Goal: Task Accomplishment & Management: Contribute content

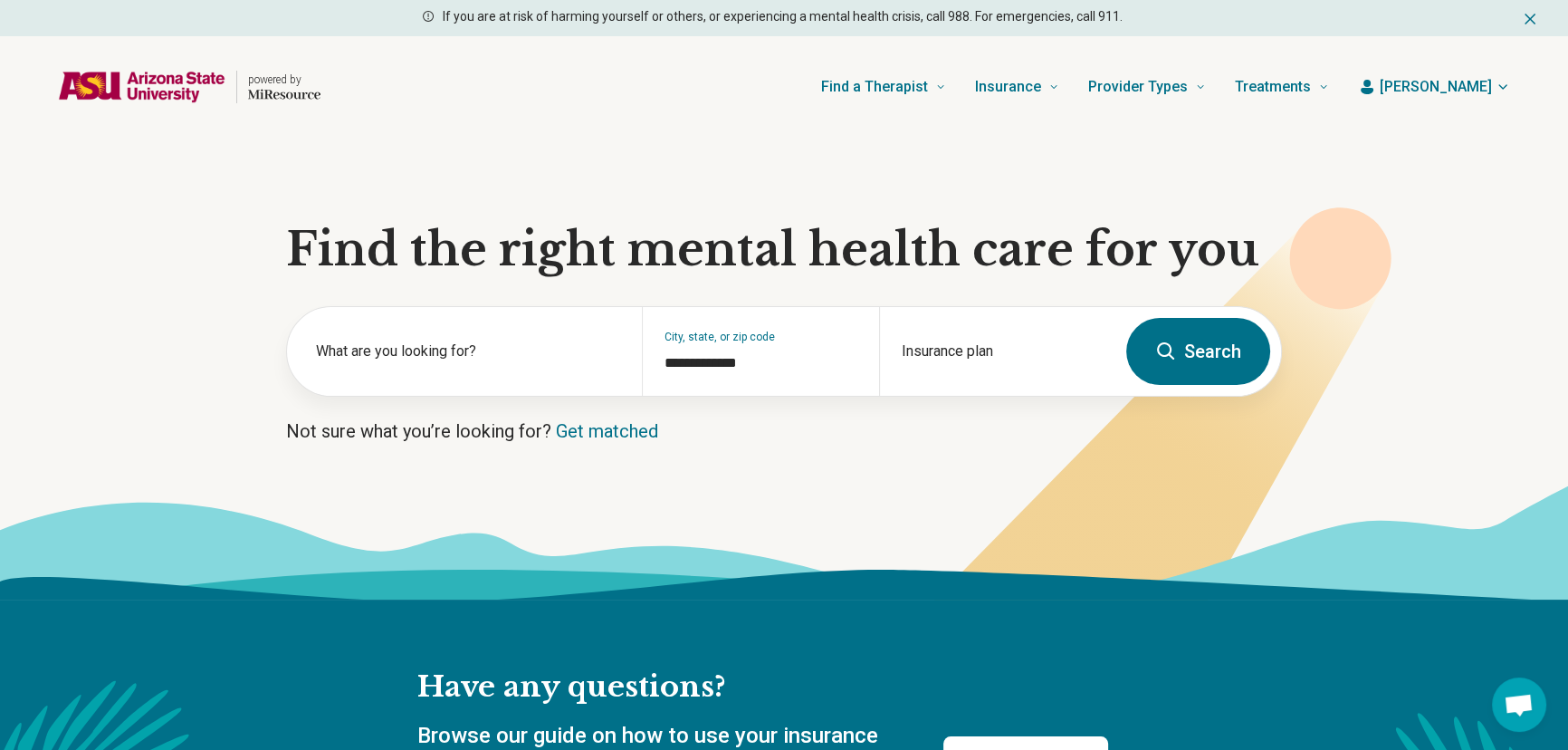
click at [1461, 338] on section "**********" at bounding box center [784, 369] width 1568 height 462
click at [754, 377] on div "**********" at bounding box center [760, 352] width 236 height 89
drag, startPoint x: 765, startPoint y: 366, endPoint x: 667, endPoint y: 347, distance: 99.8
click at [667, 347] on div "**********" at bounding box center [760, 352] width 236 height 89
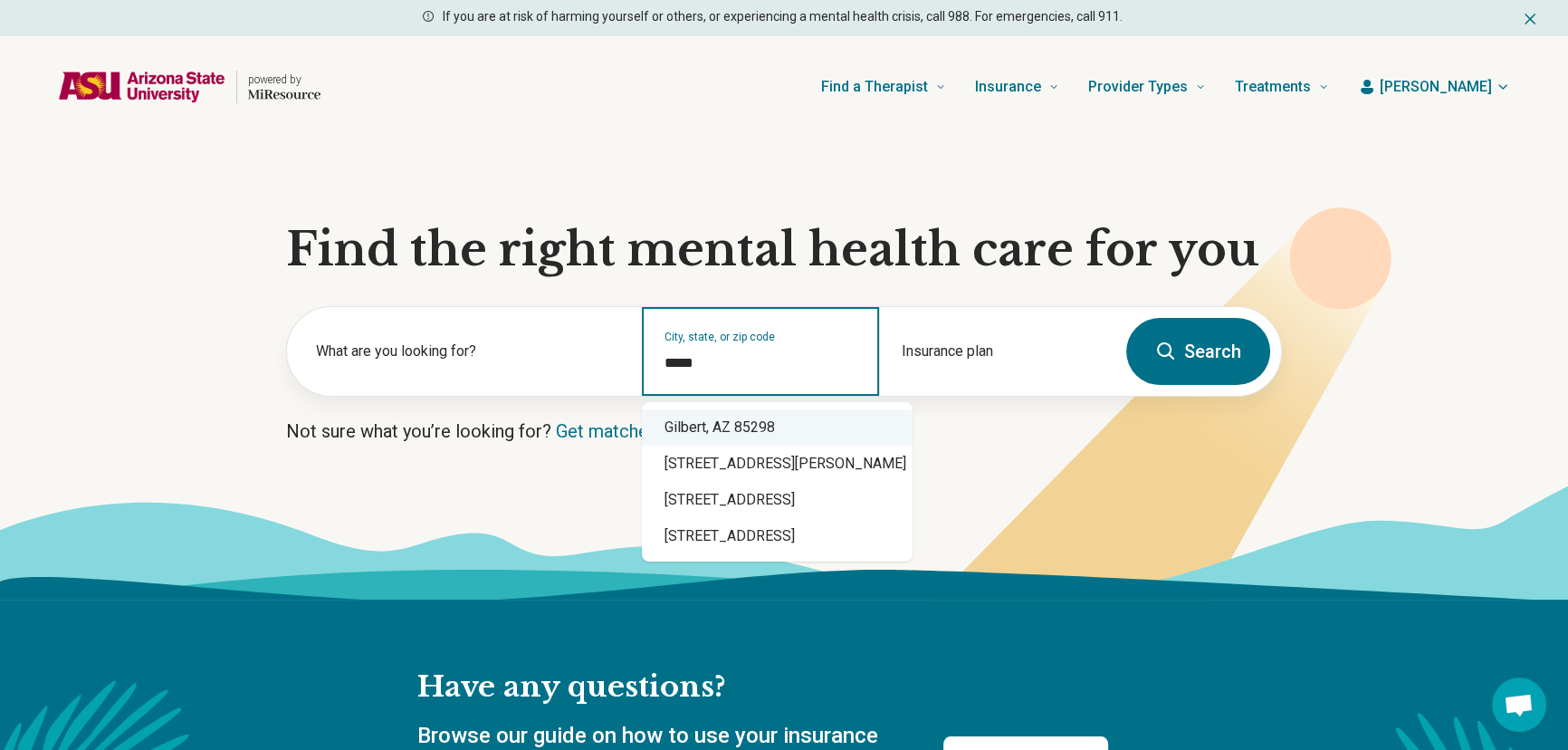
click at [736, 434] on div "Gilbert, AZ 85298" at bounding box center [777, 427] width 271 height 36
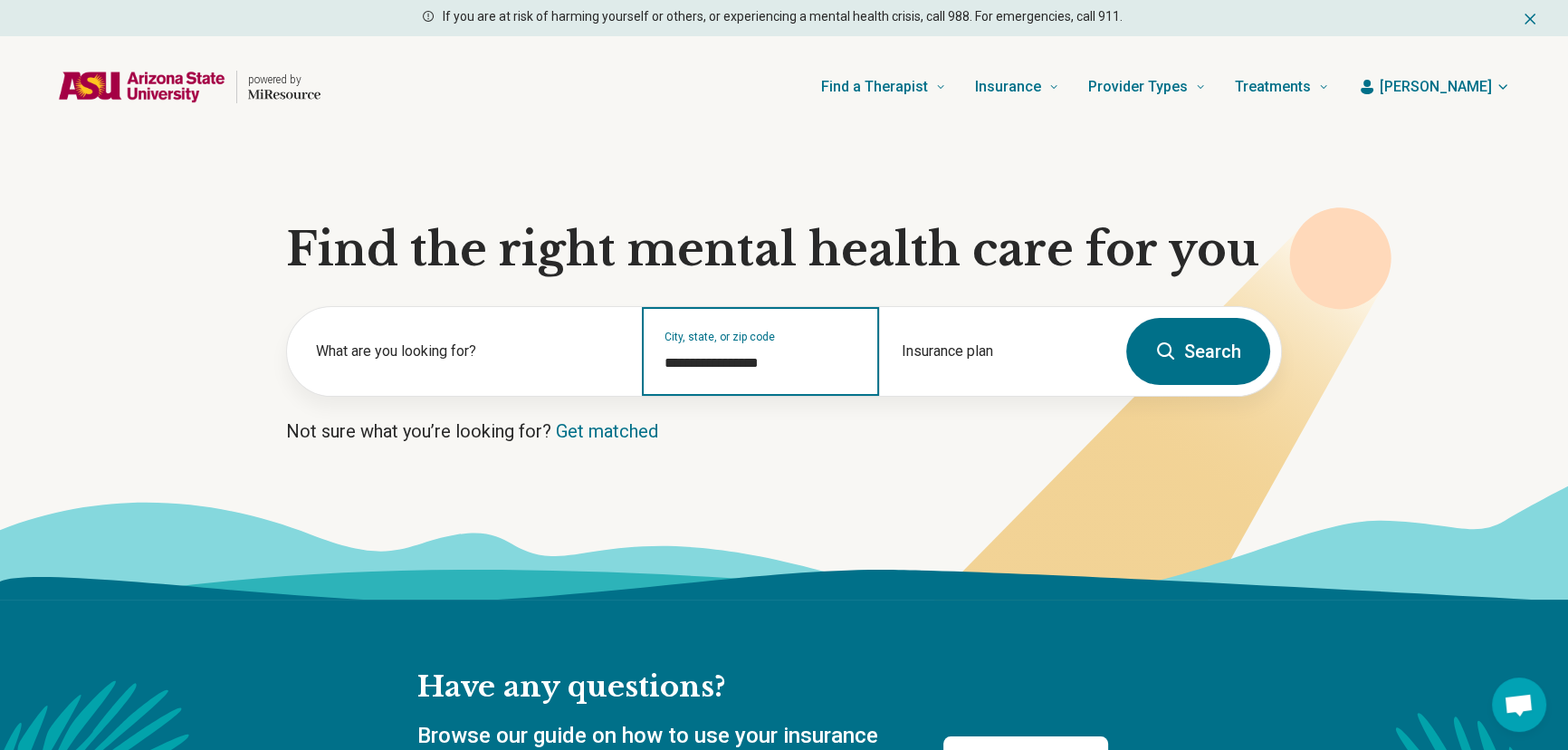
type input "**********"
click at [776, 364] on input "**********" at bounding box center [759, 363] width 192 height 22
click at [1184, 348] on button "Search" at bounding box center [1198, 352] width 144 height 67
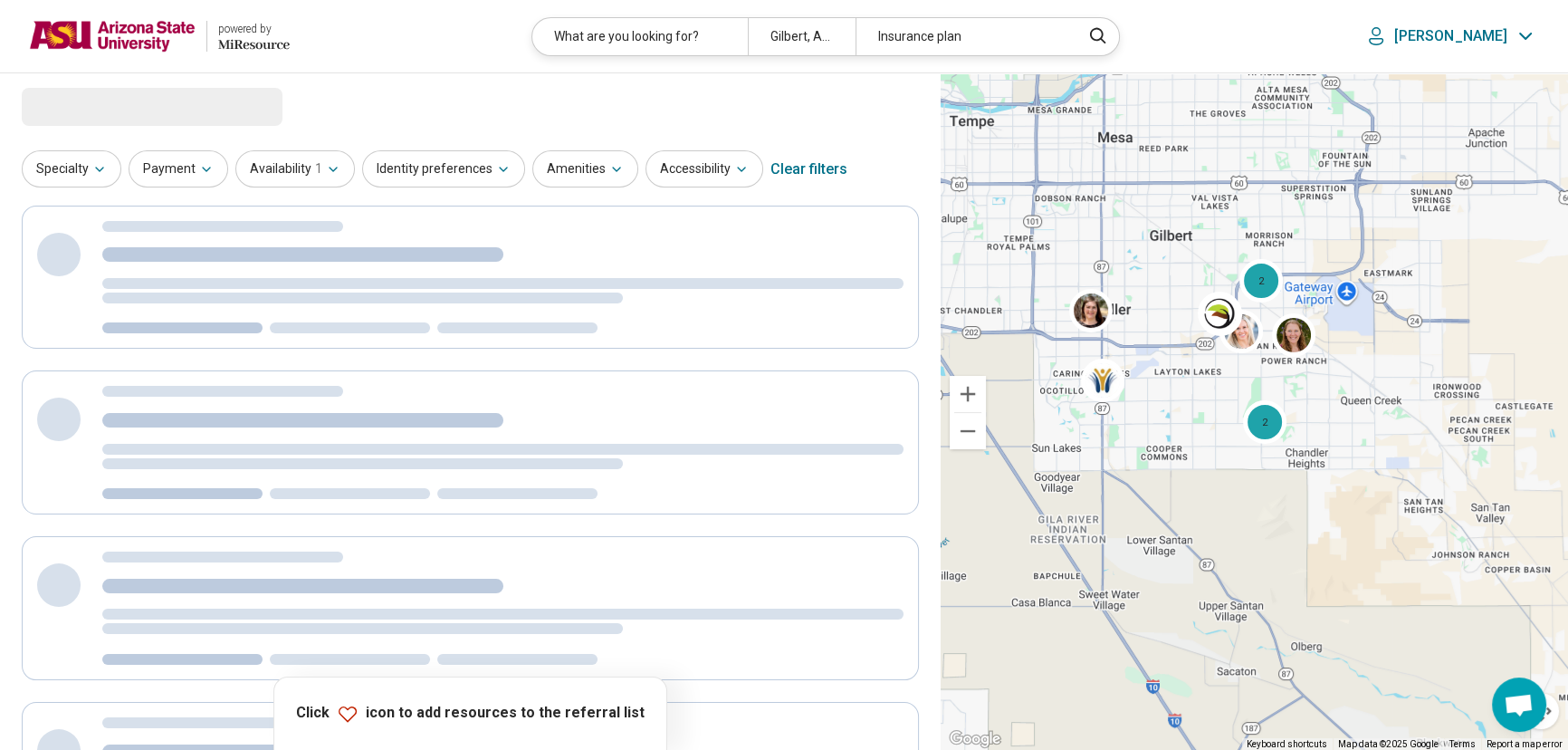
select select "***"
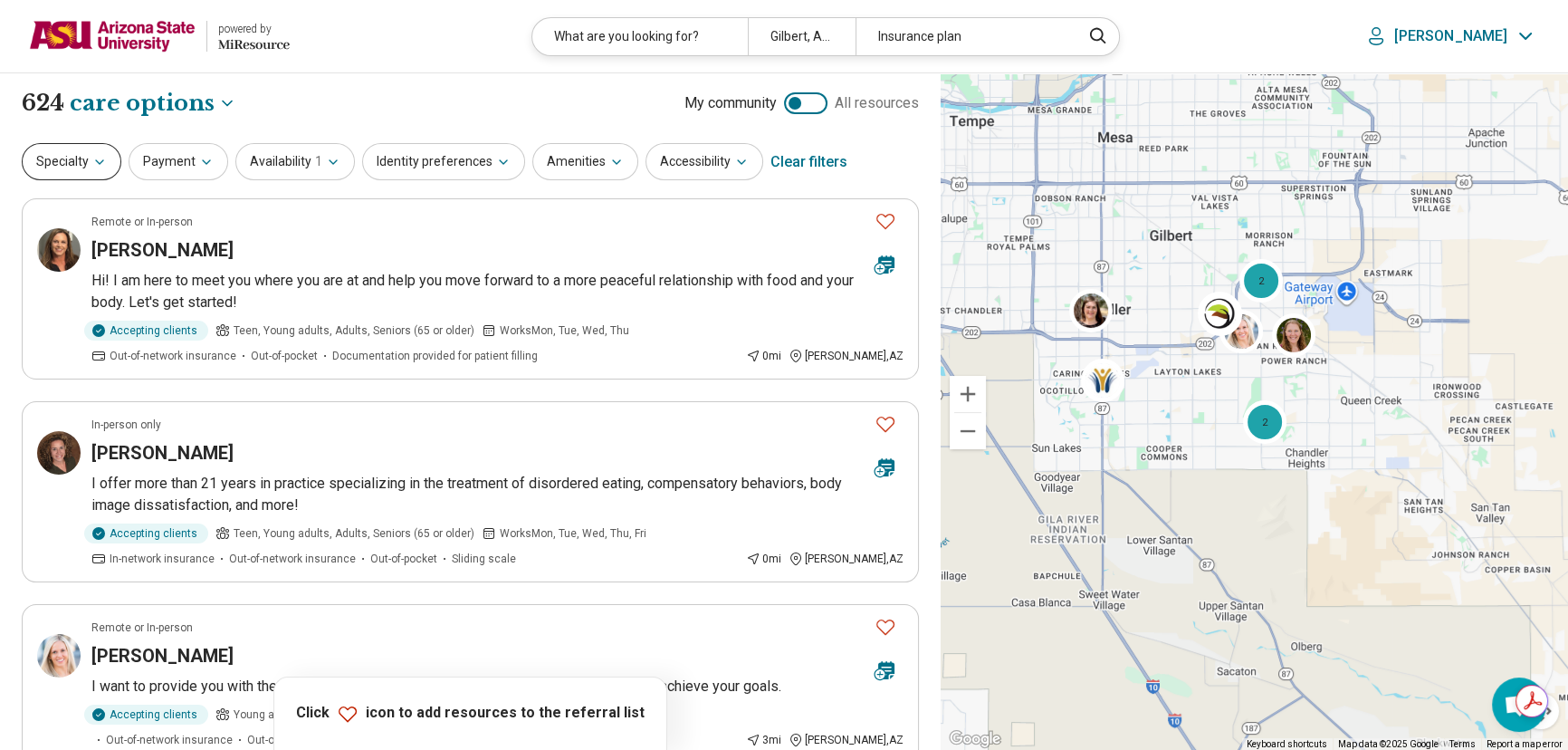
click at [61, 157] on button "Specialty" at bounding box center [71, 162] width 99 height 37
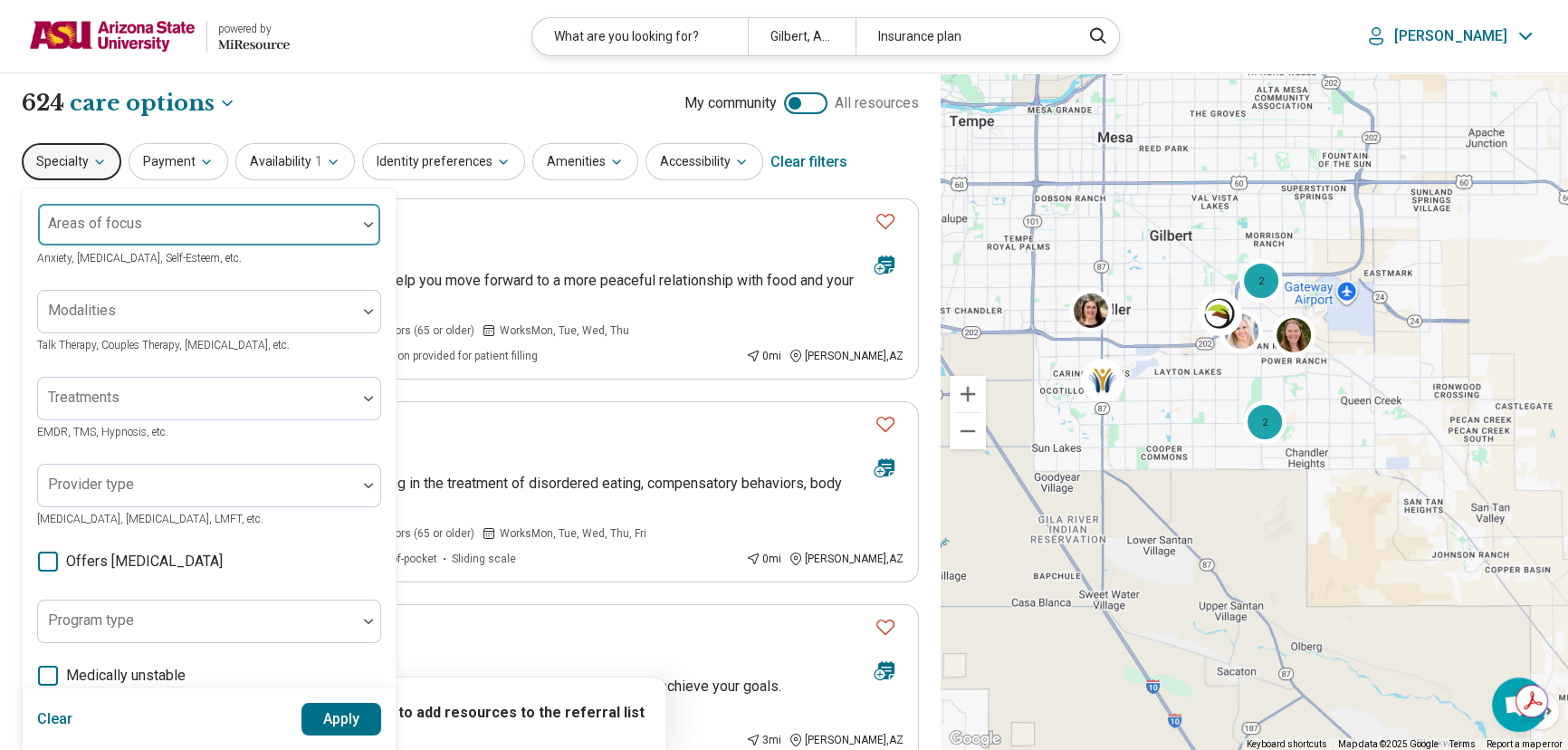
click at [91, 236] on div at bounding box center [197, 232] width 304 height 26
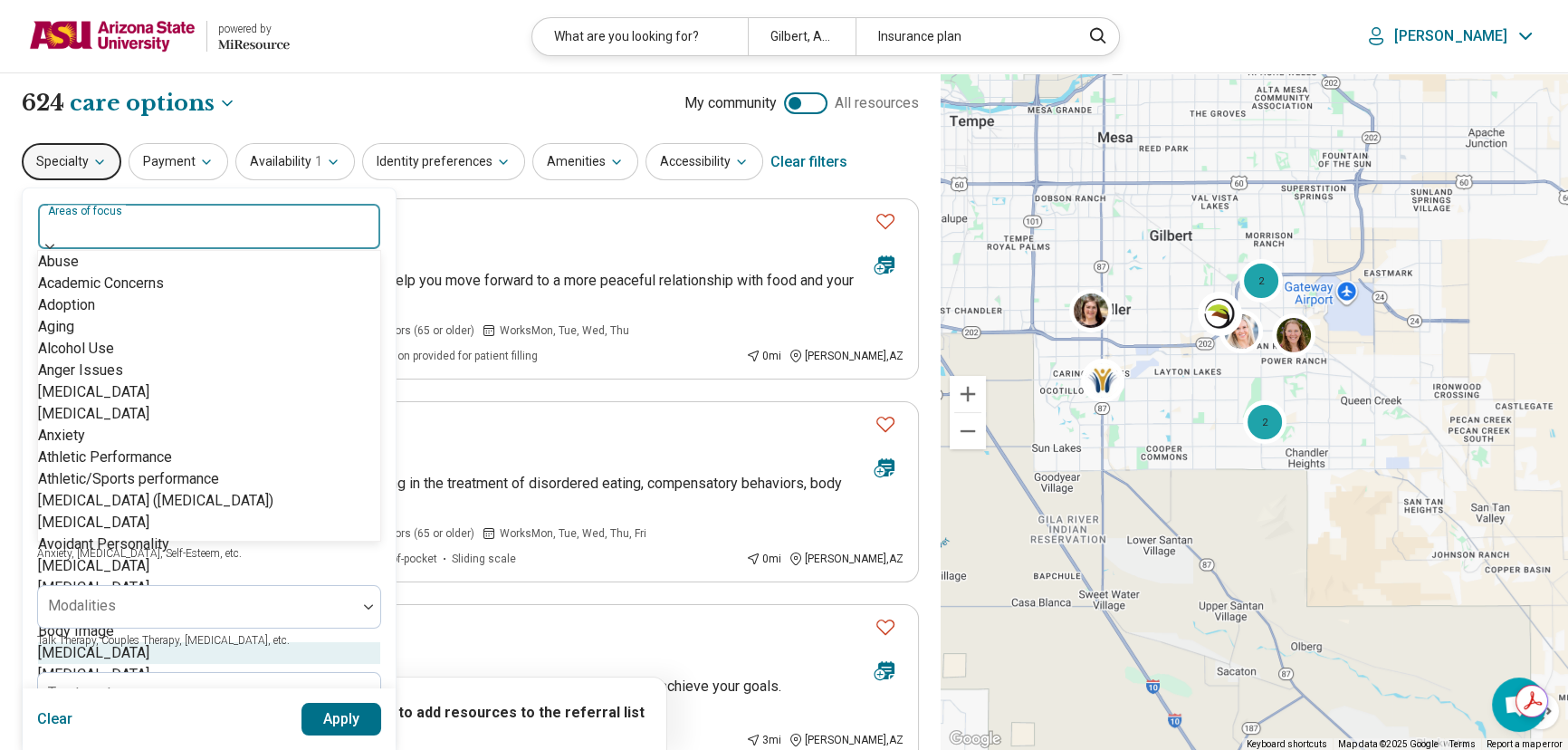
scroll to position [494, 0]
click at [114, 598] on div "[MEDICAL_DATA]" at bounding box center [94, 609] width 111 height 22
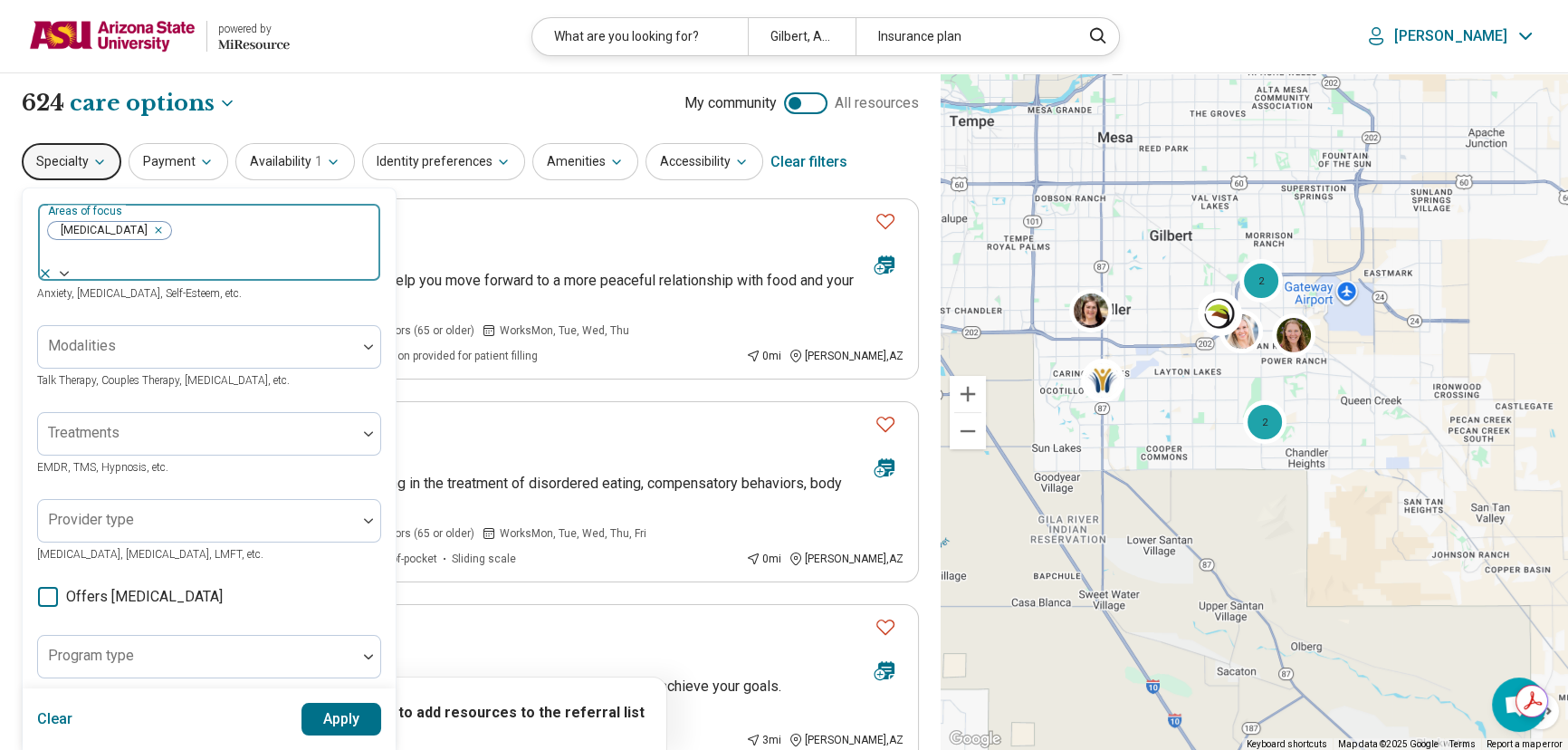
click at [69, 271] on img at bounding box center [64, 274] width 9 height 6
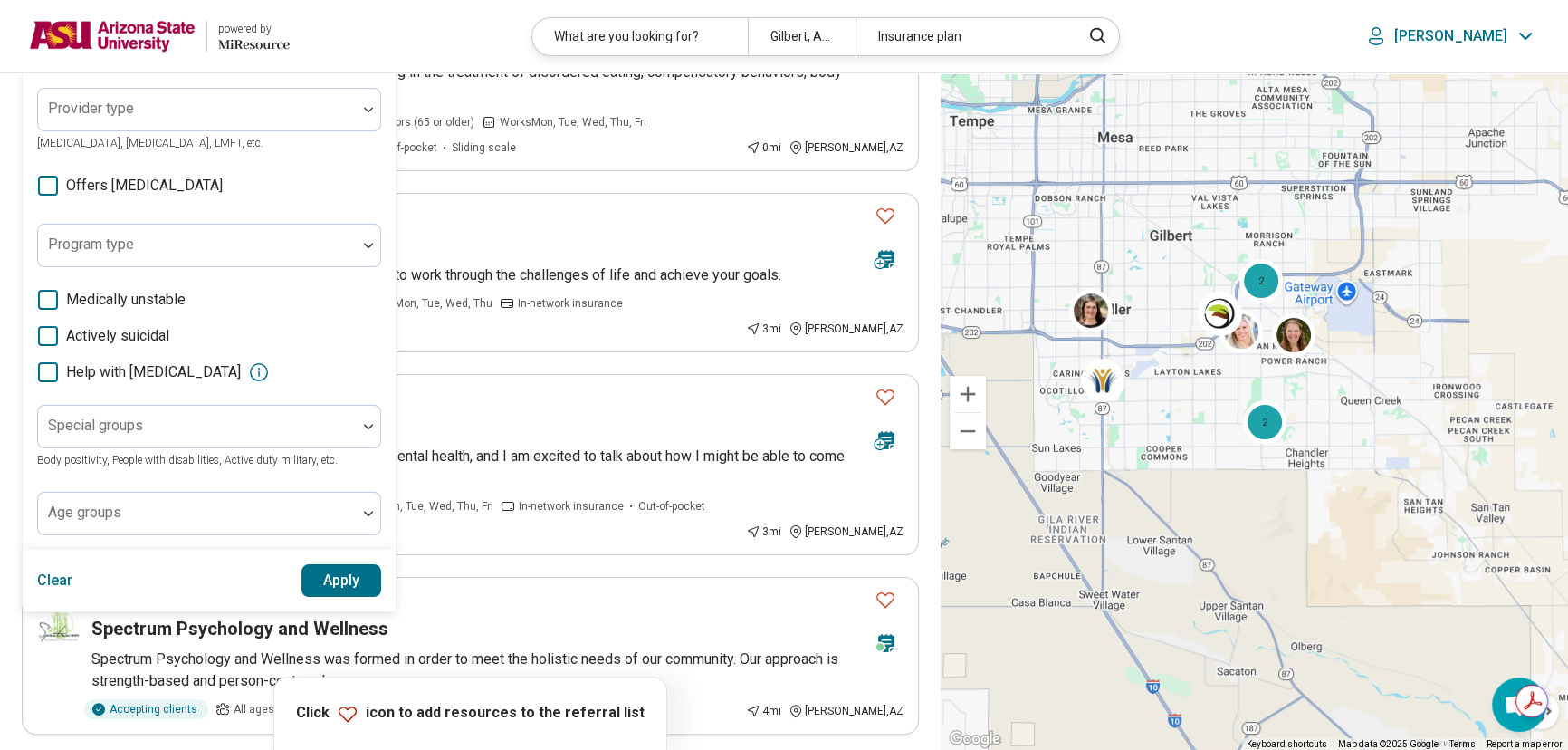
scroll to position [0, 0]
click at [343, 564] on button "Apply" at bounding box center [342, 580] width 81 height 33
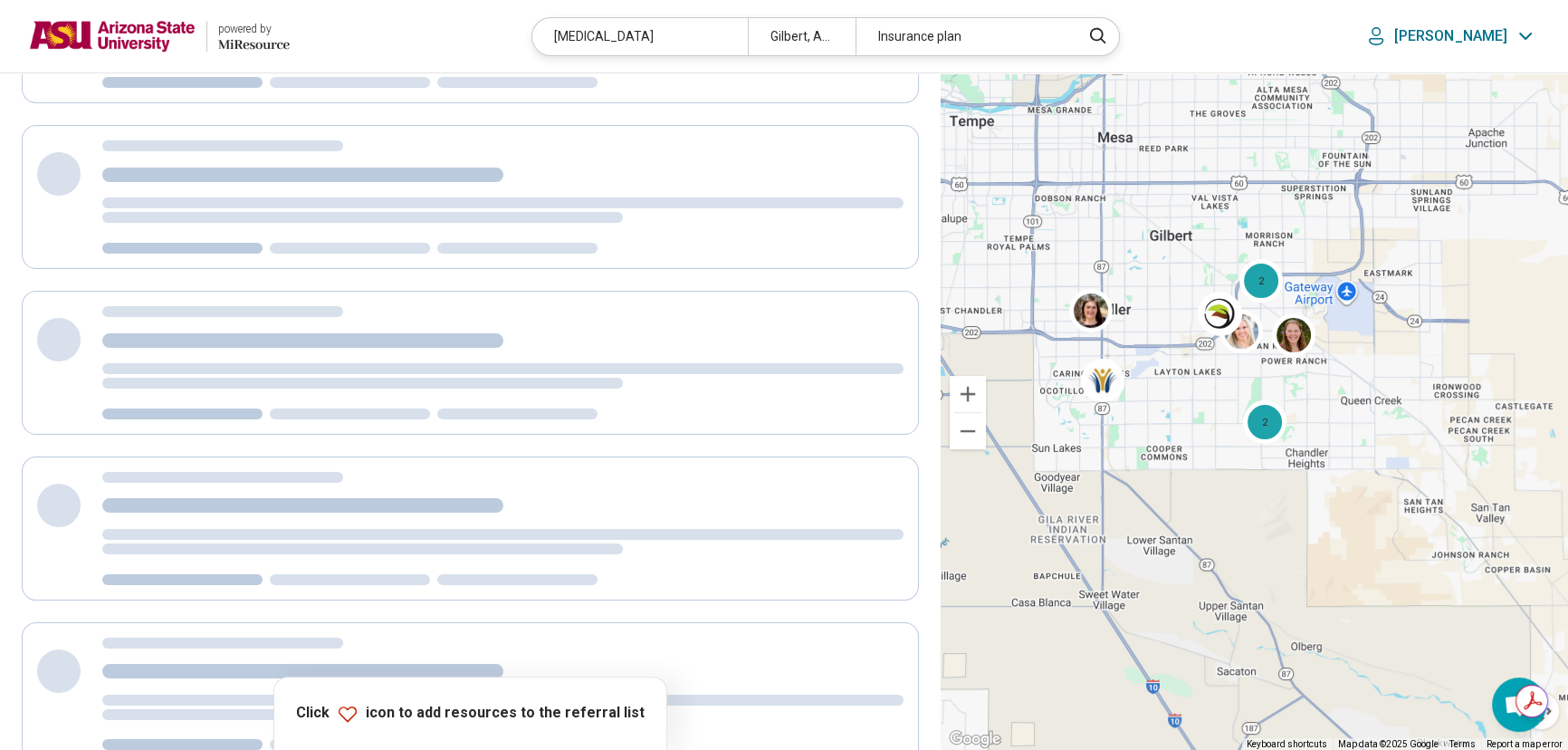
scroll to position [20, 0]
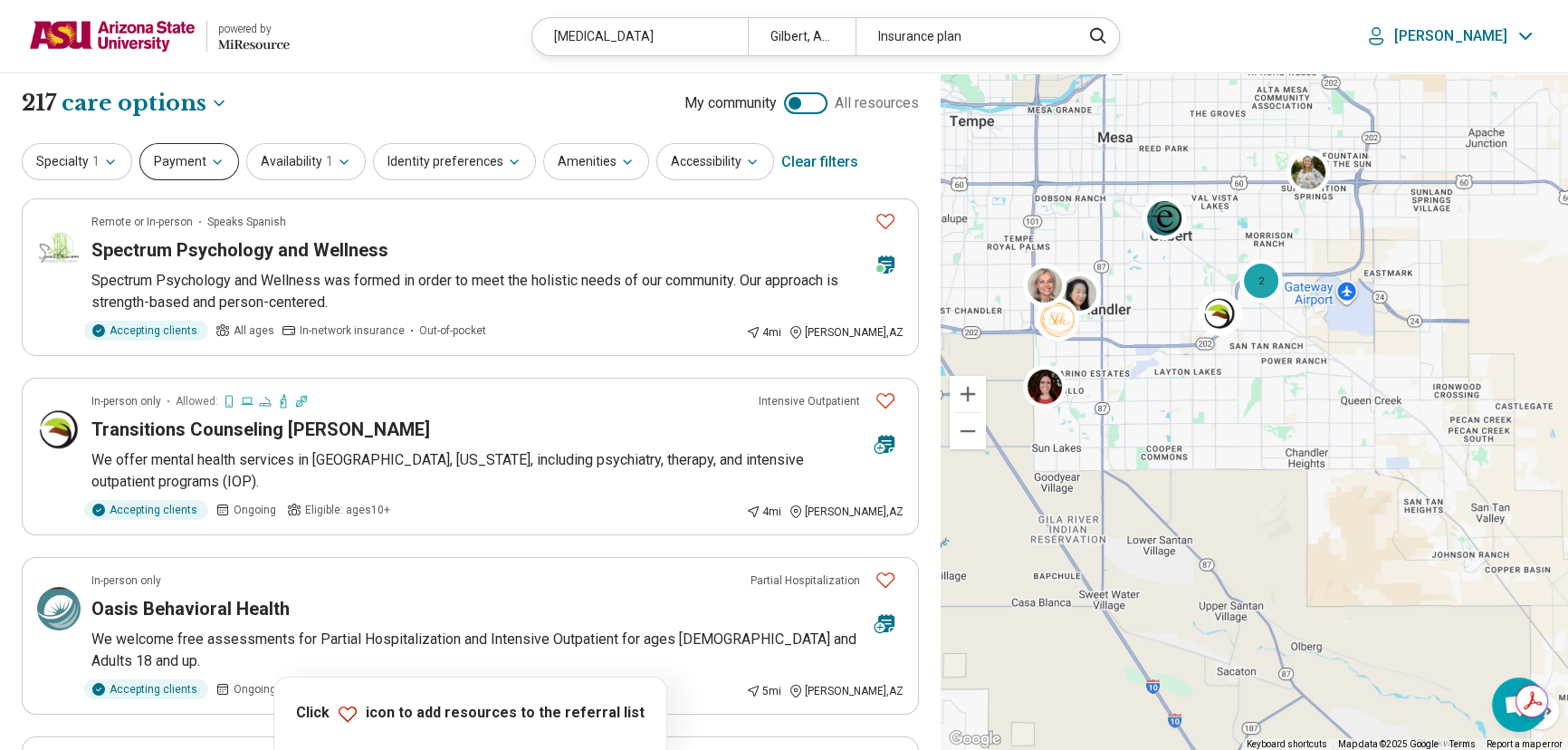
click at [167, 167] on button "Payment" at bounding box center [189, 162] width 99 height 37
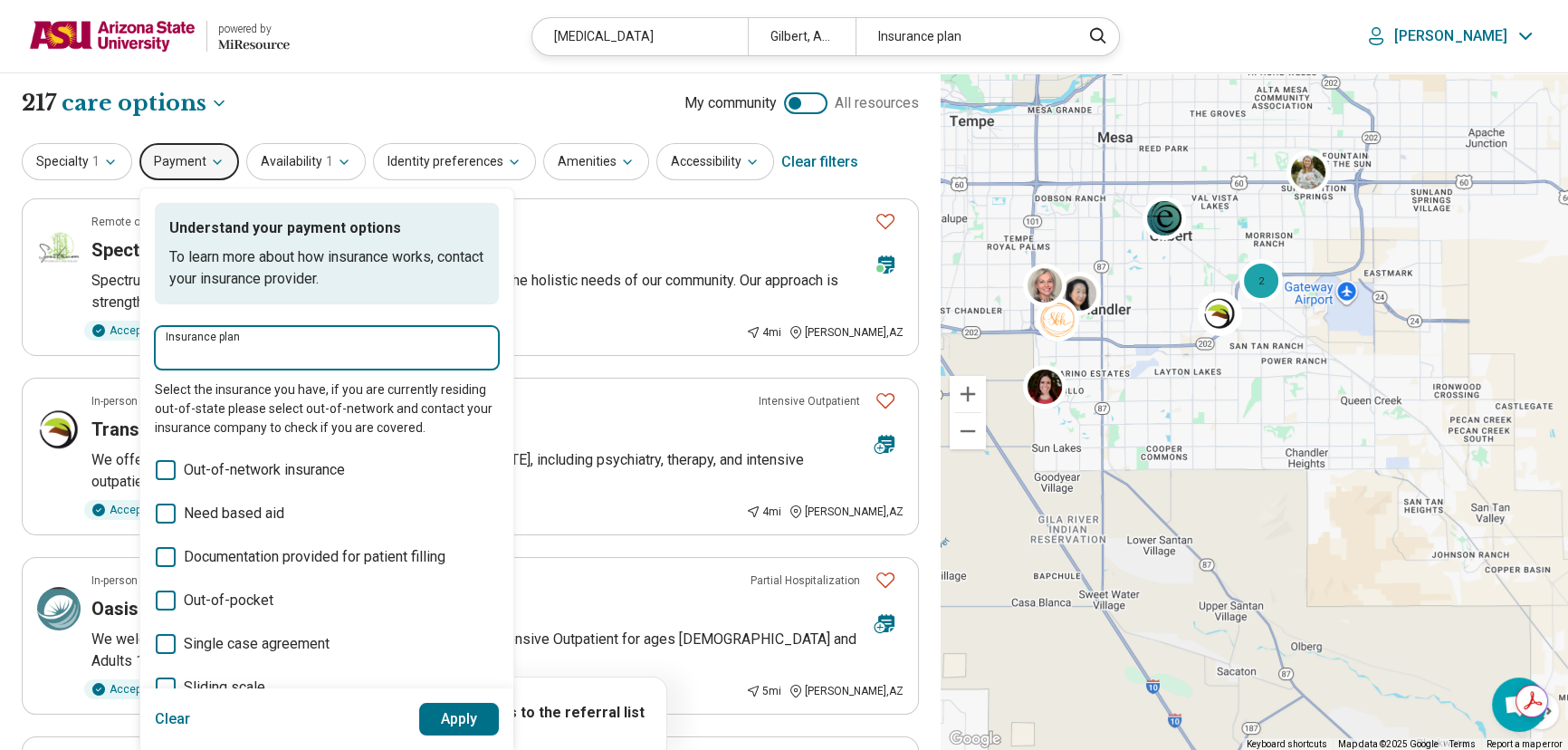
click at [217, 348] on input "Insurance plan" at bounding box center [326, 354] width 322 height 22
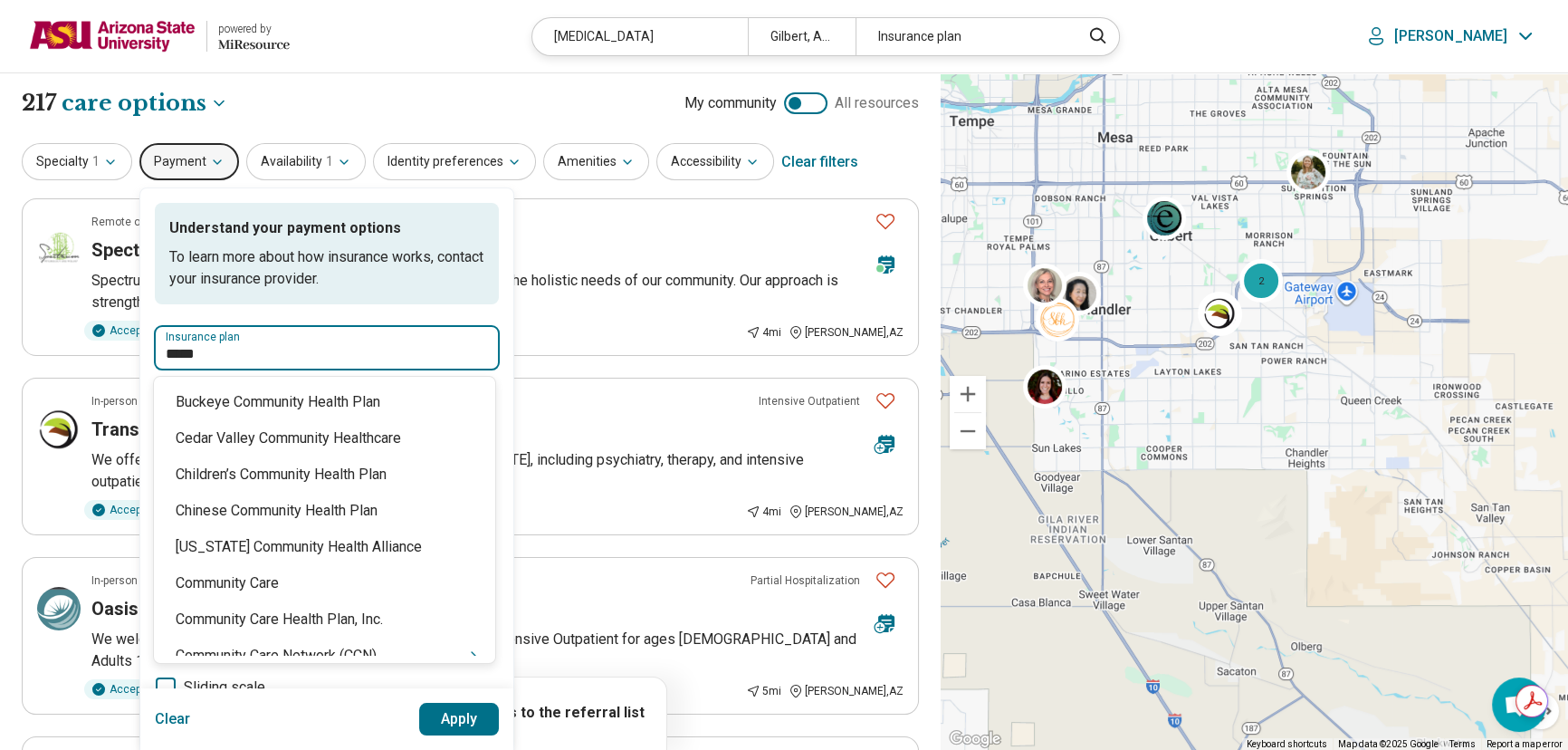
type input "******"
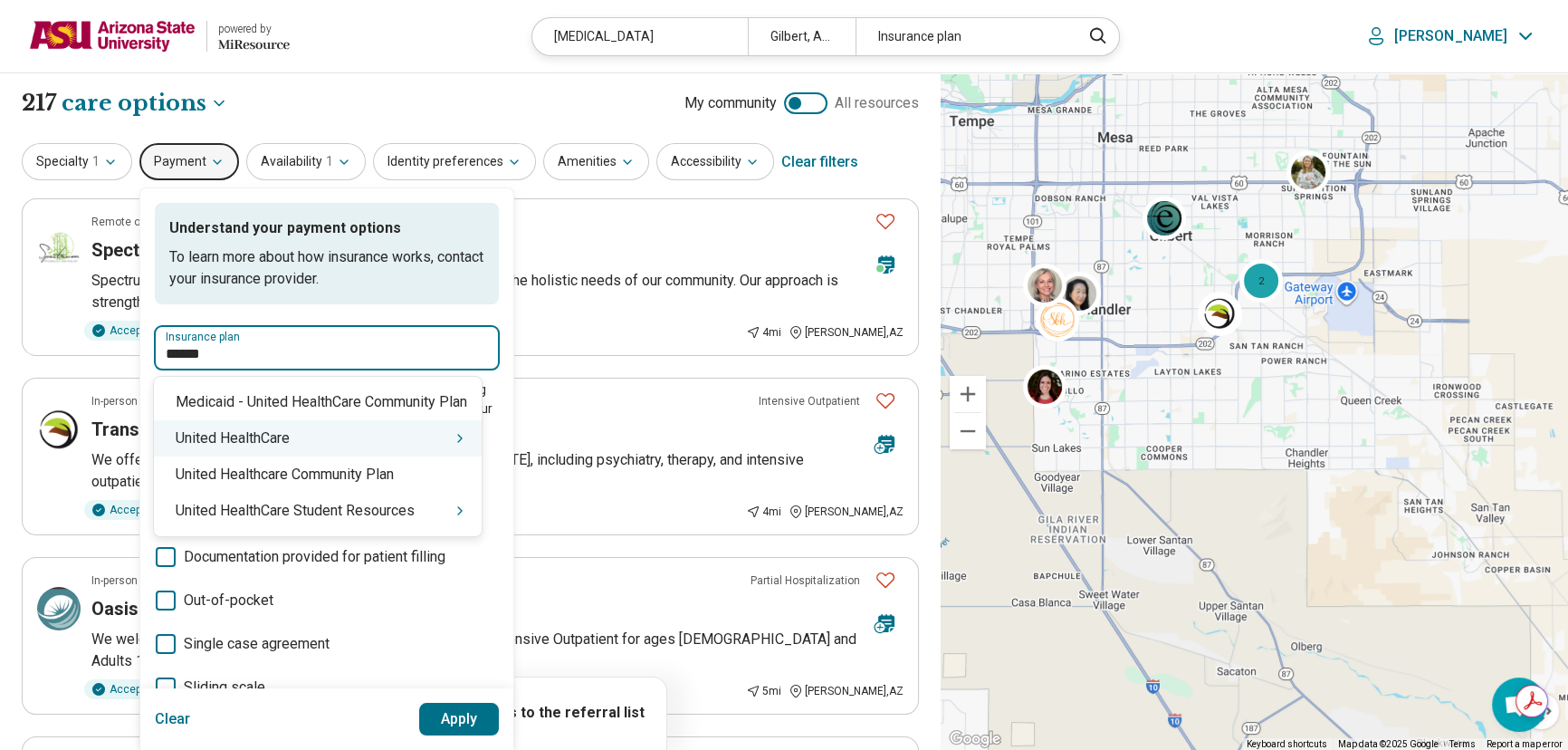
click at [290, 444] on div "United HealthCare" at bounding box center [317, 438] width 328 height 36
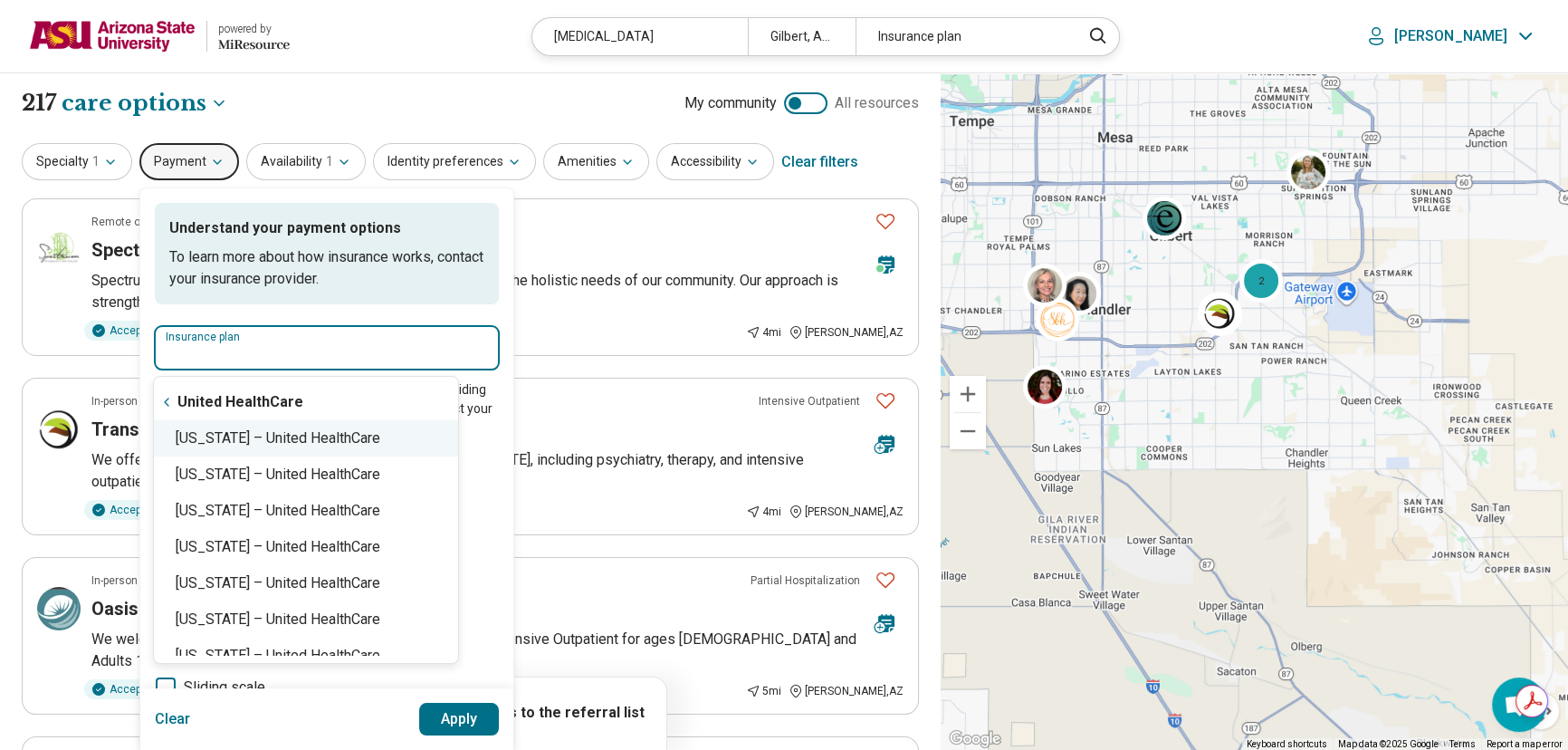
click at [223, 437] on div "Arizona – United HealthCare" at bounding box center [305, 438] width 304 height 36
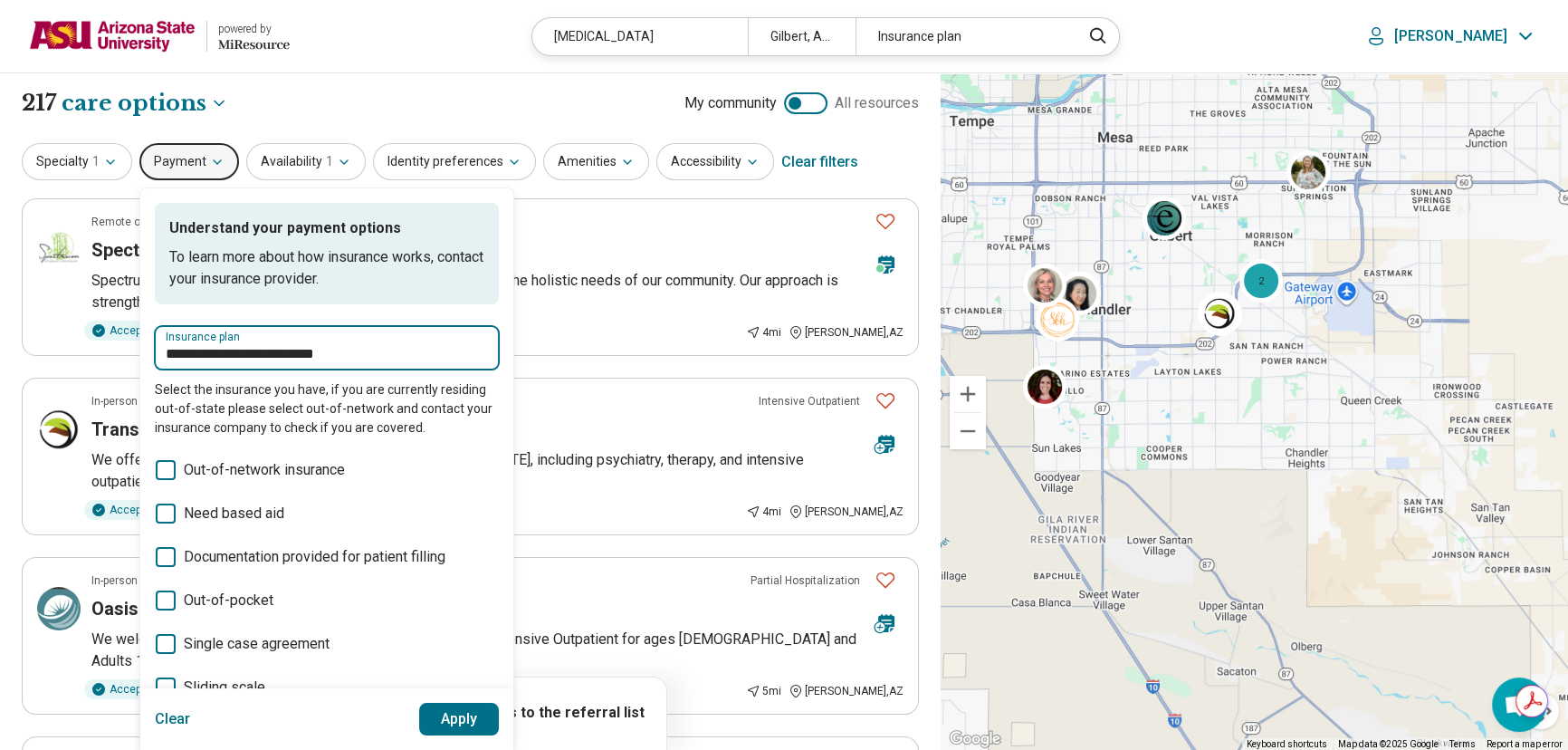
type input "**********"
click at [462, 716] on button "Apply" at bounding box center [459, 718] width 81 height 33
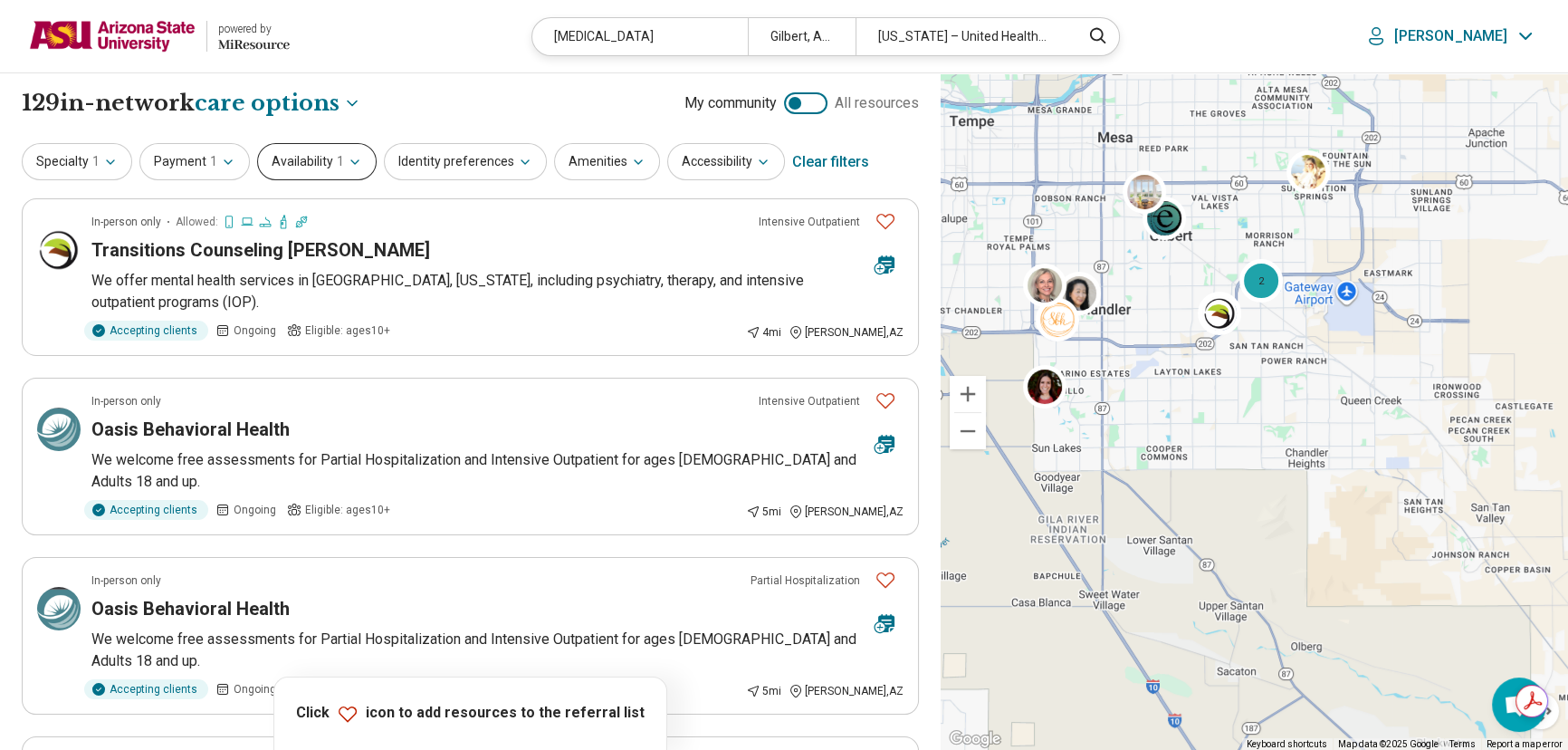
click at [304, 170] on button "Availability 1" at bounding box center [316, 162] width 119 height 37
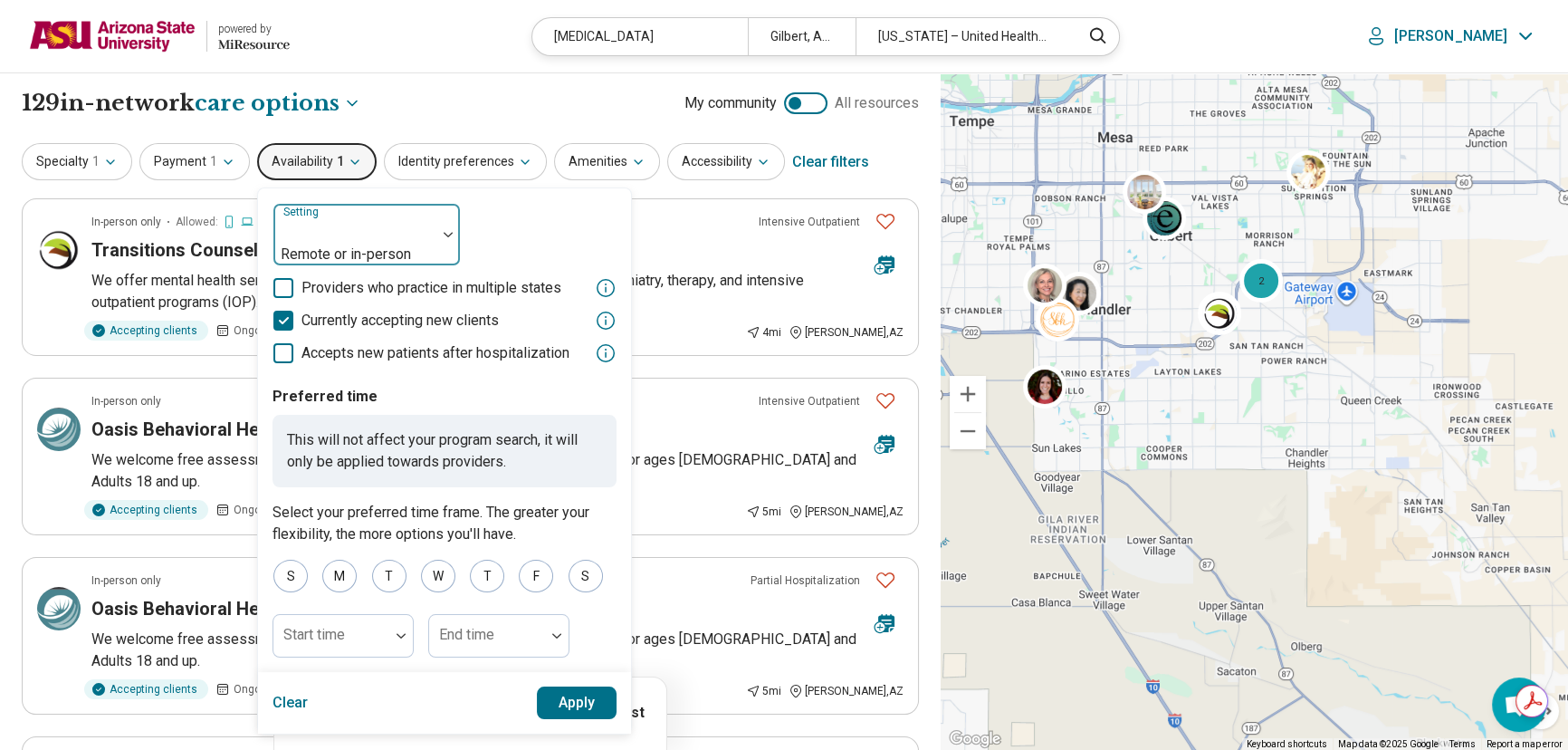
click at [337, 237] on div at bounding box center [355, 231] width 149 height 26
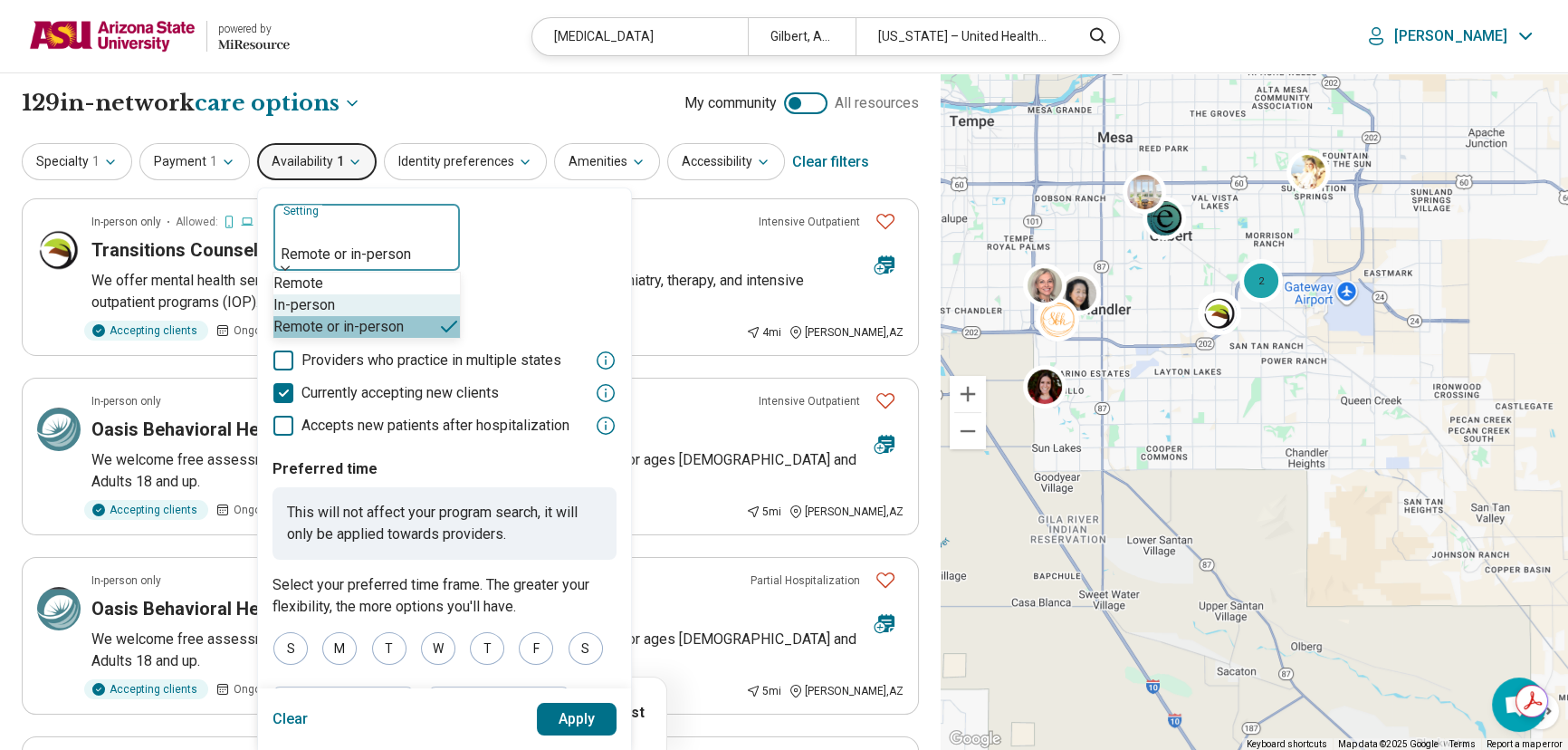
click at [327, 307] on div "In-person" at bounding box center [304, 306] width 61 height 22
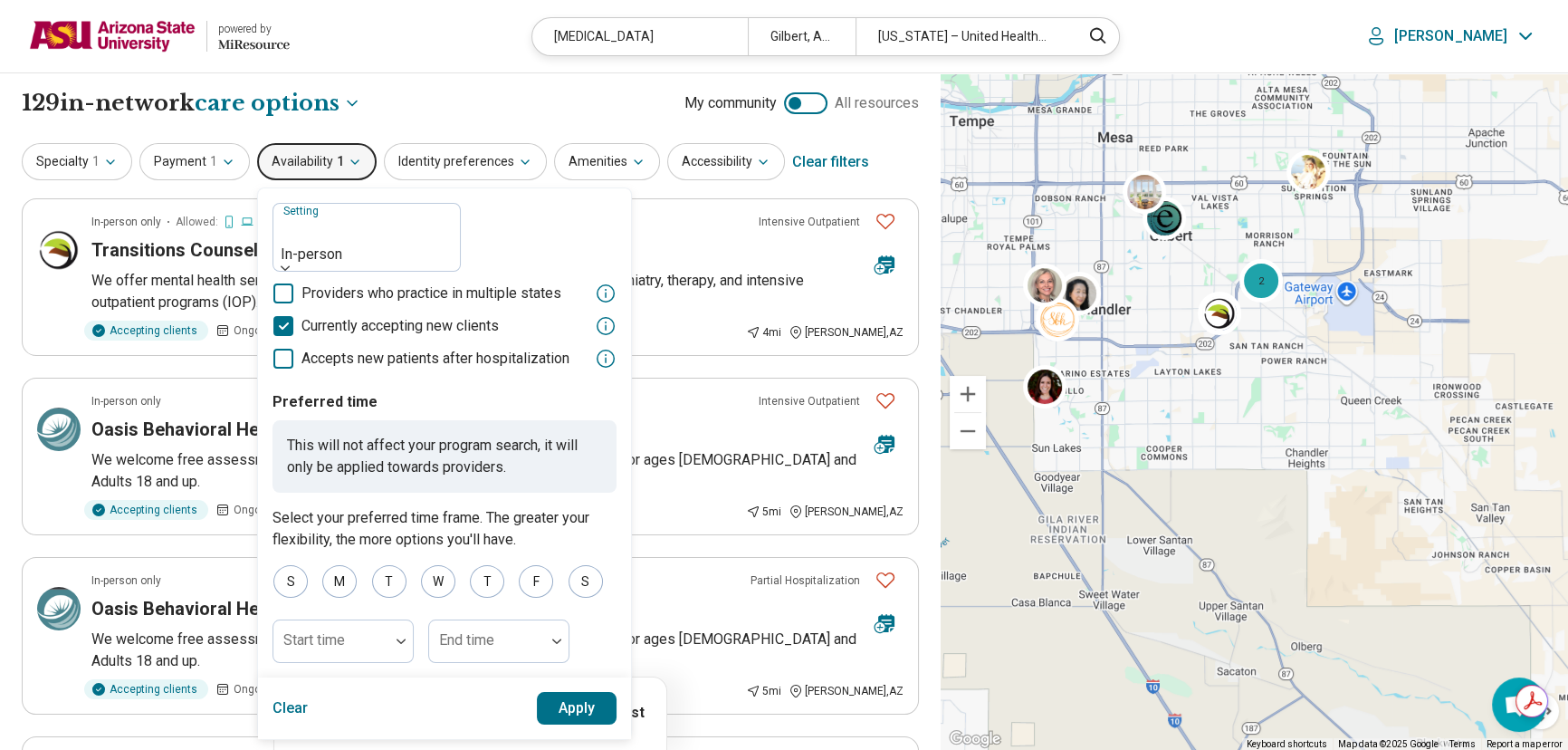
click at [594, 692] on button "Apply" at bounding box center [577, 708] width 81 height 33
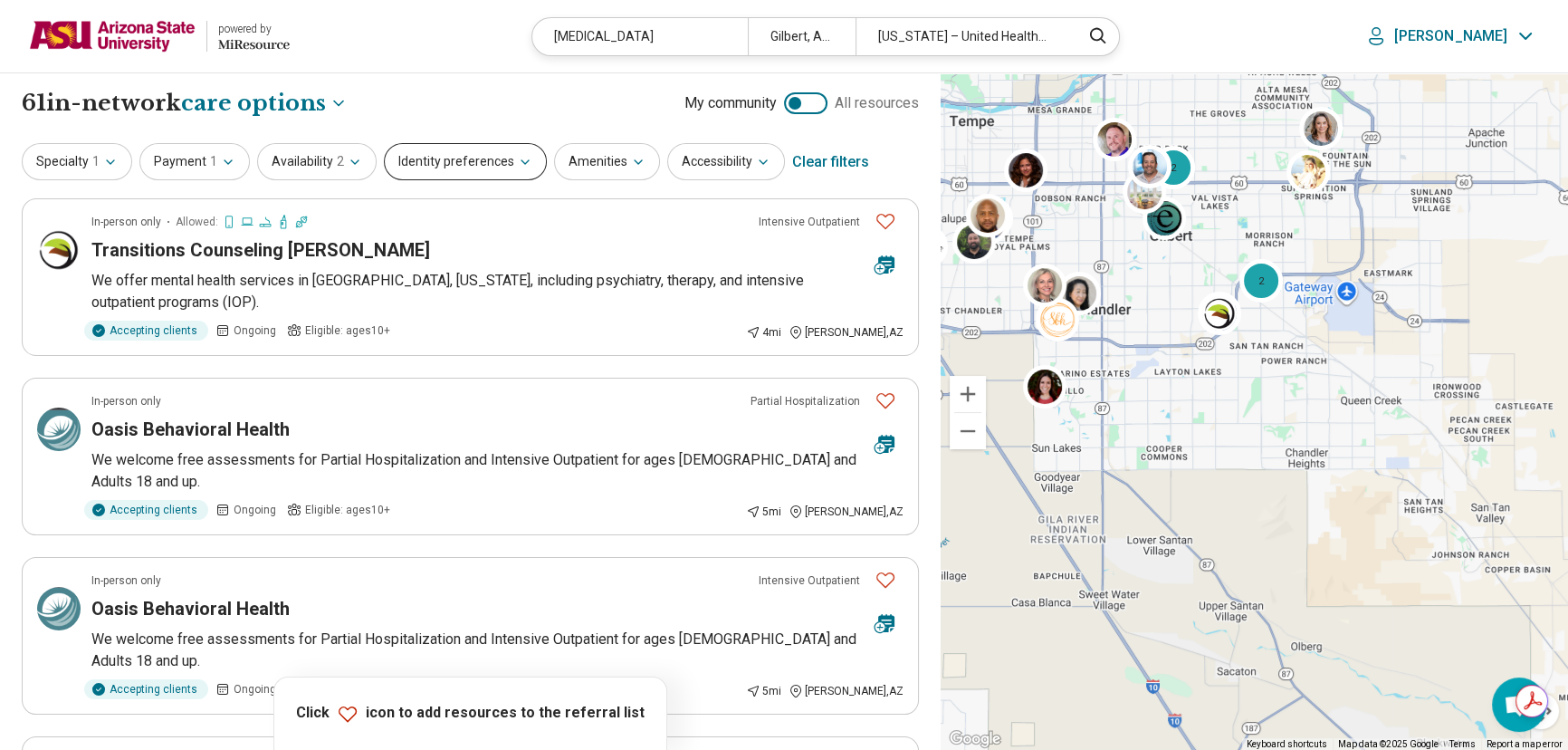
click at [451, 165] on button "Identity preferences" at bounding box center [465, 162] width 163 height 37
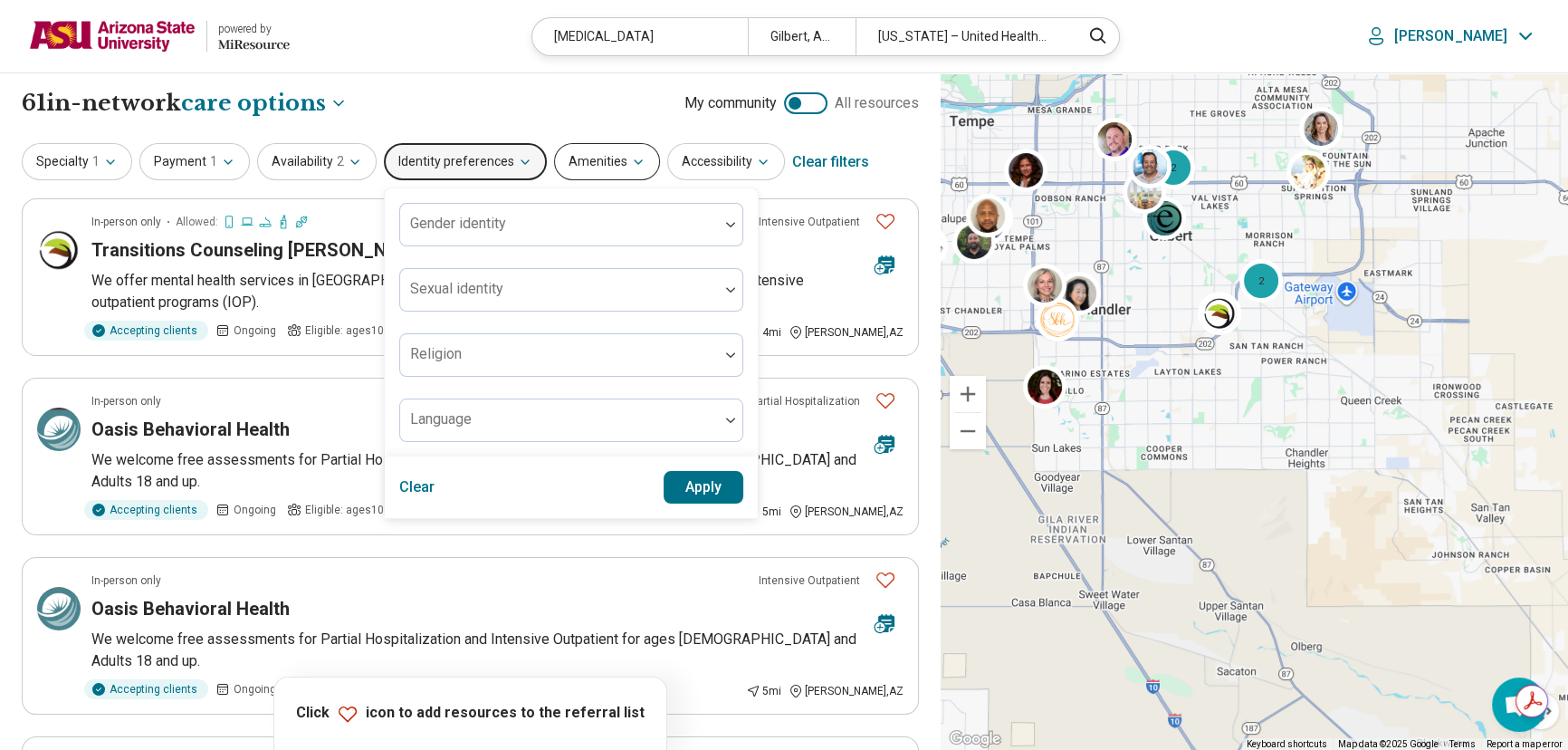
click at [611, 170] on button "Amenities" at bounding box center [607, 162] width 106 height 37
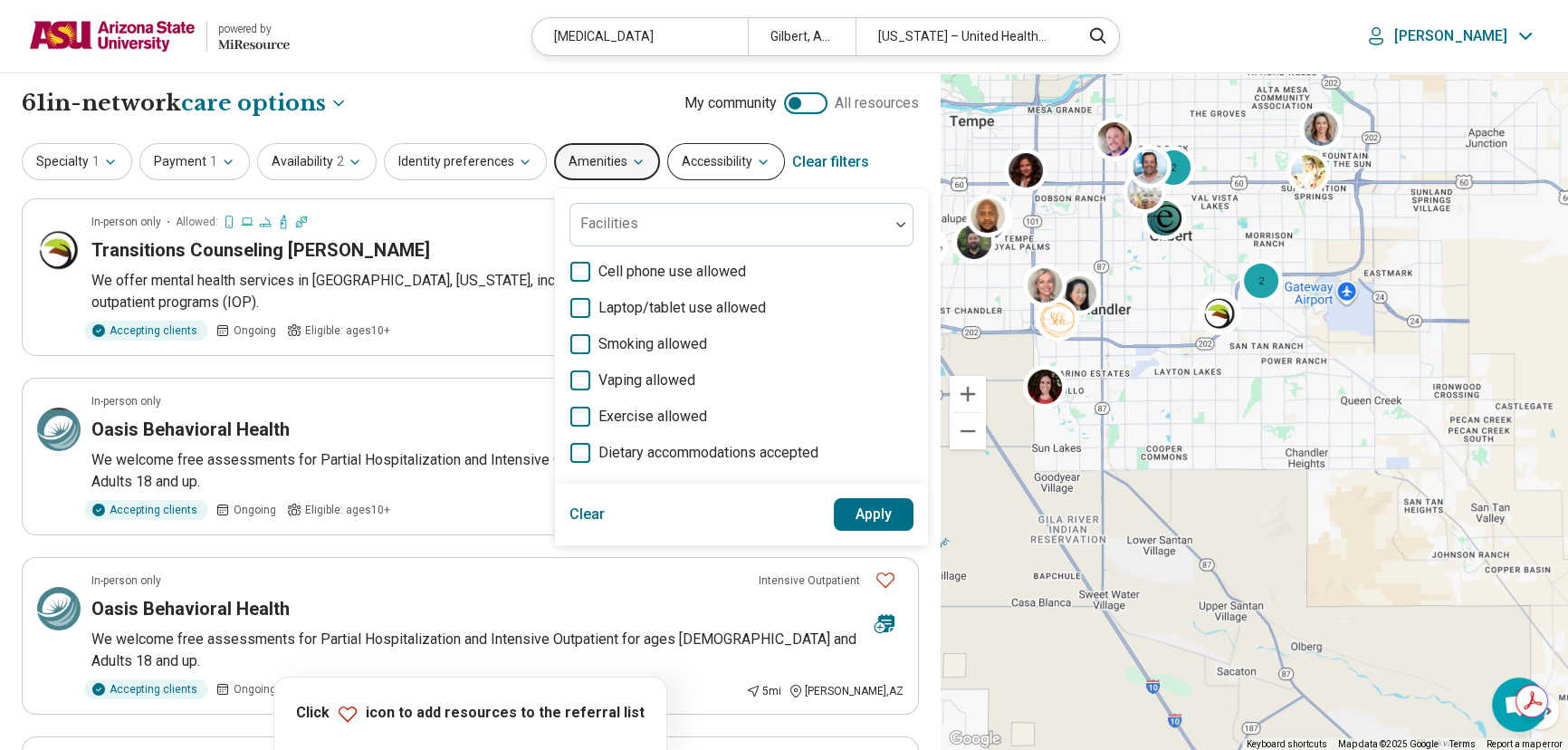
click at [686, 155] on button "Accessibility" at bounding box center [725, 162] width 117 height 37
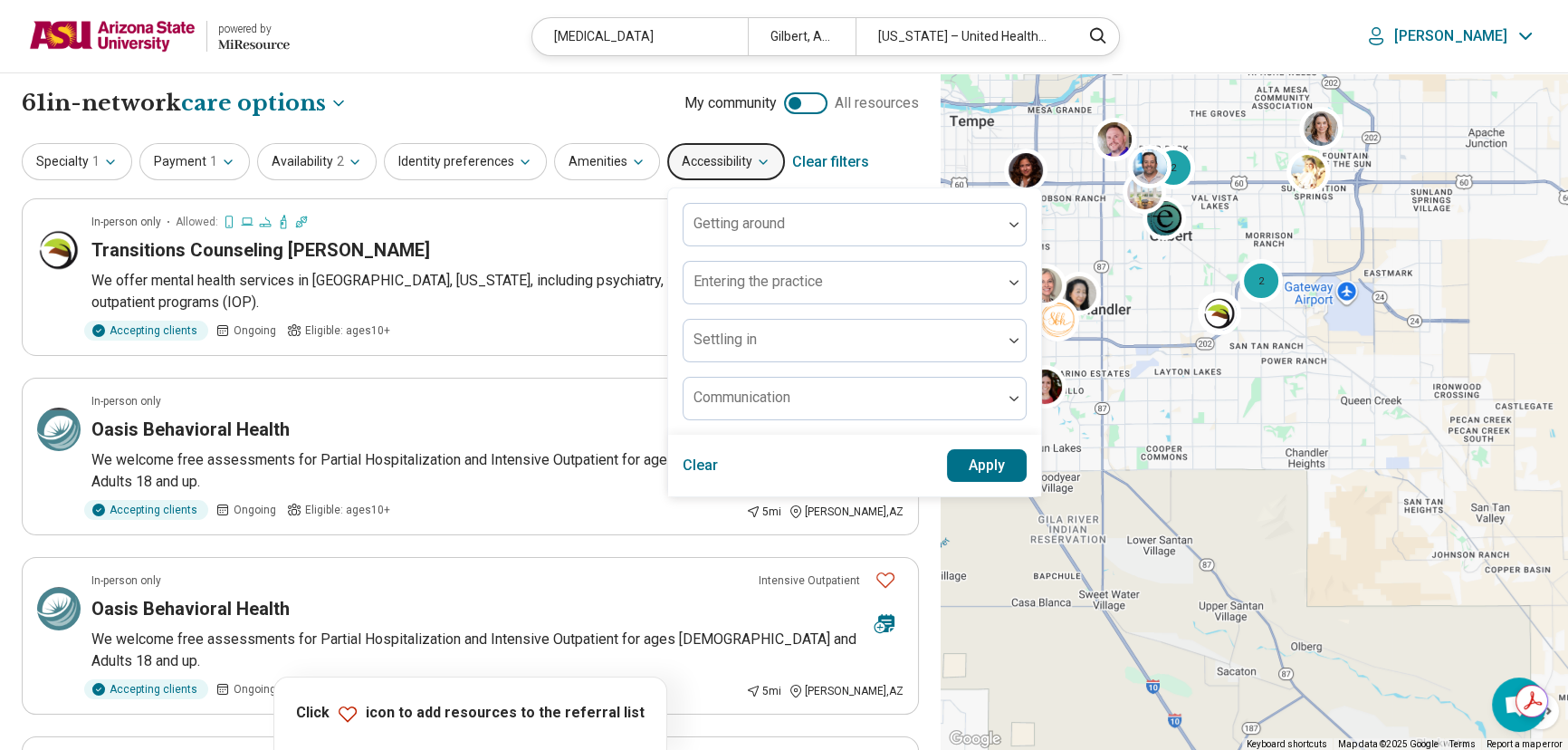
click at [589, 101] on div "**********" at bounding box center [470, 102] width 897 height 31
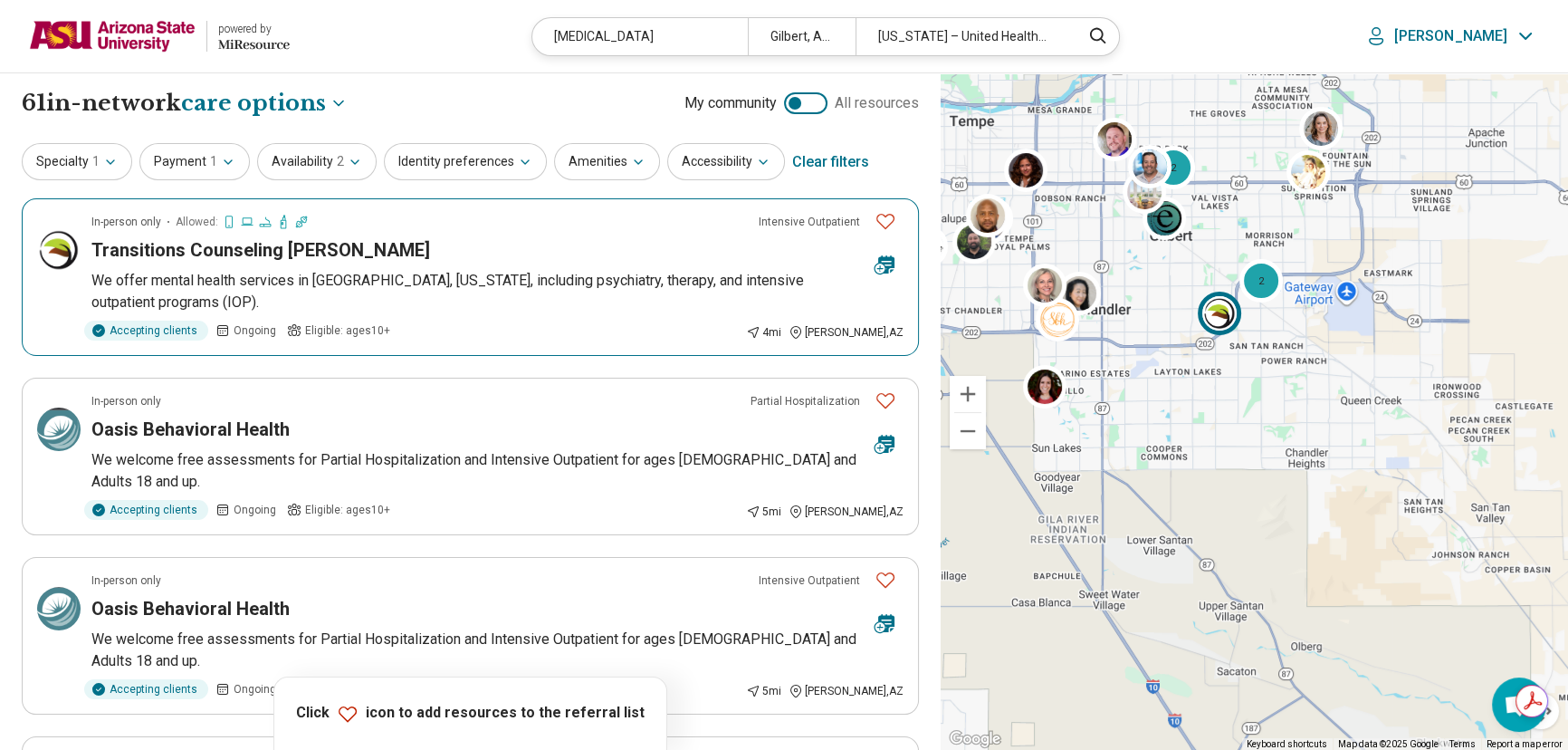
click at [156, 244] on h3 "Transitions Counseling Gilbert" at bounding box center [261, 250] width 339 height 26
drag, startPoint x: 134, startPoint y: 31, endPoint x: 487, endPoint y: 51, distance: 353.6
click at [135, 30] on img at bounding box center [111, 36] width 166 height 43
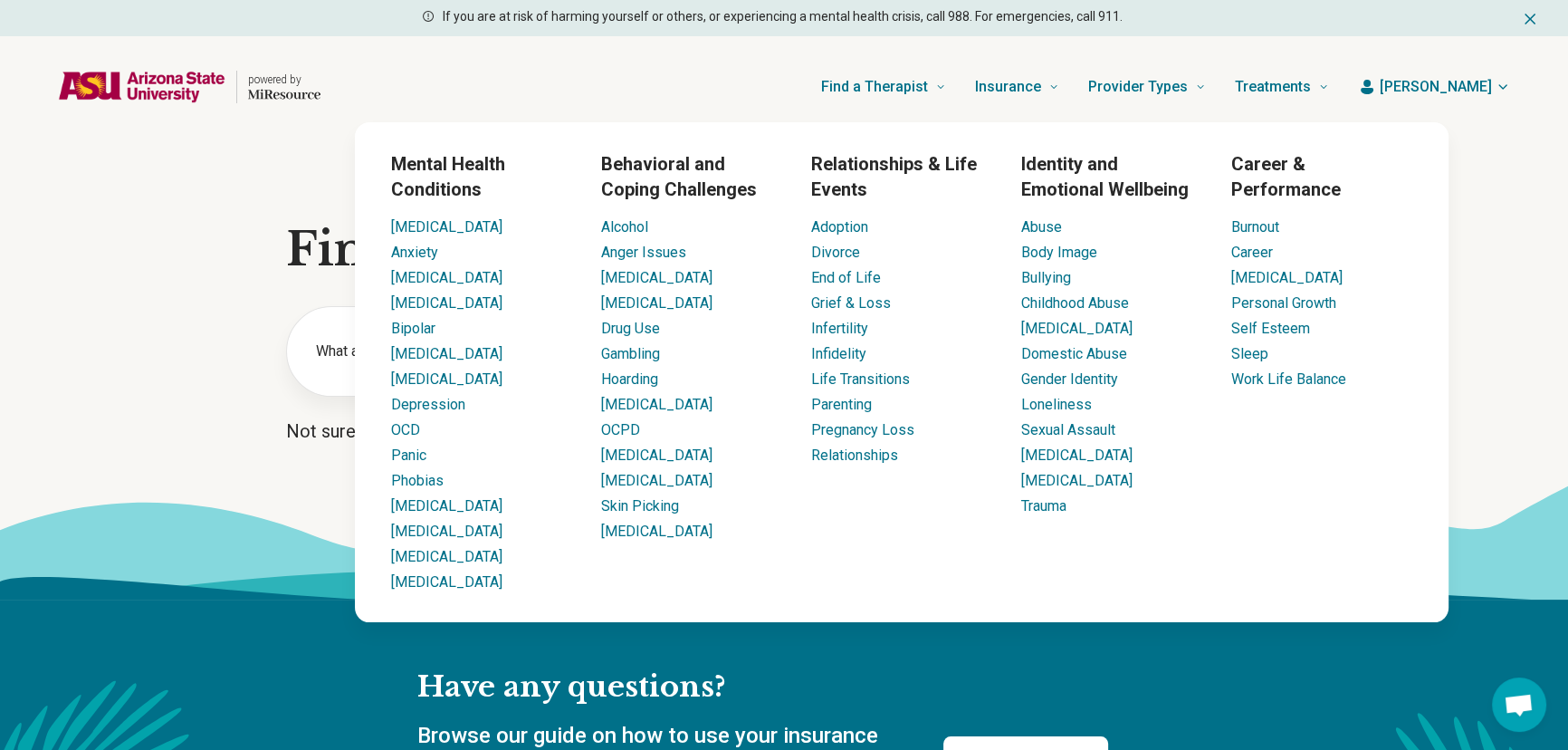
click at [353, 58] on div "Find a Therapist Mental Health Conditions ADHD Anxiety Anorexia Autism Bipolar …" at bounding box center [839, 87] width 979 height 73
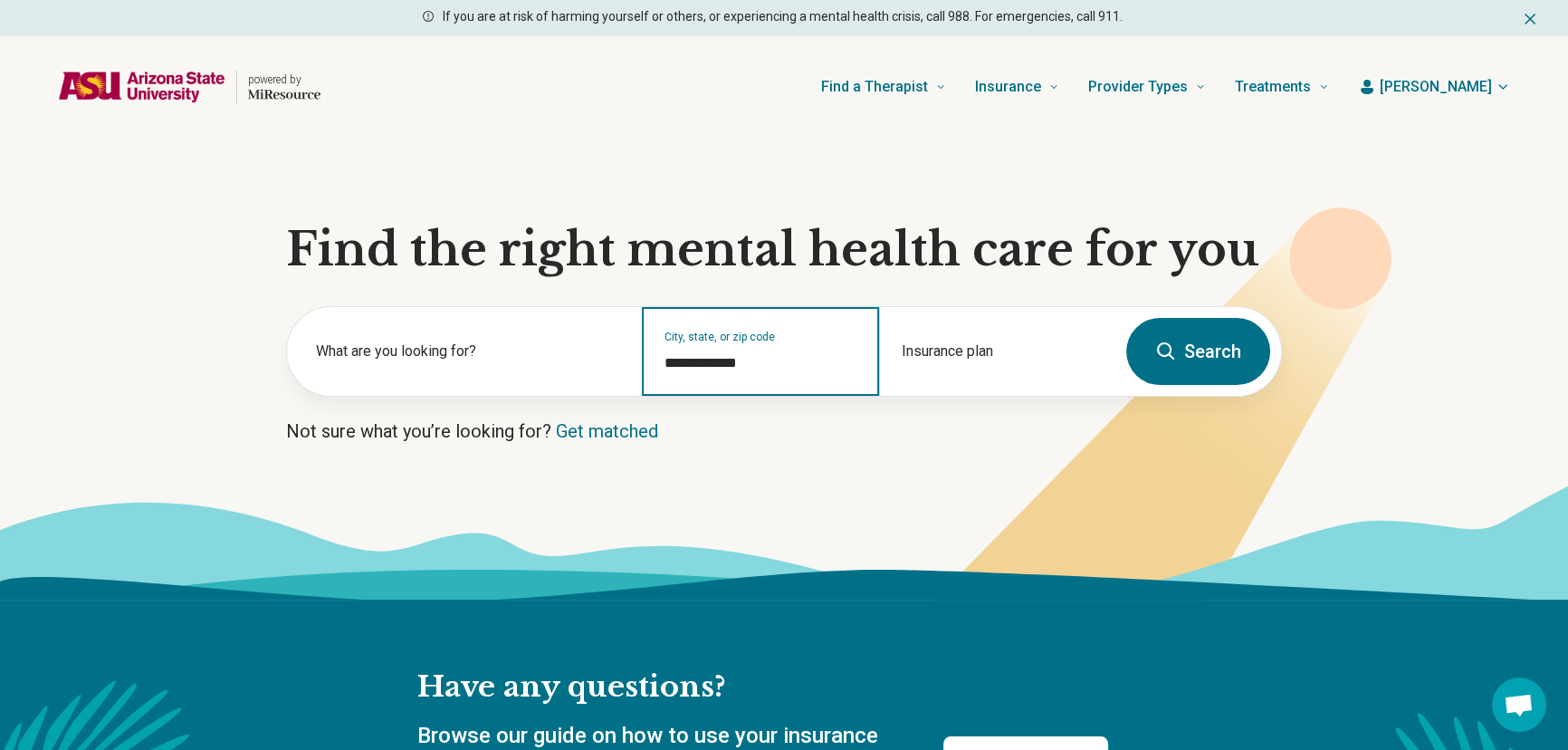
click at [781, 368] on input "**********" at bounding box center [759, 363] width 192 height 22
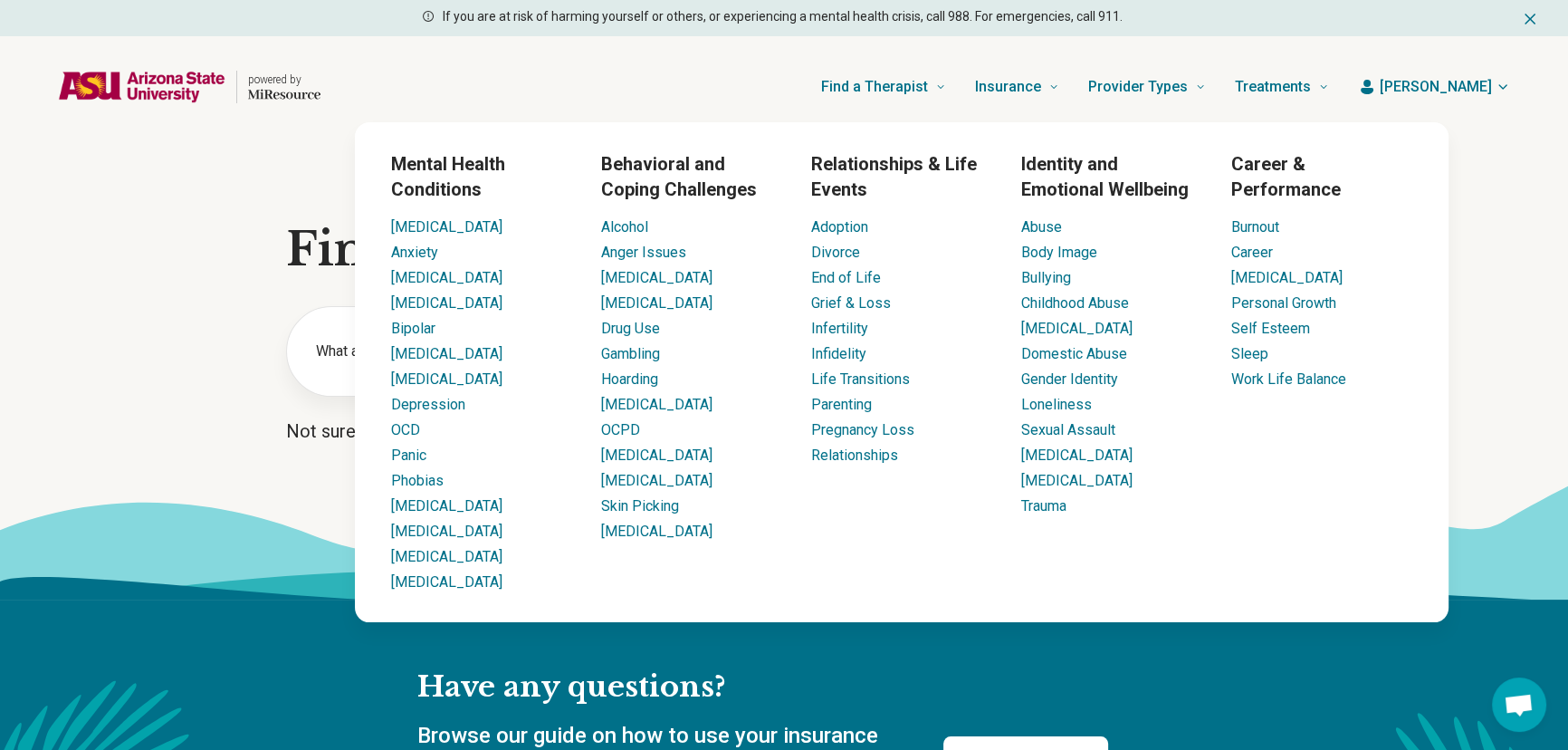
click at [490, 91] on div "Find a Therapist Mental Health Conditions ADHD Anxiety Anorexia Autism Bipolar …" at bounding box center [839, 87] width 979 height 73
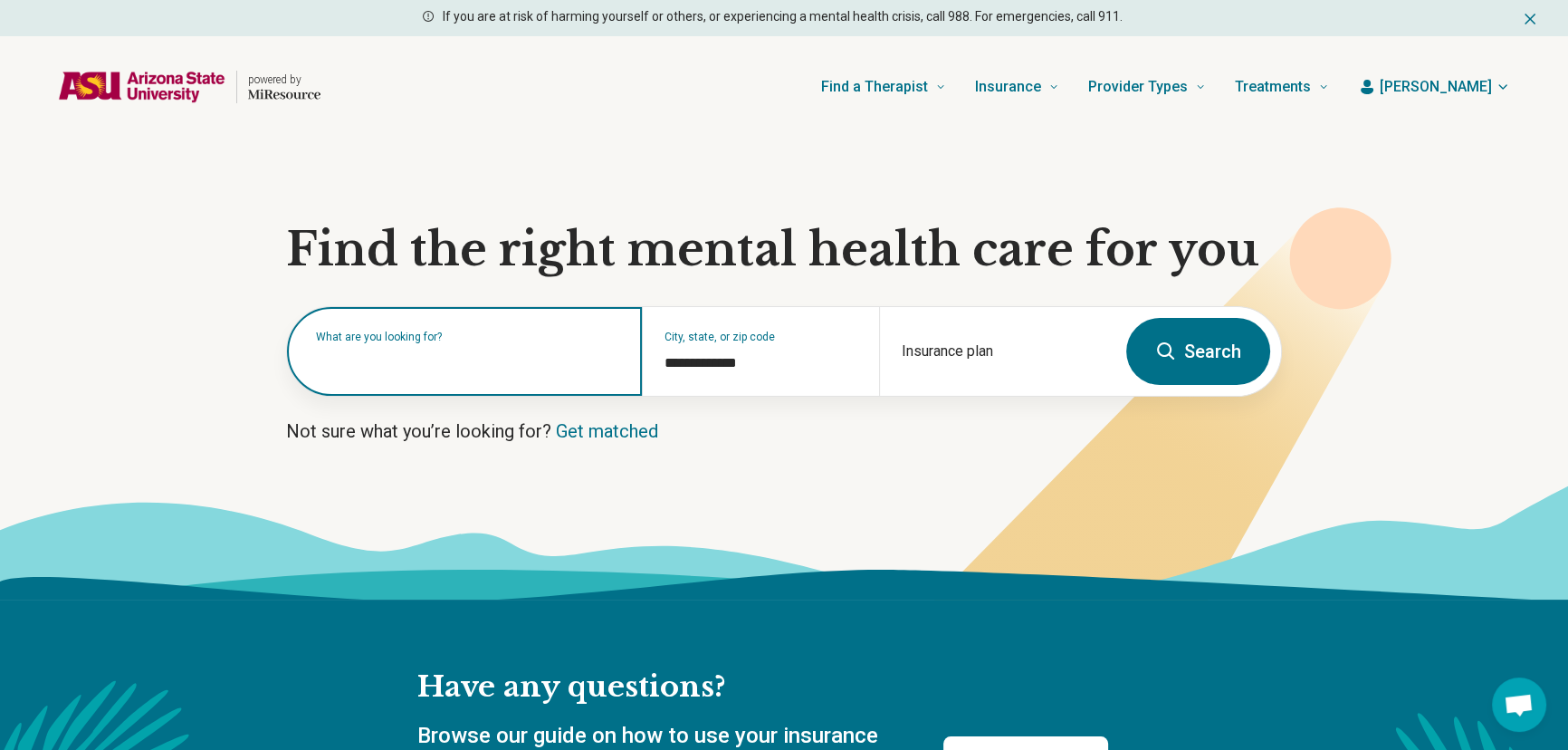
click at [483, 367] on input "text" at bounding box center [468, 361] width 304 height 22
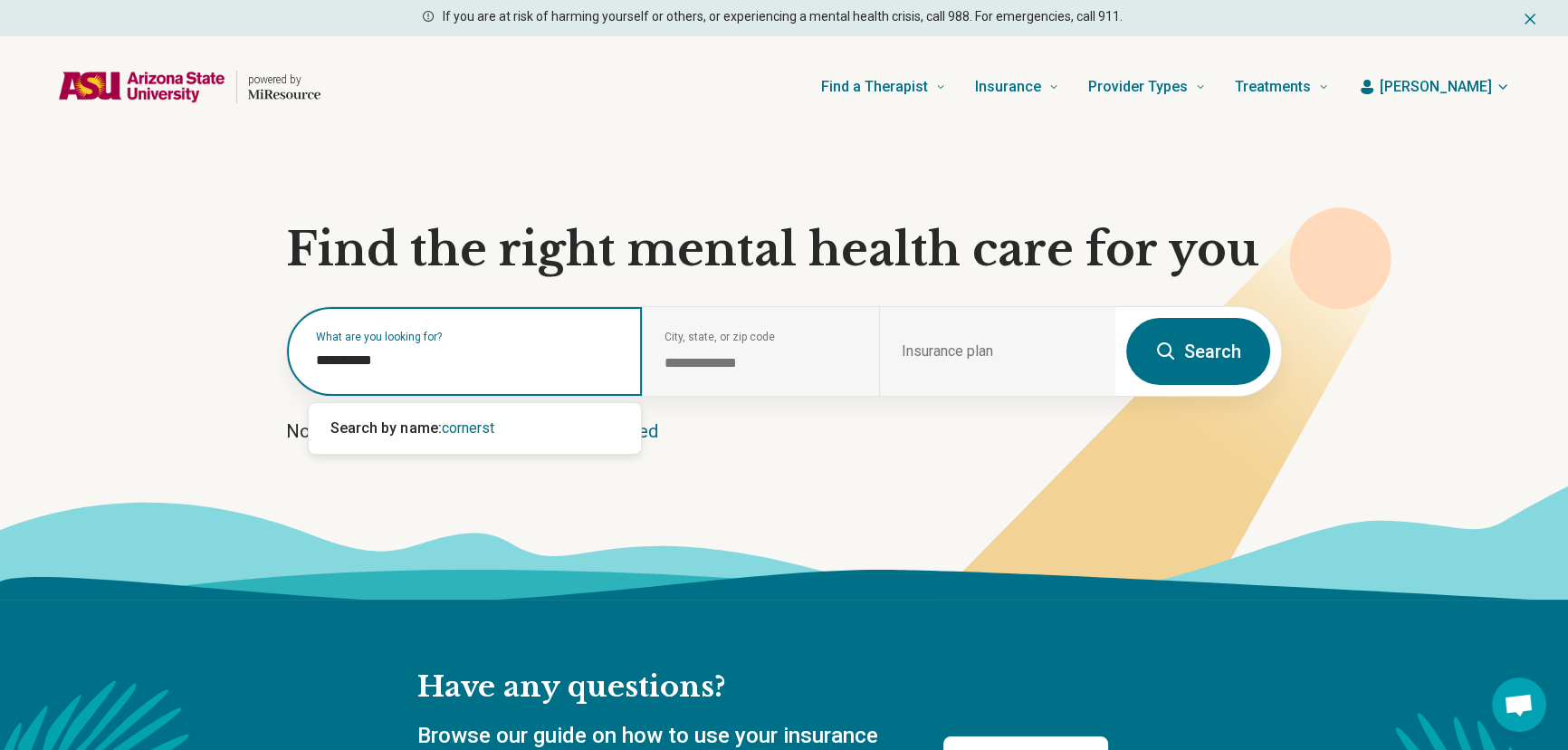
type input "**********"
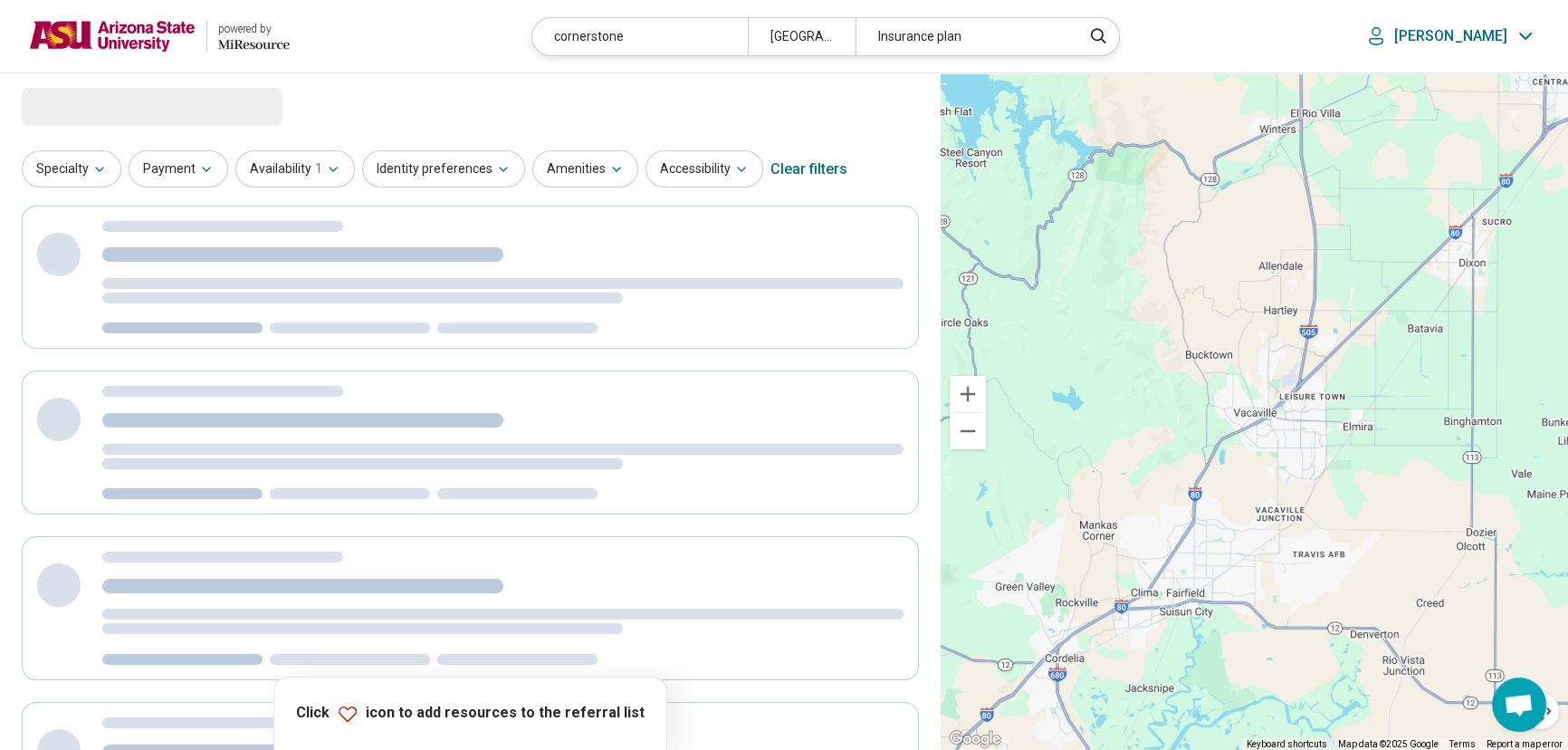
select select "***"
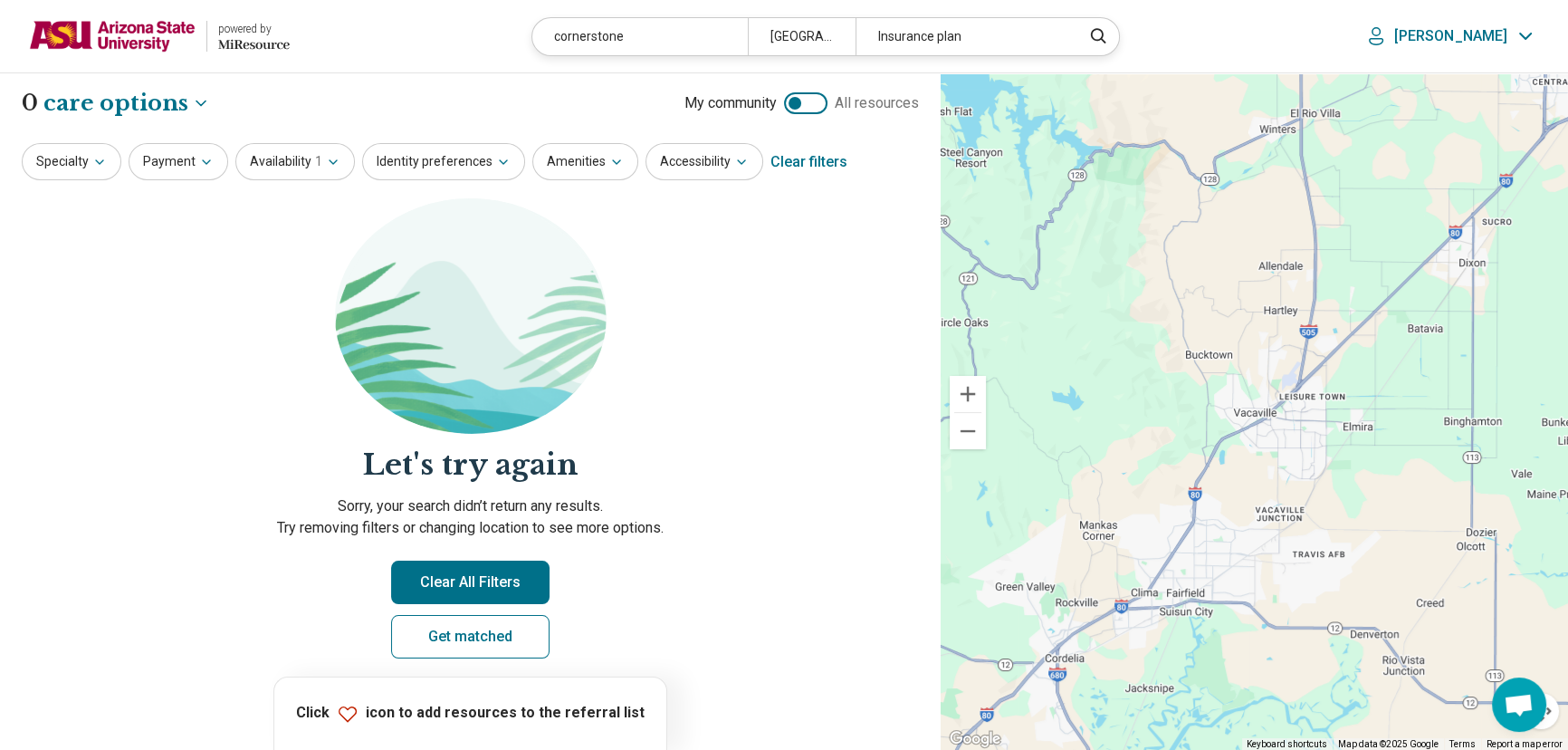
click at [129, 32] on img at bounding box center [111, 36] width 166 height 43
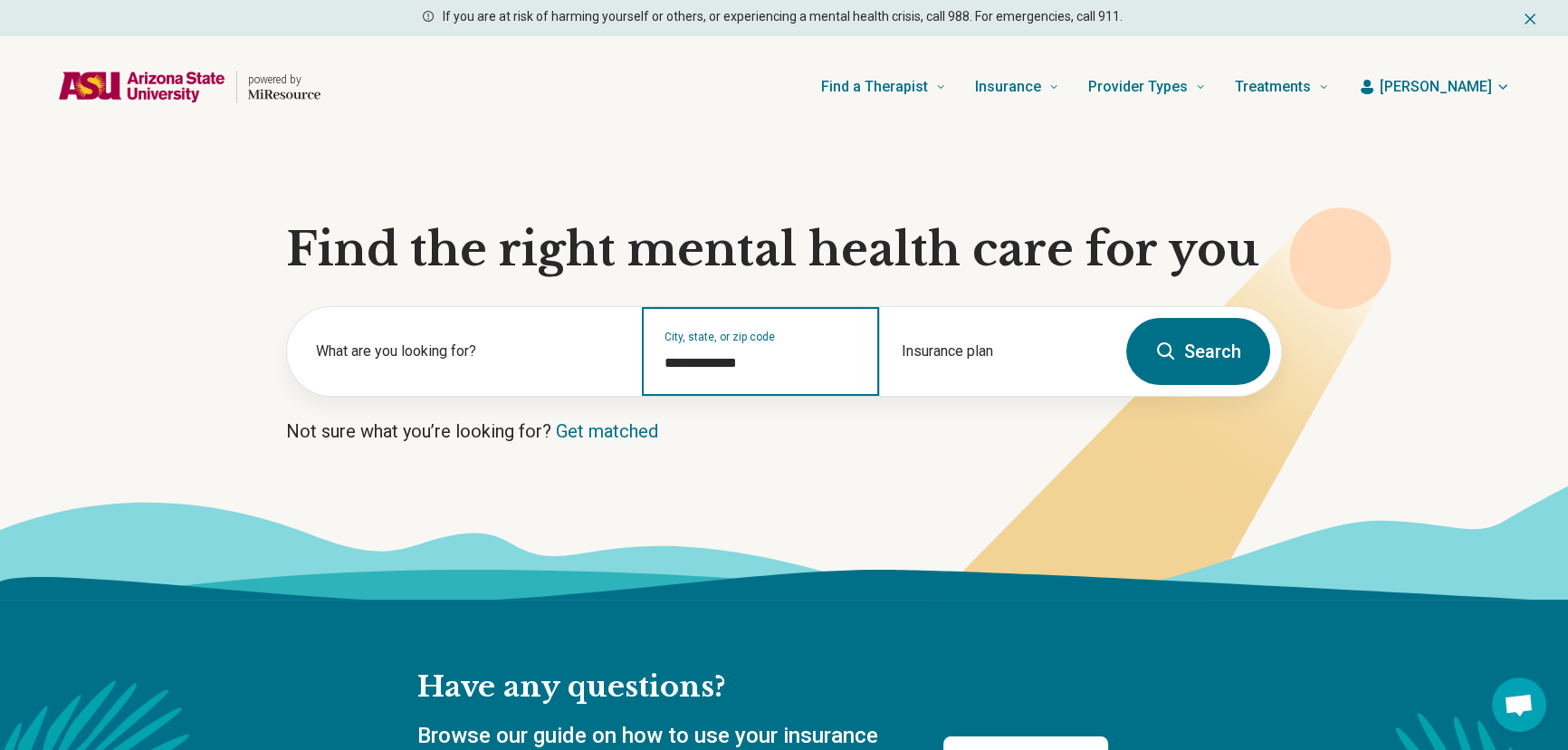
click at [776, 374] on input "**********" at bounding box center [759, 363] width 192 height 22
drag, startPoint x: 777, startPoint y: 363, endPoint x: 655, endPoint y: 362, distance: 122.0
click at [655, 362] on div "**********" at bounding box center [760, 352] width 236 height 89
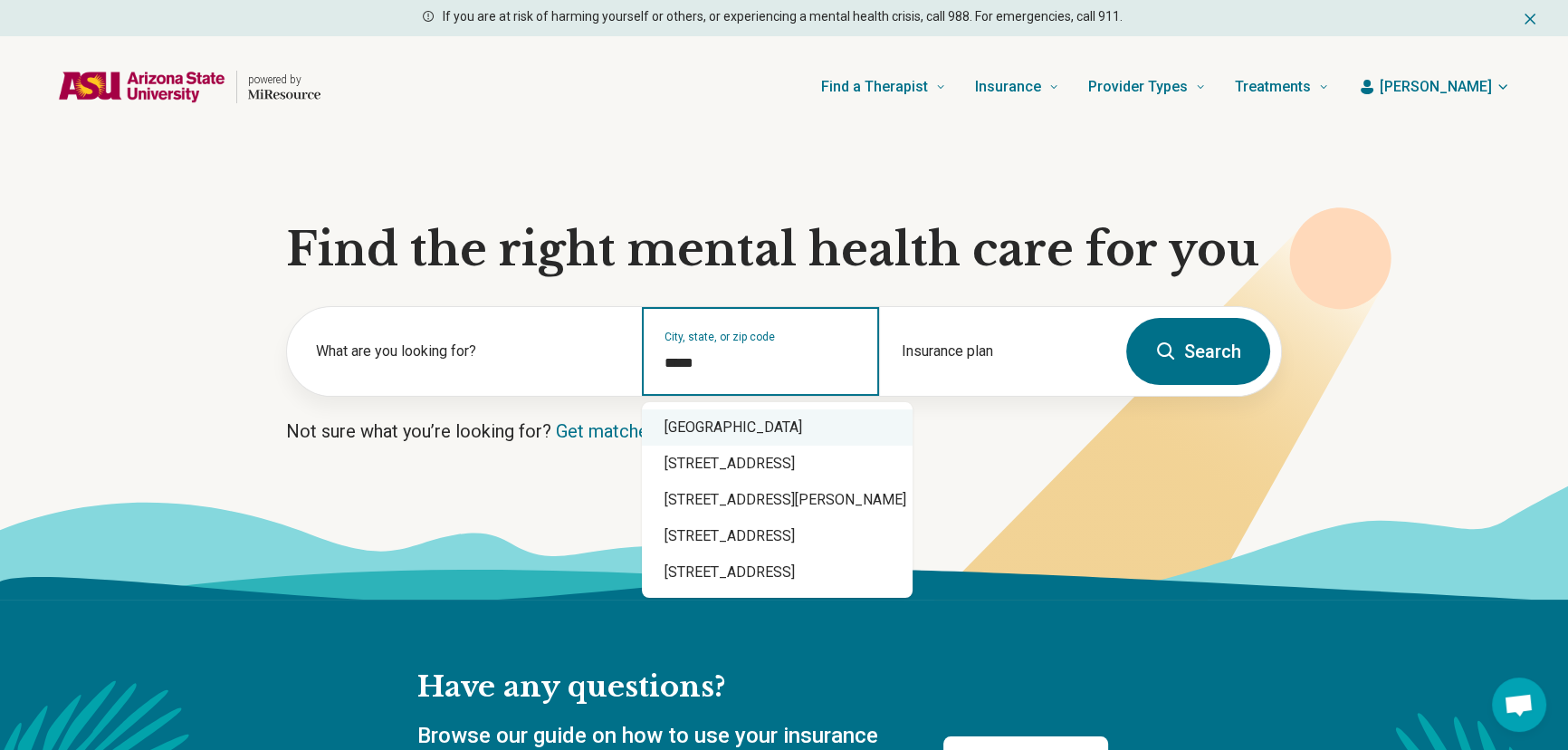
click at [817, 425] on div "Scottsdale, AZ 85260" at bounding box center [777, 427] width 271 height 36
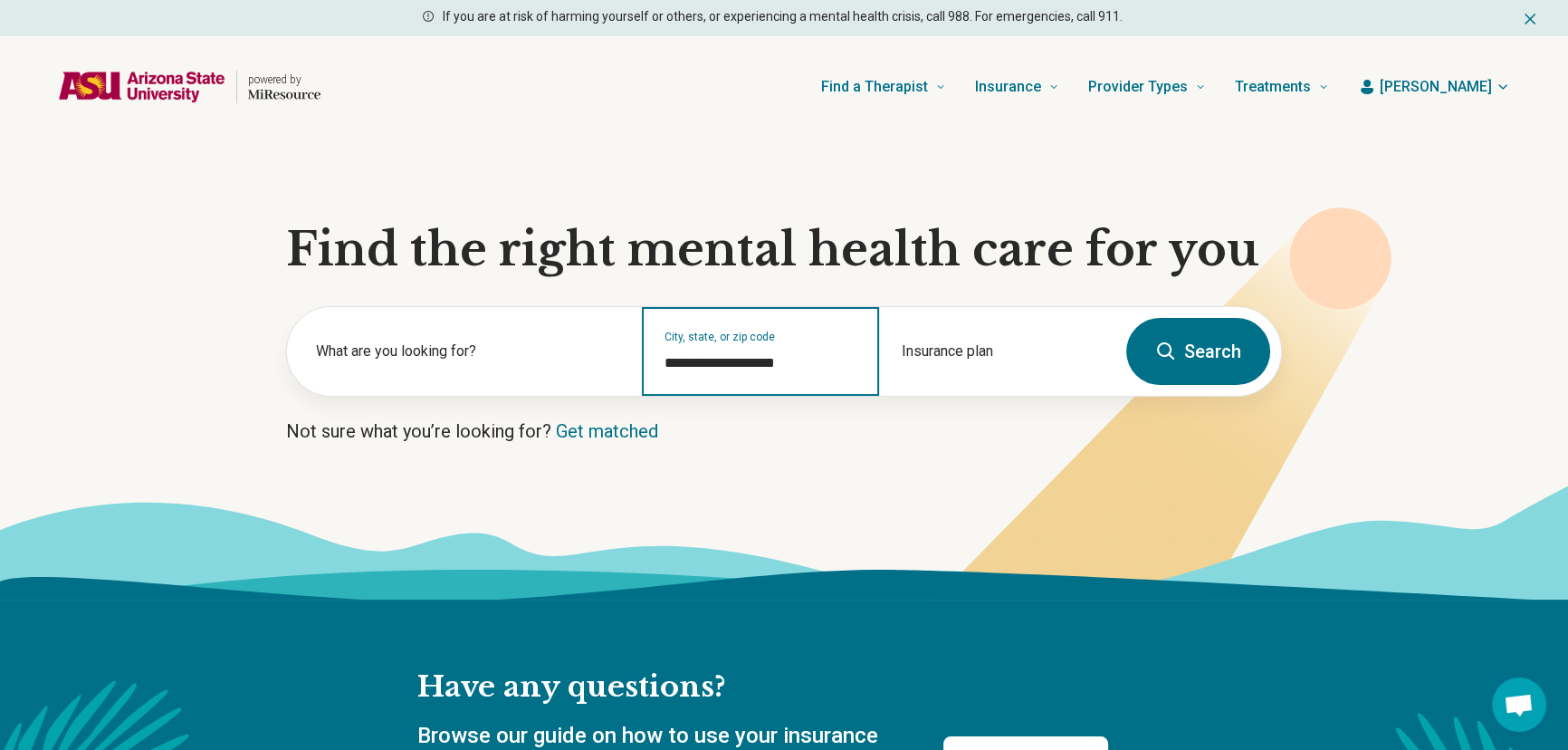
type input "**********"
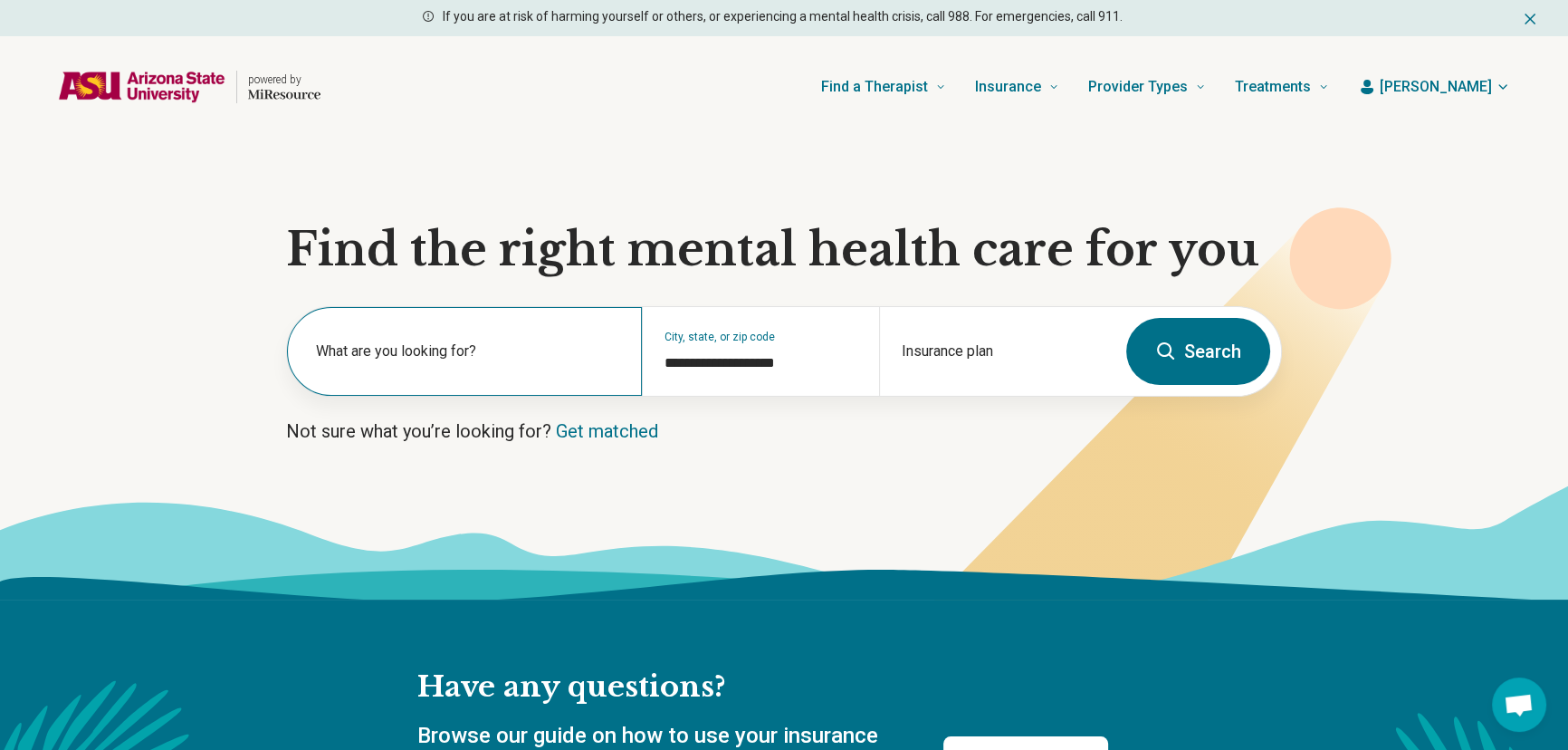
click at [420, 345] on label "What are you looking for?" at bounding box center [468, 352] width 304 height 22
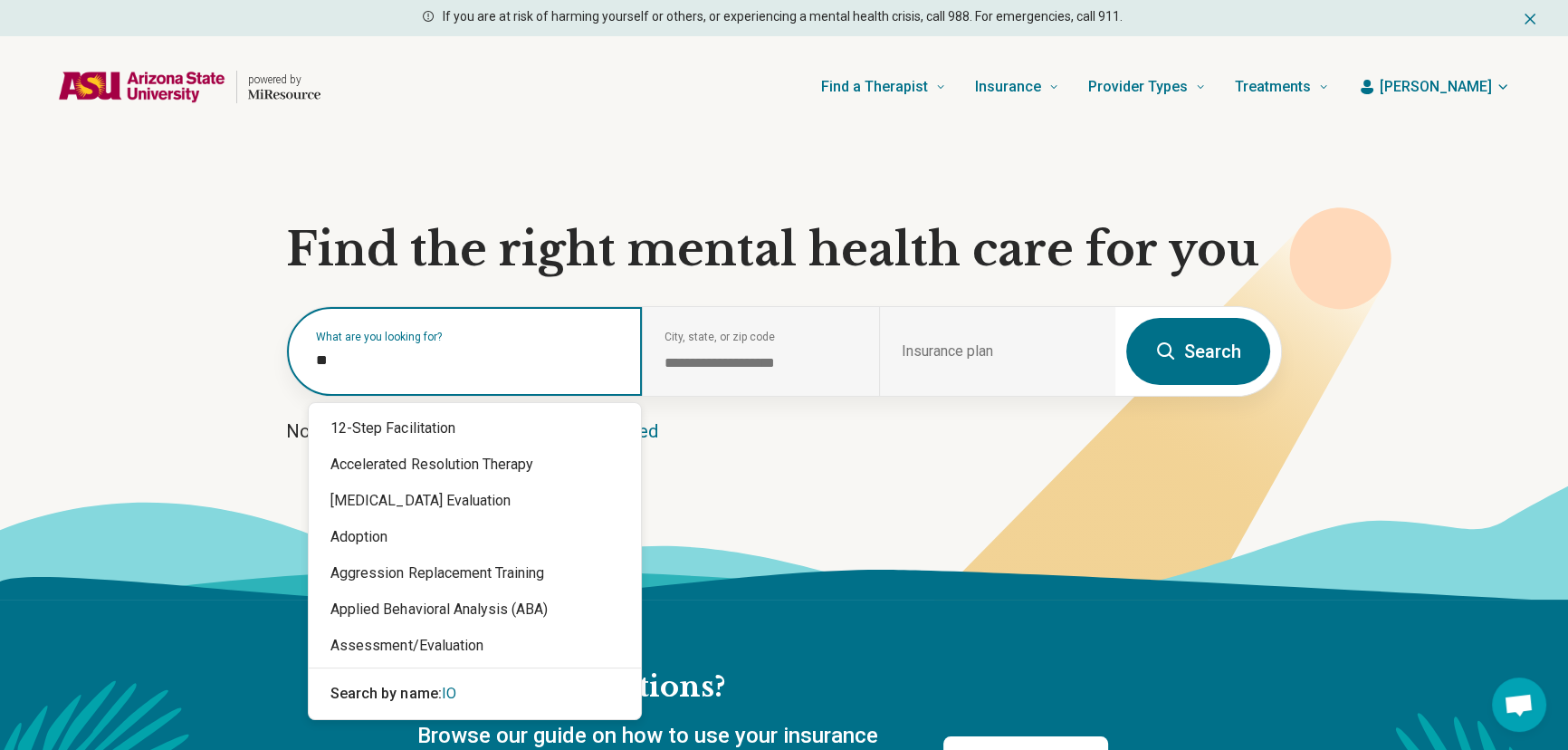
type input "***"
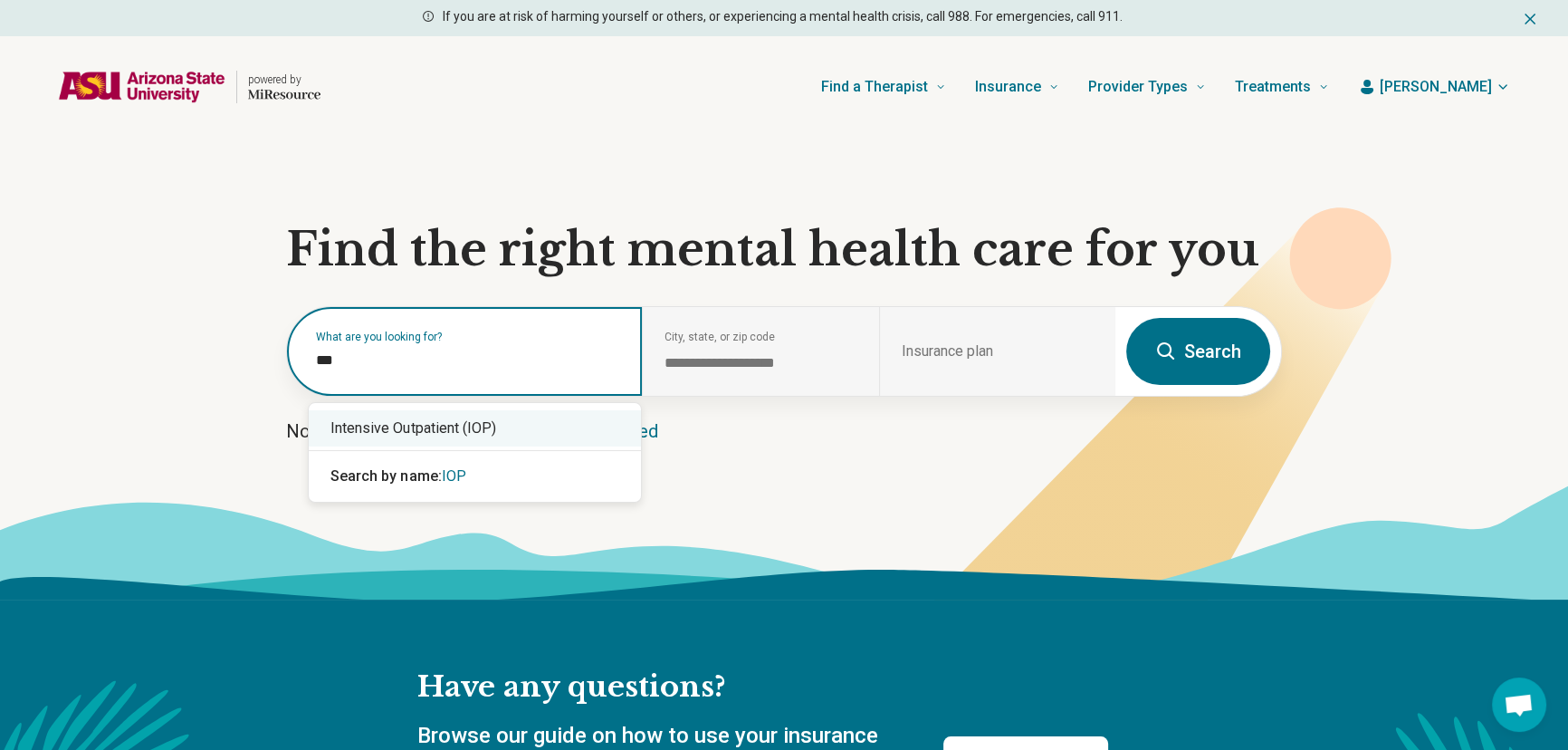
click at [384, 430] on div "Intensive Outpatient (IOP)" at bounding box center [474, 428] width 332 height 36
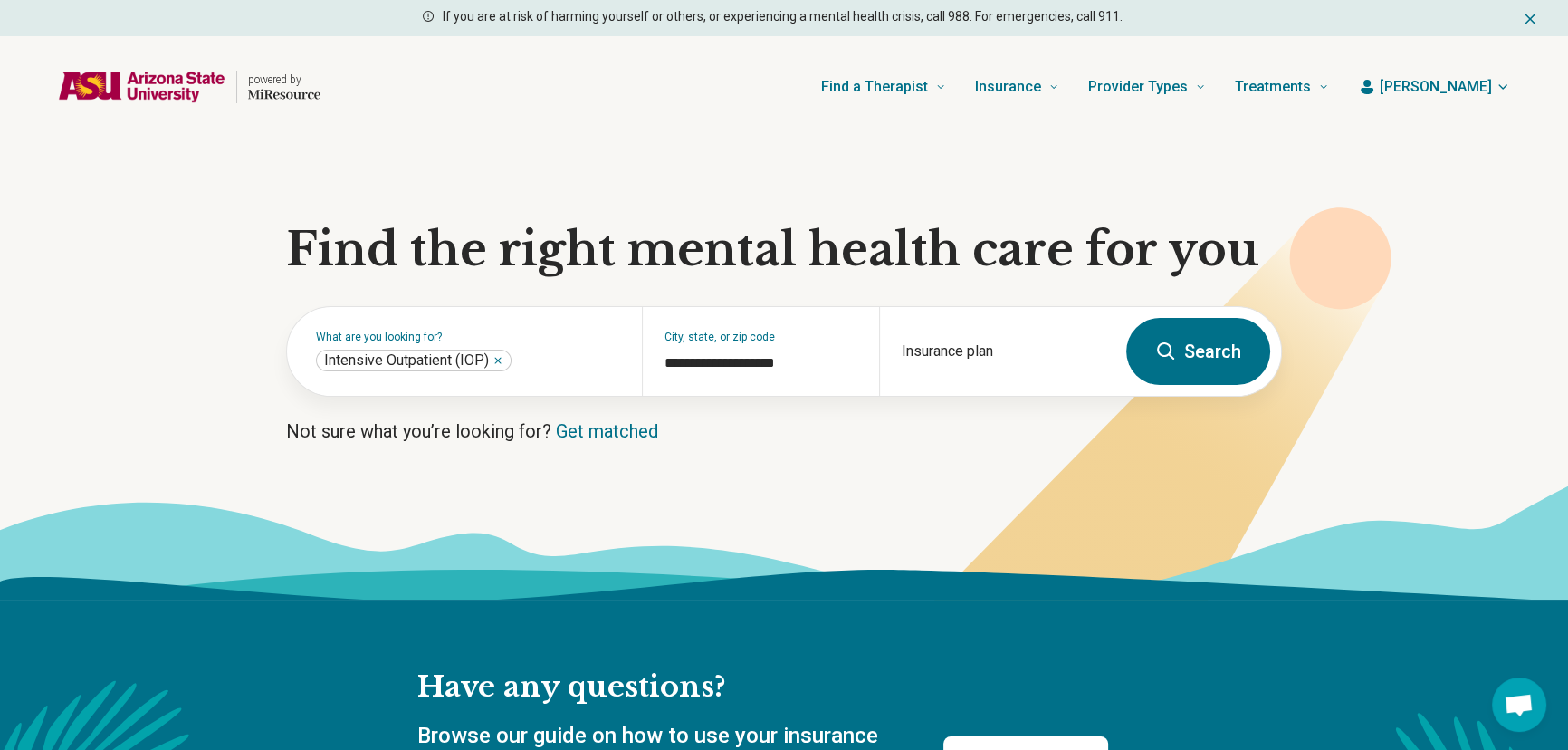
click at [1191, 347] on button "Search" at bounding box center [1198, 352] width 144 height 67
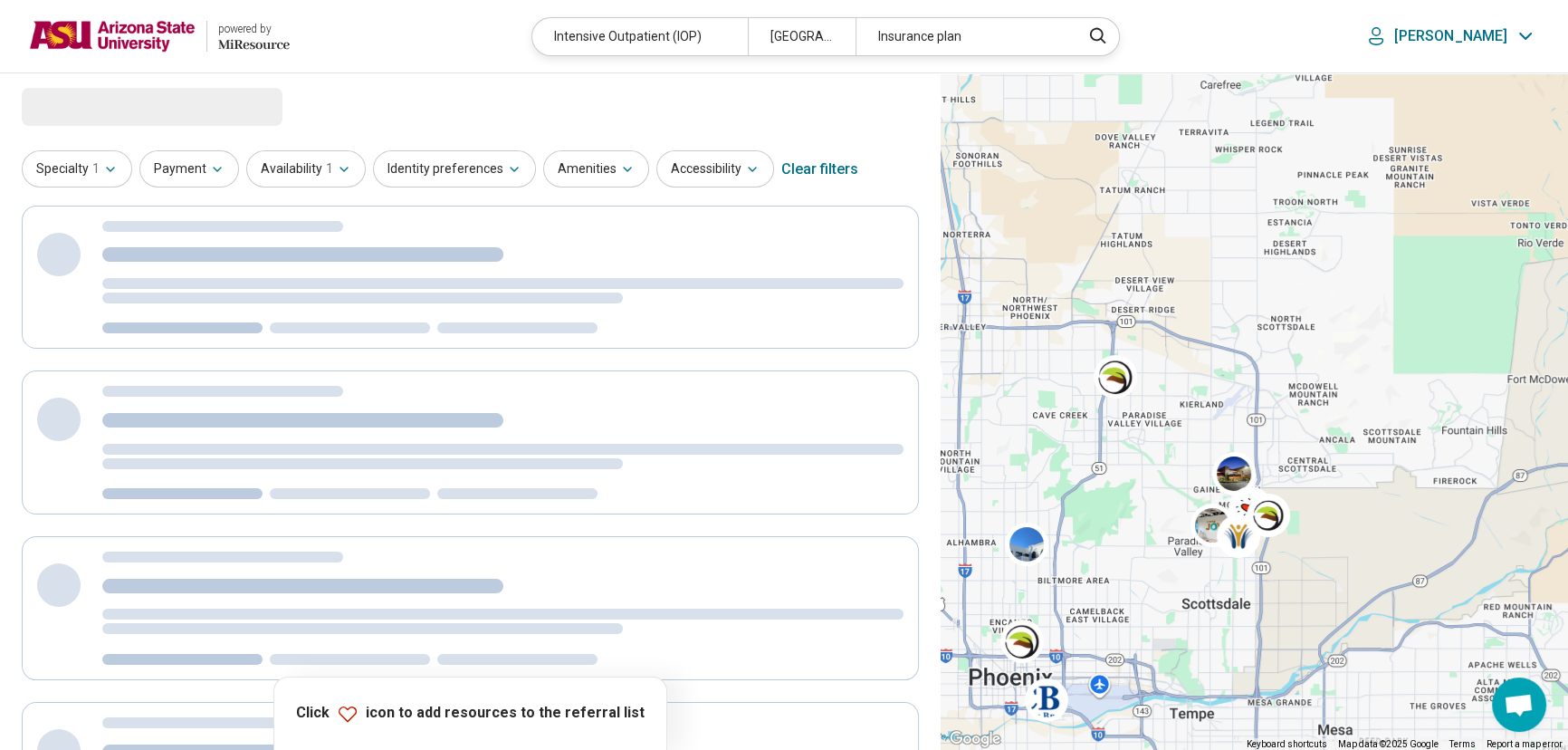
select select "***"
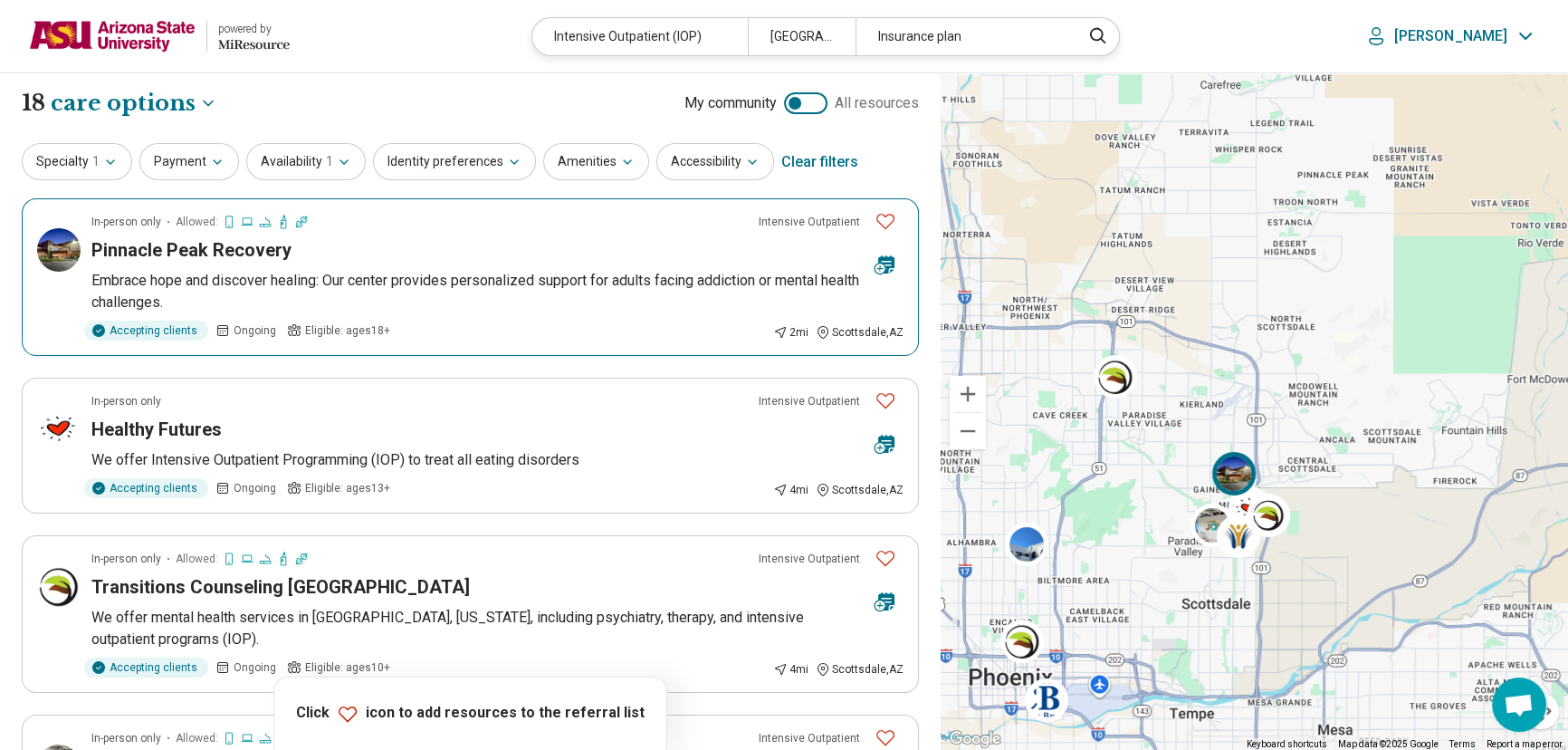
click at [229, 249] on h3 "Pinnacle Peak Recovery" at bounding box center [191, 250] width 200 height 26
click at [263, 589] on h3 "Transitions Counseling Scottsdale" at bounding box center [281, 587] width 378 height 26
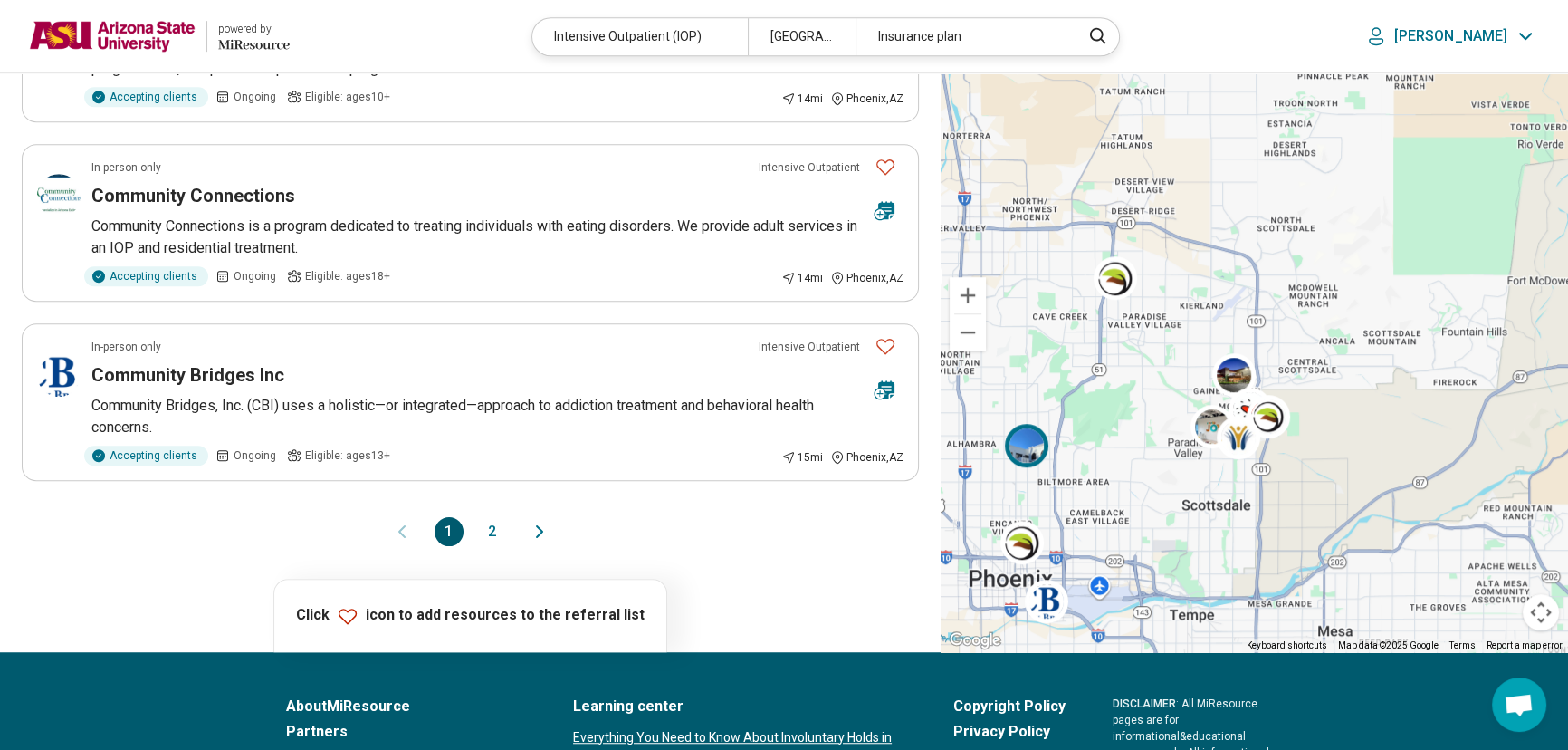
scroll to position [1564, 0]
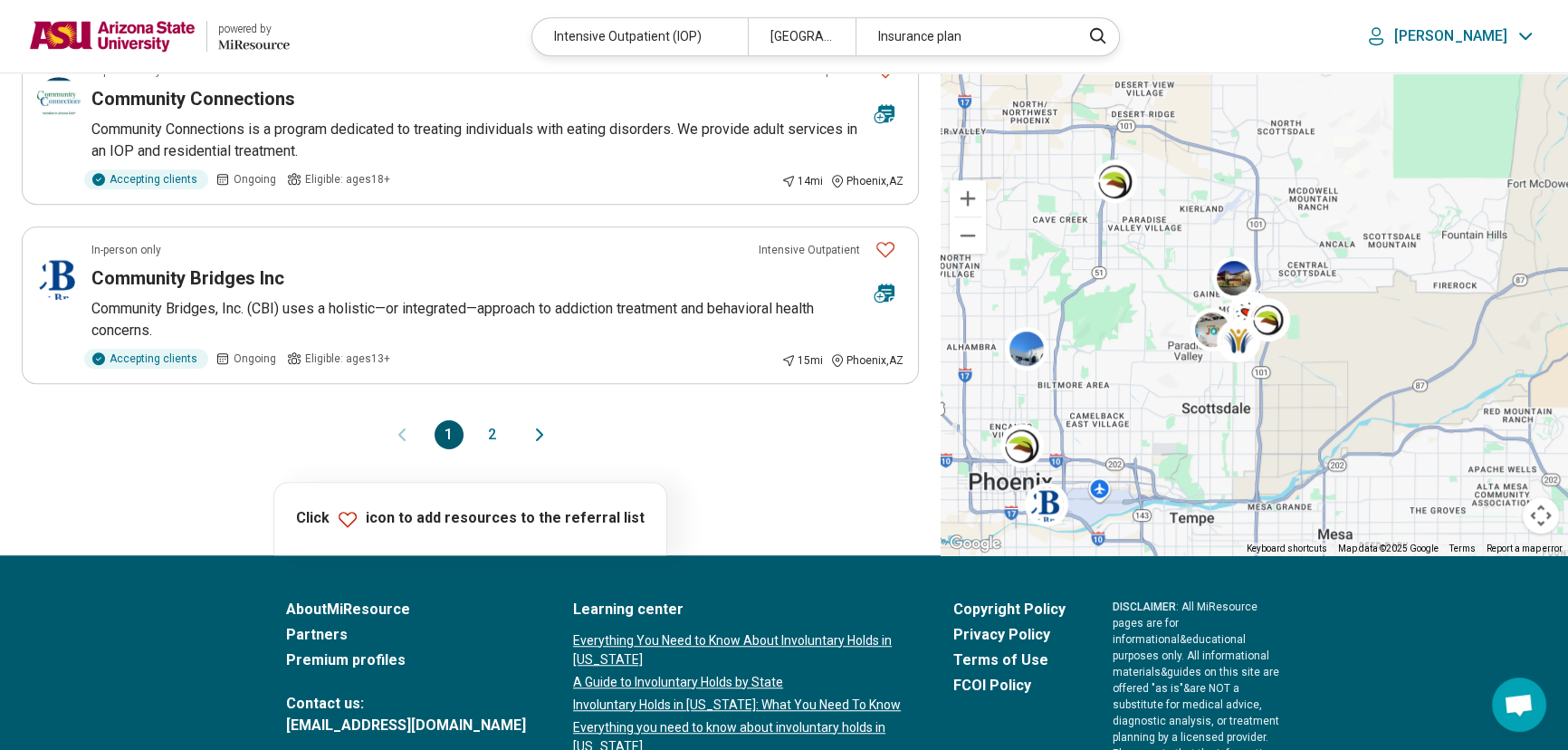
click at [486, 433] on button "2" at bounding box center [491, 434] width 29 height 29
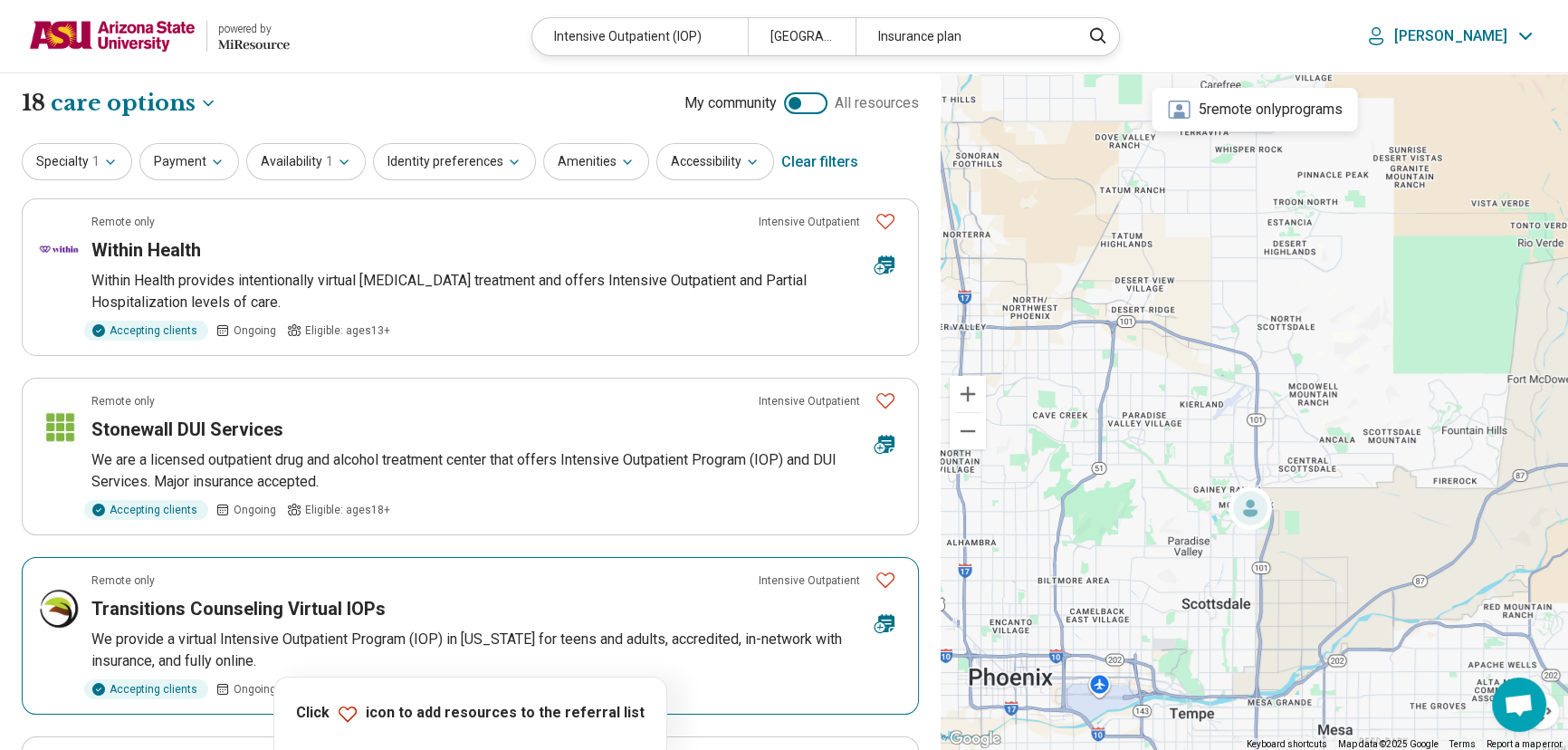
scroll to position [0, 0]
click at [342, 608] on h3 "Transitions Counseling Virtual IOPs" at bounding box center [238, 609] width 294 height 26
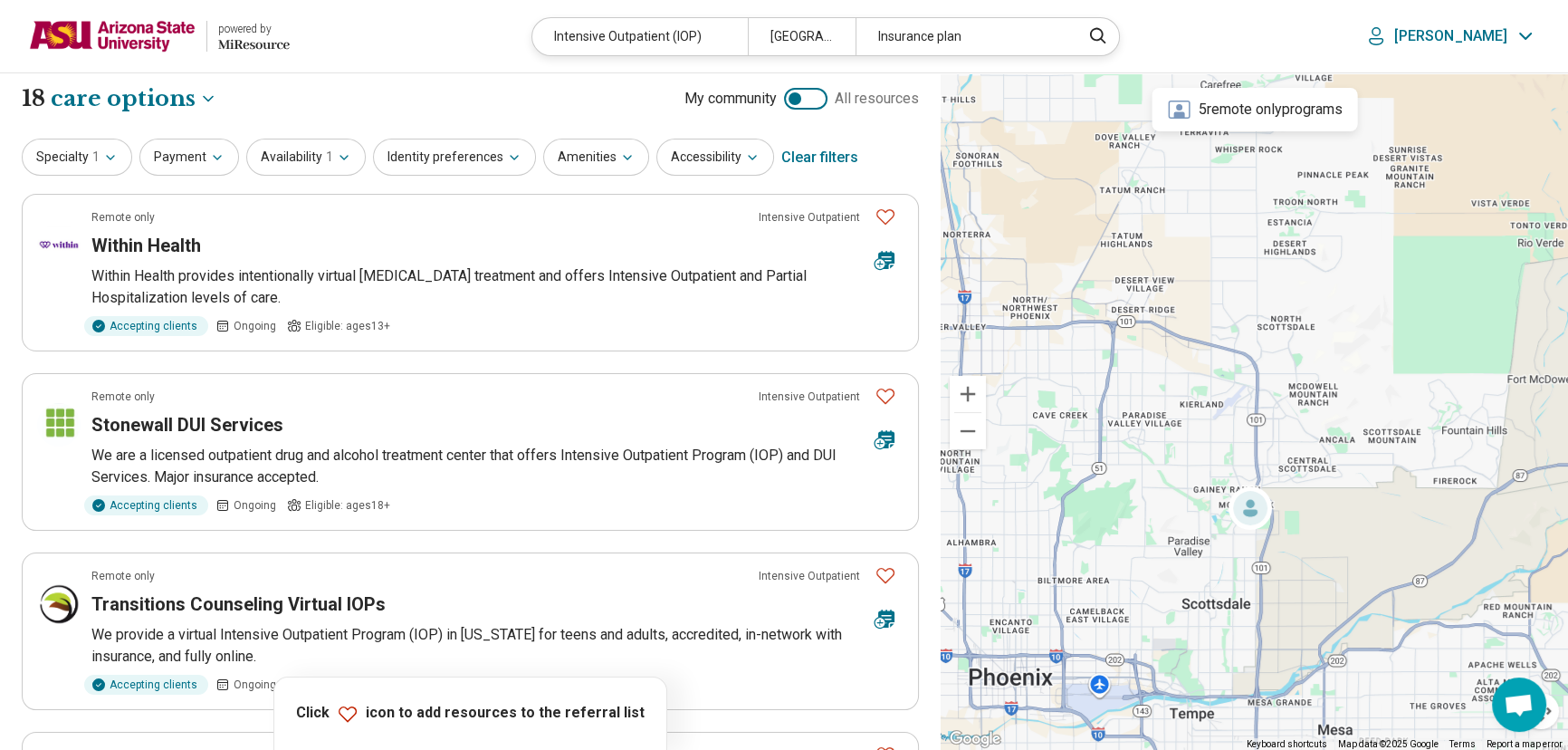
scroll to position [576, 0]
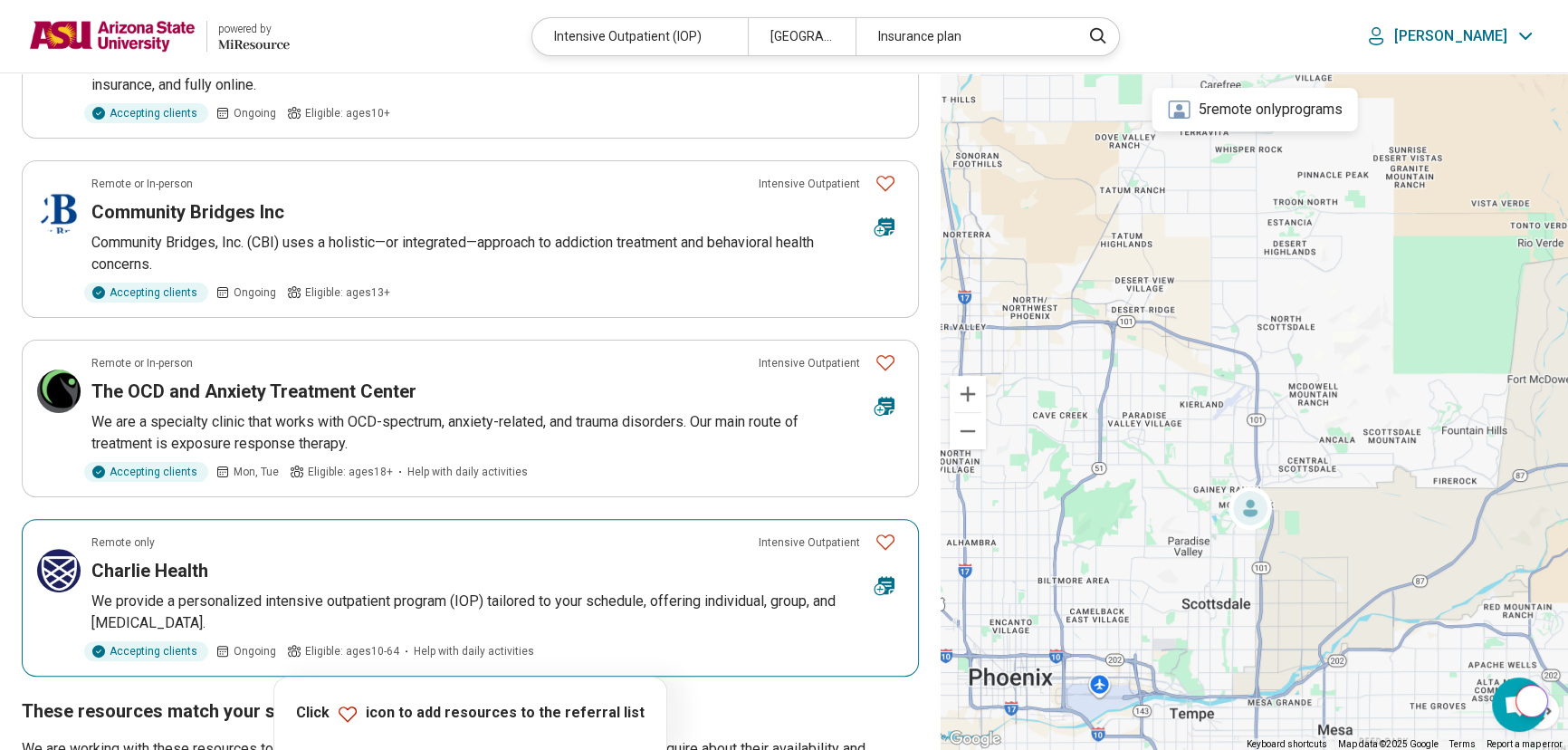
click at [175, 561] on h3 "Charlie Health" at bounding box center [150, 571] width 117 height 26
click at [1467, 36] on p "[PERSON_NAME]" at bounding box center [1450, 36] width 113 height 18
click at [1504, 88] on link "My Dashboard" at bounding box center [1475, 91] width 127 height 47
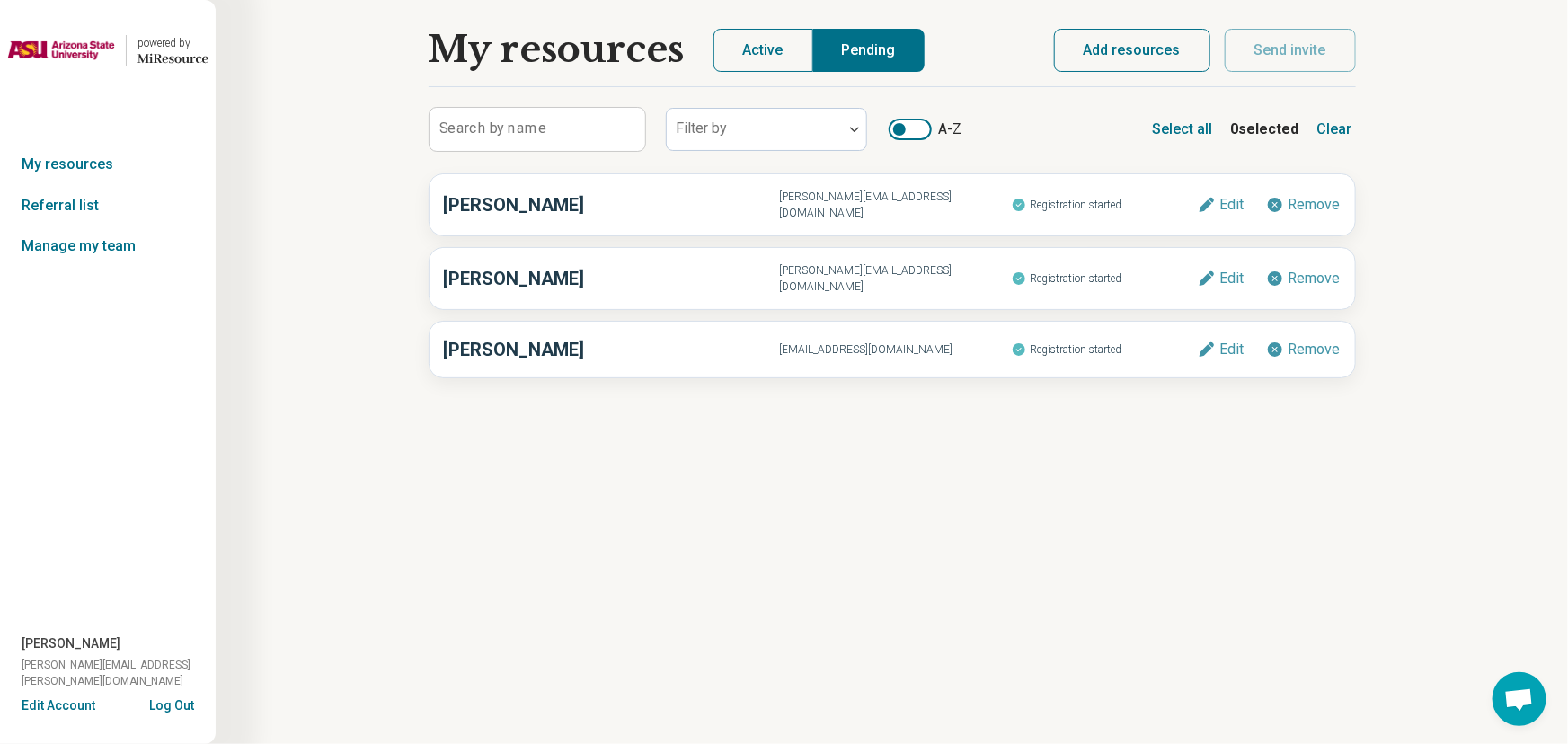
click at [1123, 36] on button "Add resources" at bounding box center [1132, 50] width 156 height 43
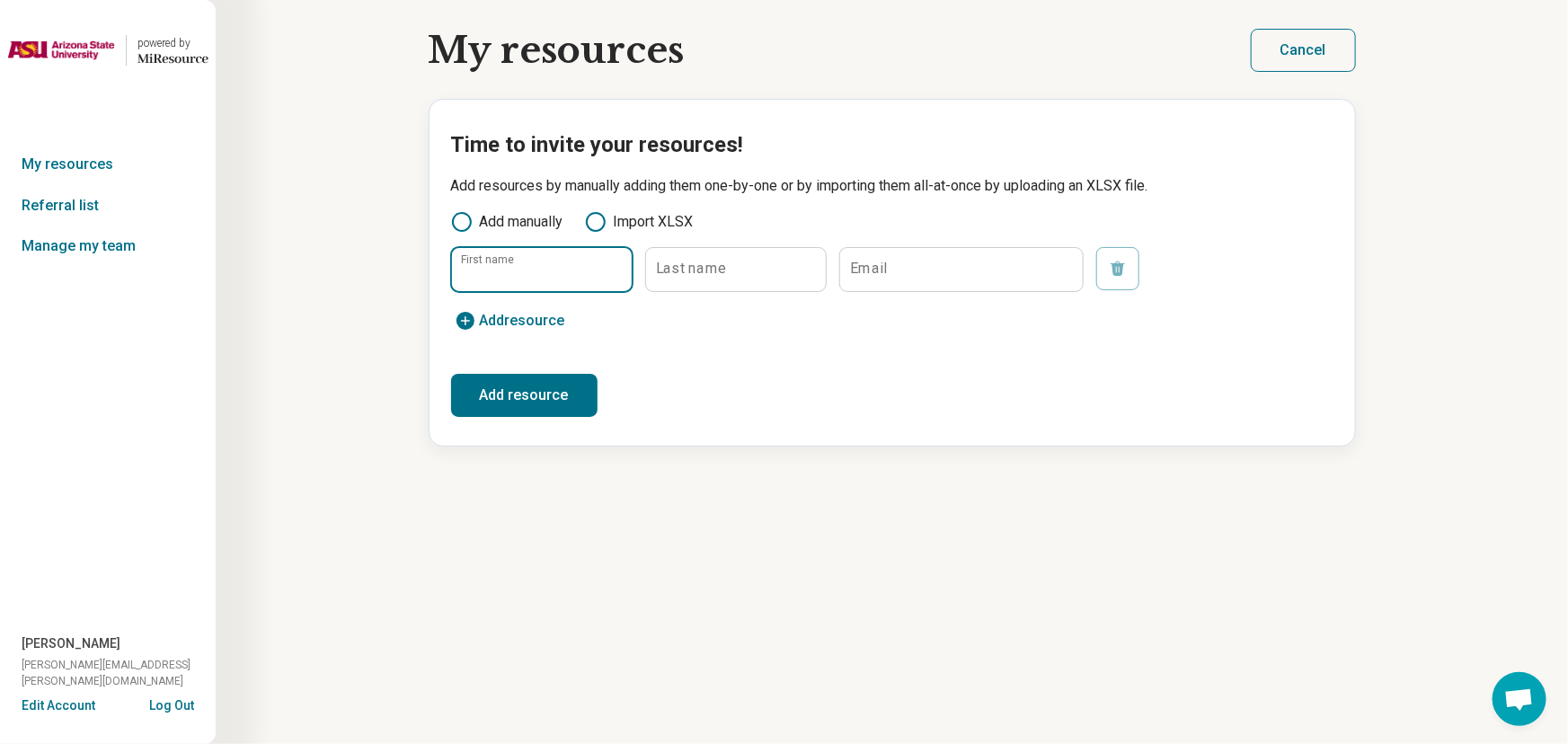
click at [548, 274] on input "First name" at bounding box center [542, 270] width 180 height 43
type input "*"
type input "******"
type input "*****"
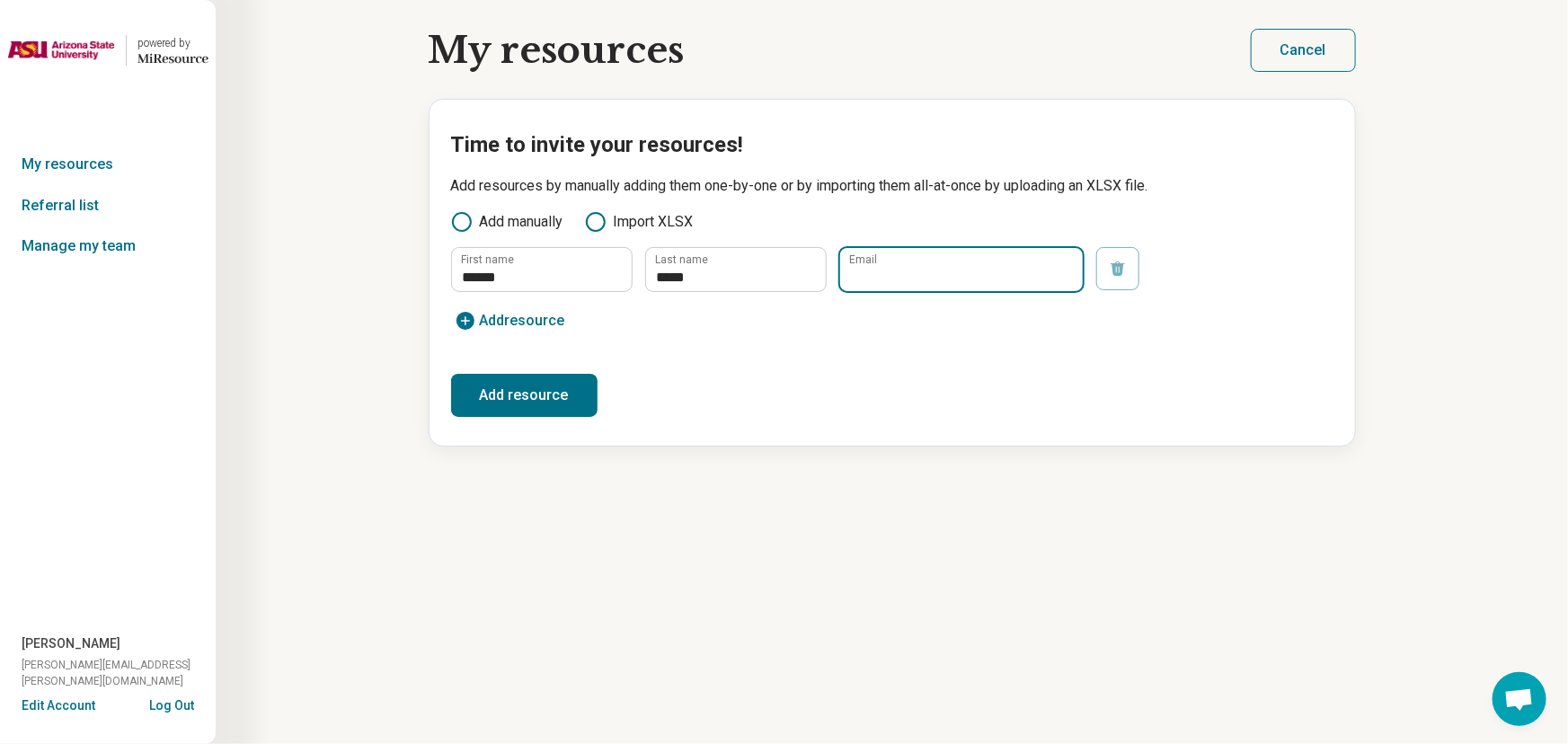
click at [930, 269] on input "Email" at bounding box center [961, 270] width 242 height 43
paste input "**********"
drag, startPoint x: 915, startPoint y: 276, endPoint x: 829, endPoint y: 279, distance: 86.1
click at [829, 279] on fieldset "**********" at bounding box center [892, 270] width 882 height 45
type input "**********"
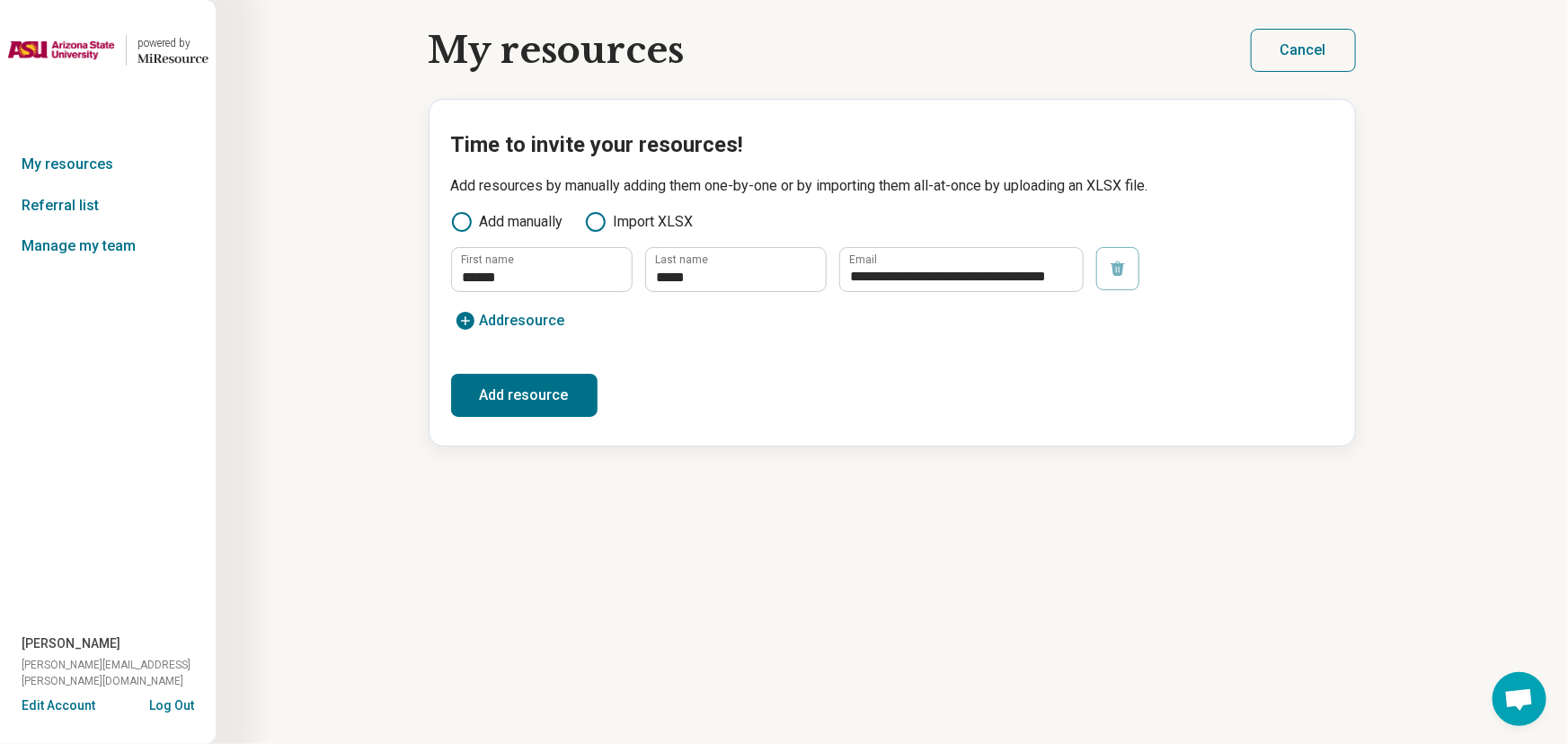
click at [515, 399] on button "Add resource" at bounding box center [524, 395] width 147 height 43
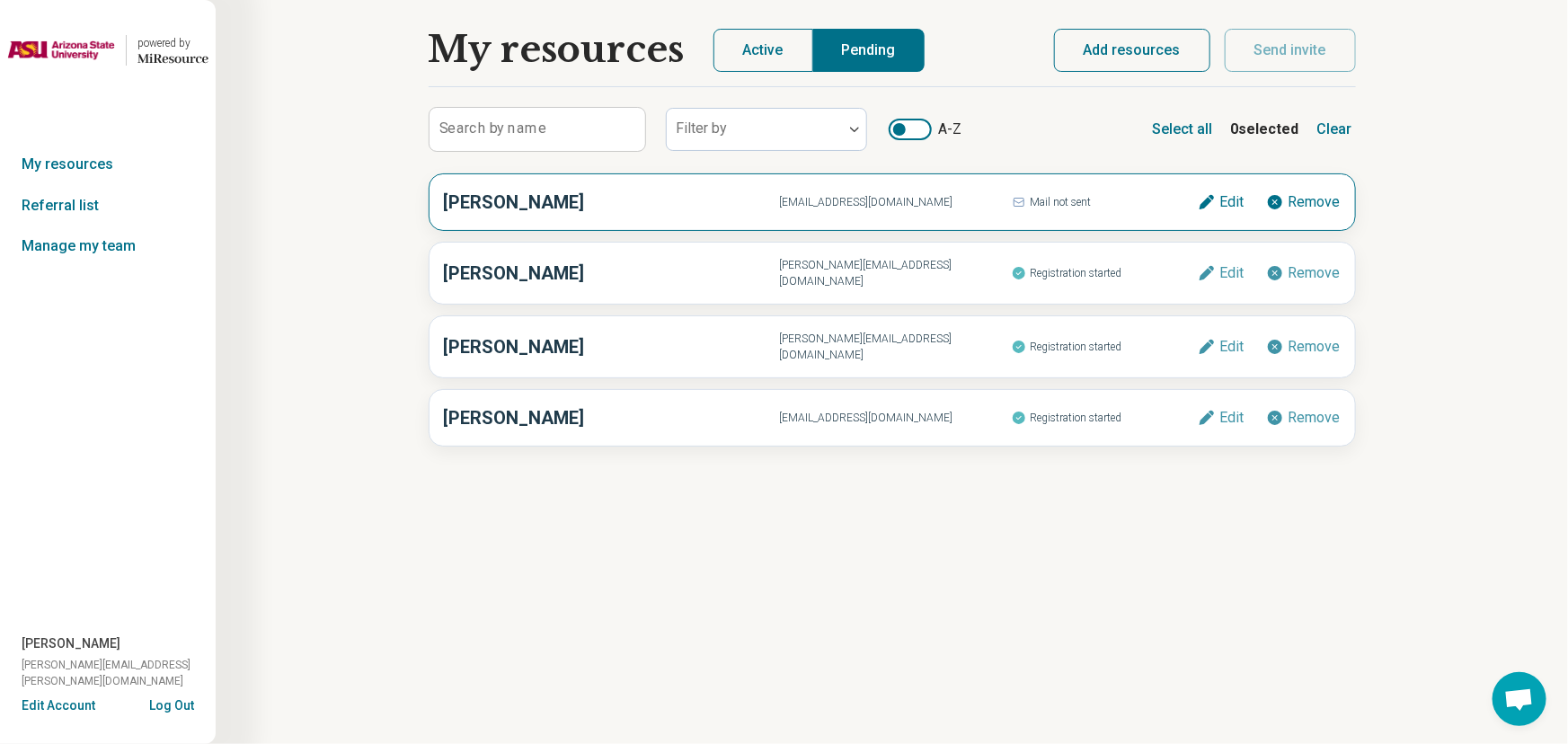
click at [654, 224] on div "Joshua Jantz joshuaj@cornerstonehealingcenter.com Mail not sent Edit Remove" at bounding box center [892, 201] width 927 height 58
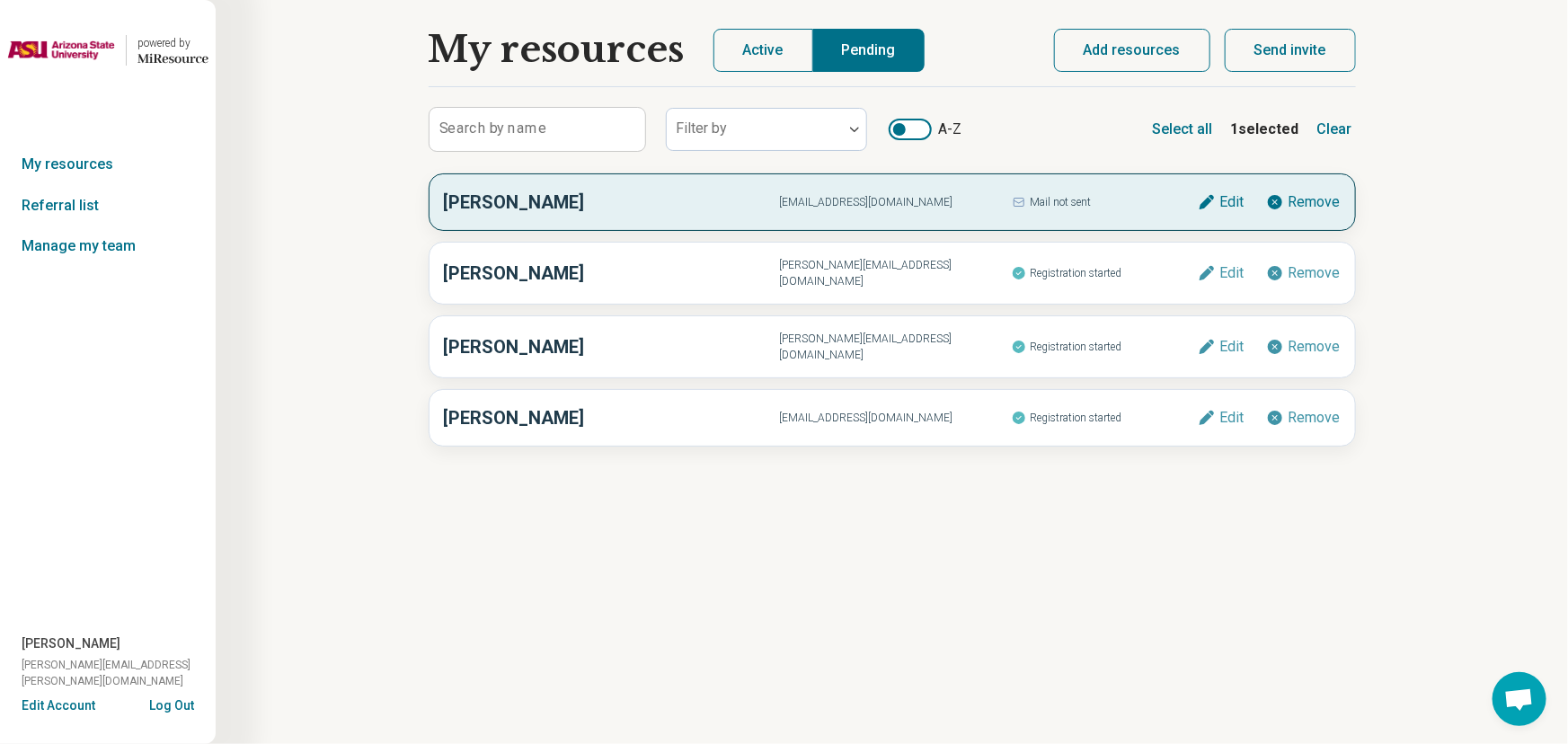
click at [1256, 49] on button "Send invite" at bounding box center [1289, 50] width 131 height 43
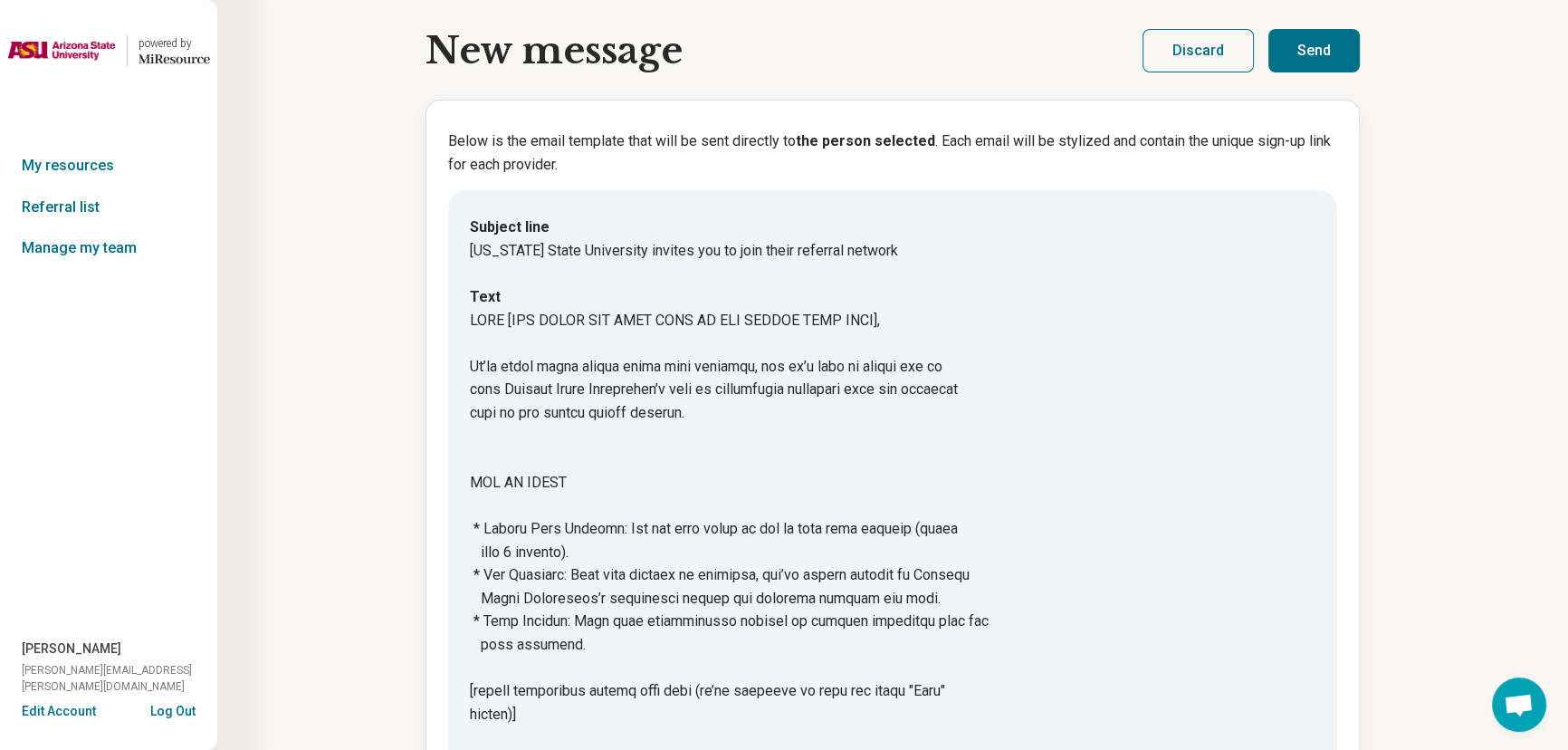
click at [1304, 51] on button "Send" at bounding box center [1313, 50] width 92 height 43
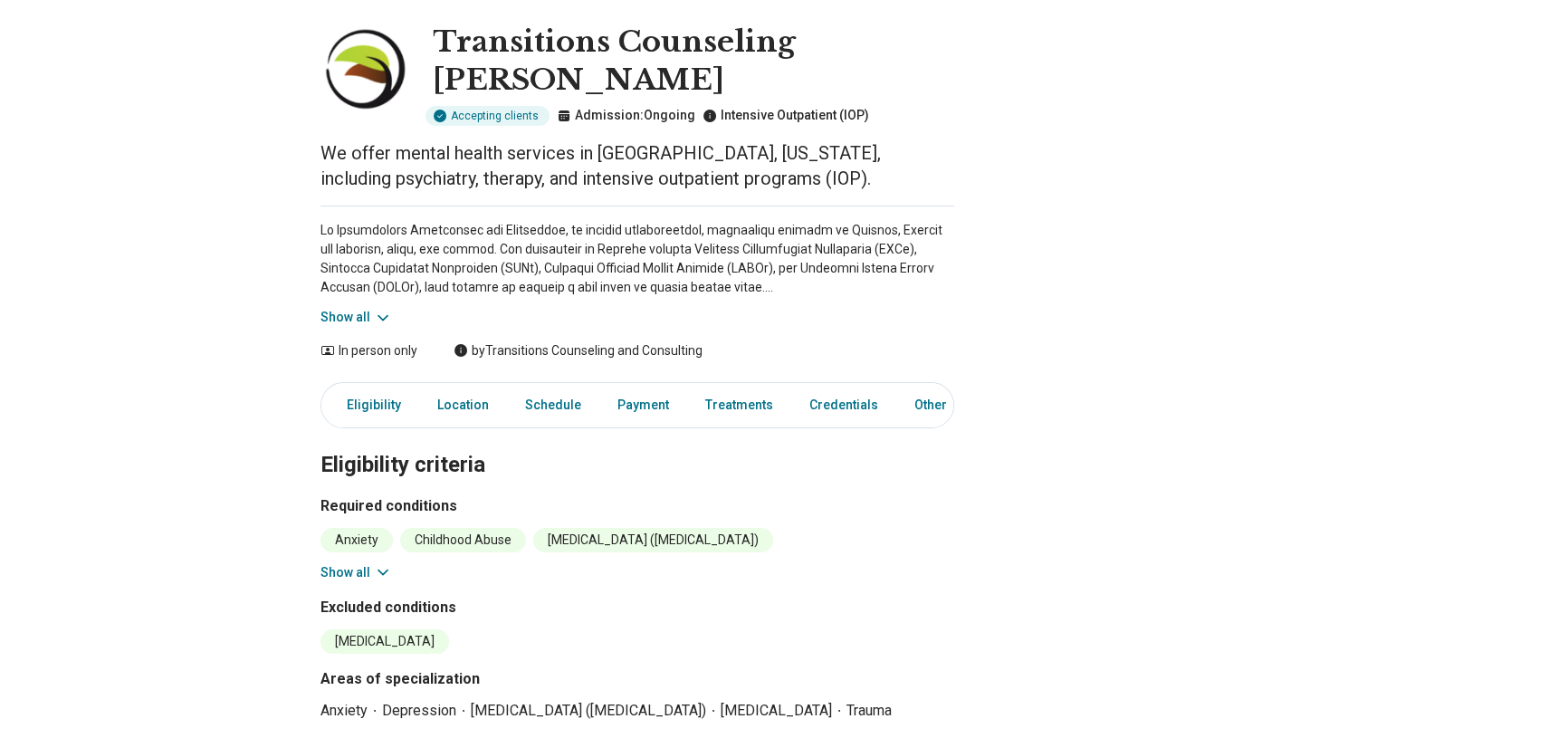
scroll to position [82, 0]
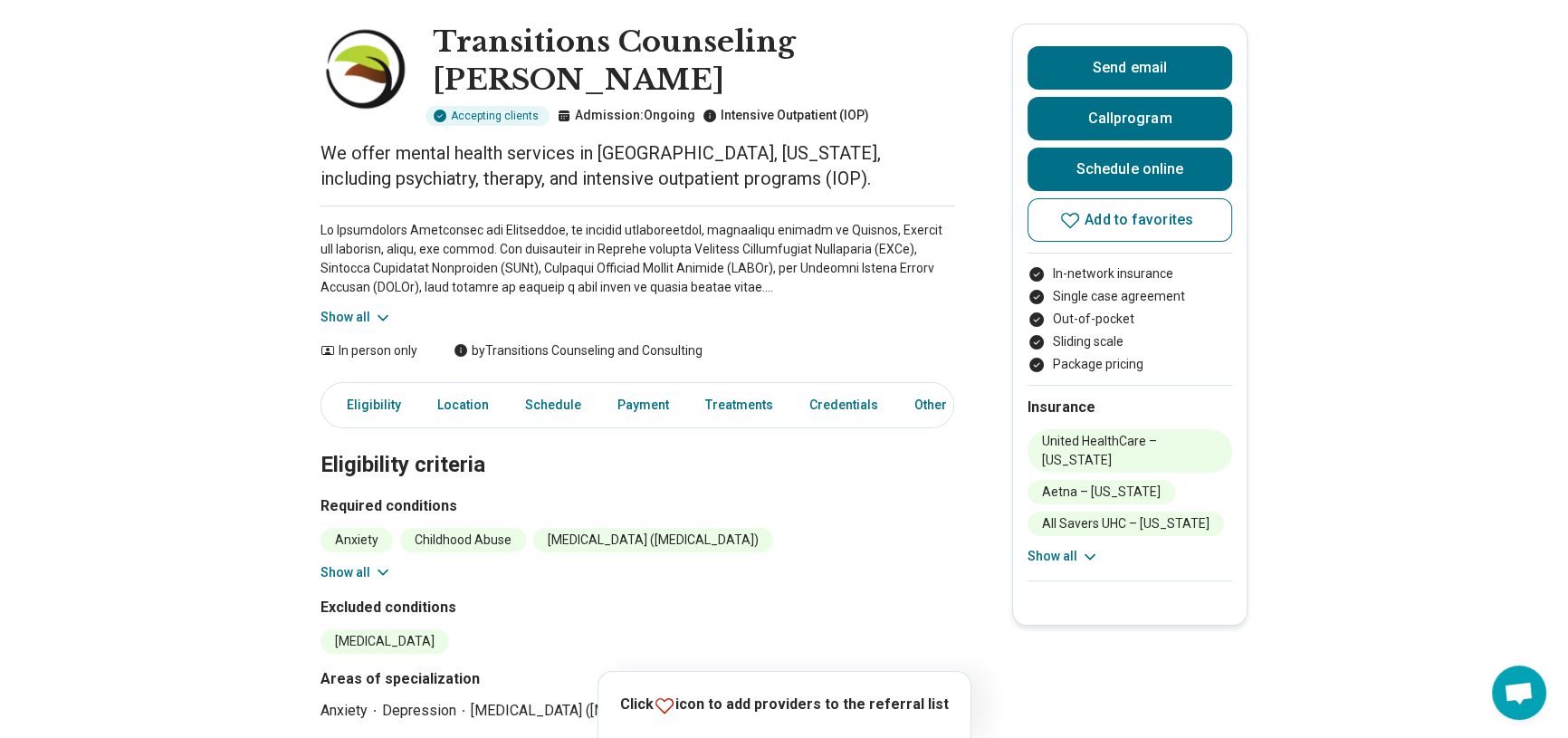
click at [364, 307] on button "Show all" at bounding box center [356, 316] width 72 height 19
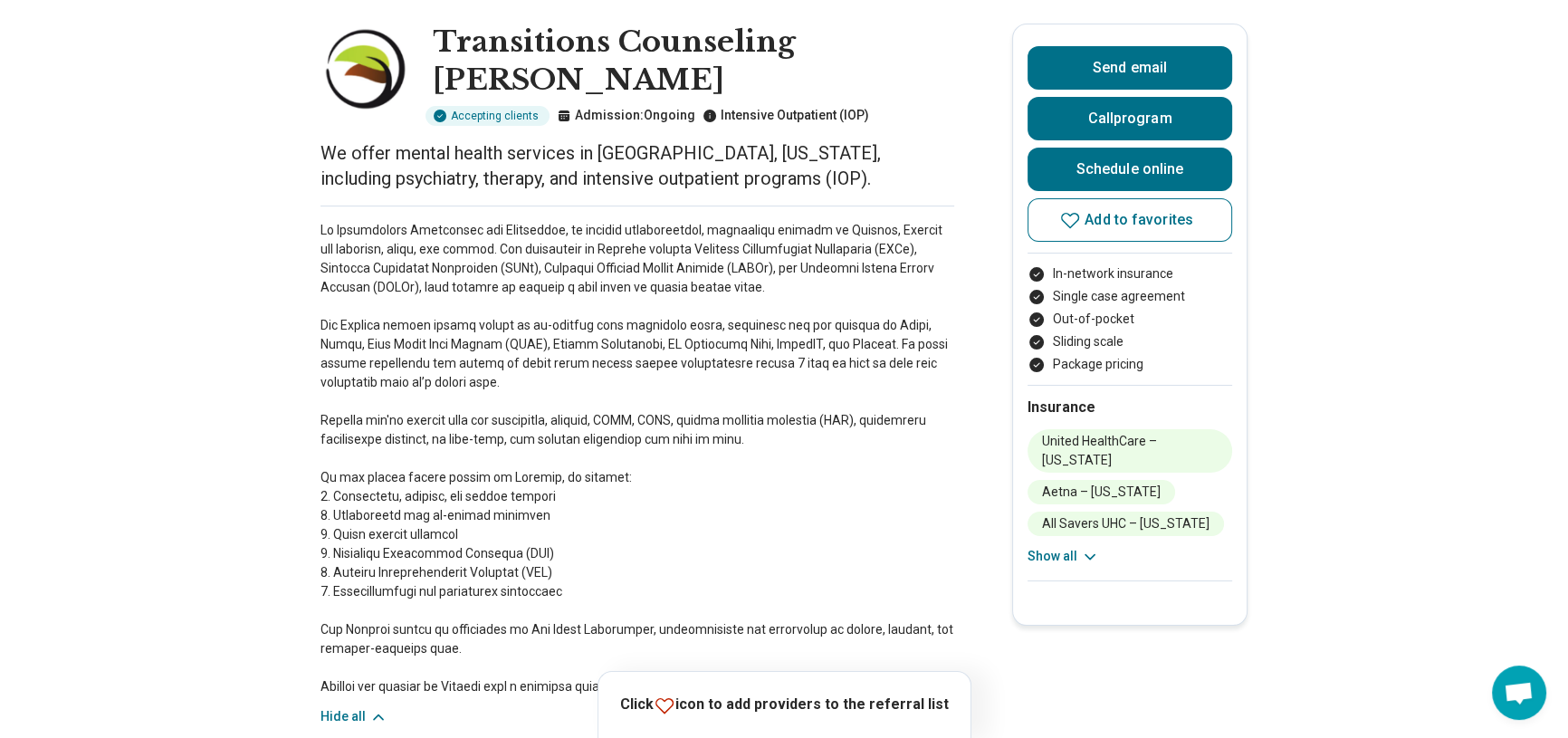
scroll to position [164, 0]
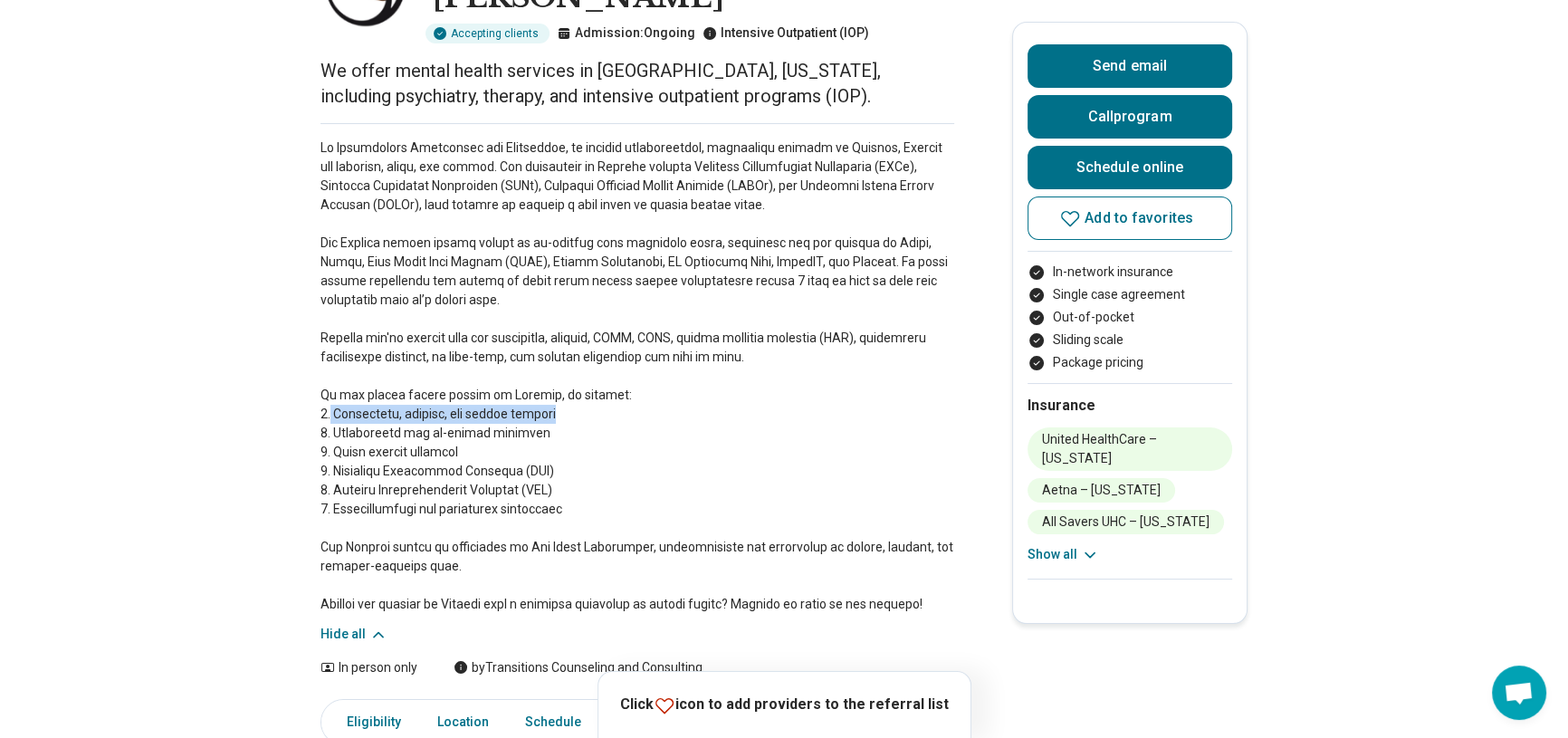
drag, startPoint x: 338, startPoint y: 404, endPoint x: 555, endPoint y: 400, distance: 217.0
click at [555, 400] on p at bounding box center [636, 376] width 633 height 475
click at [586, 441] on p at bounding box center [636, 376] width 633 height 475
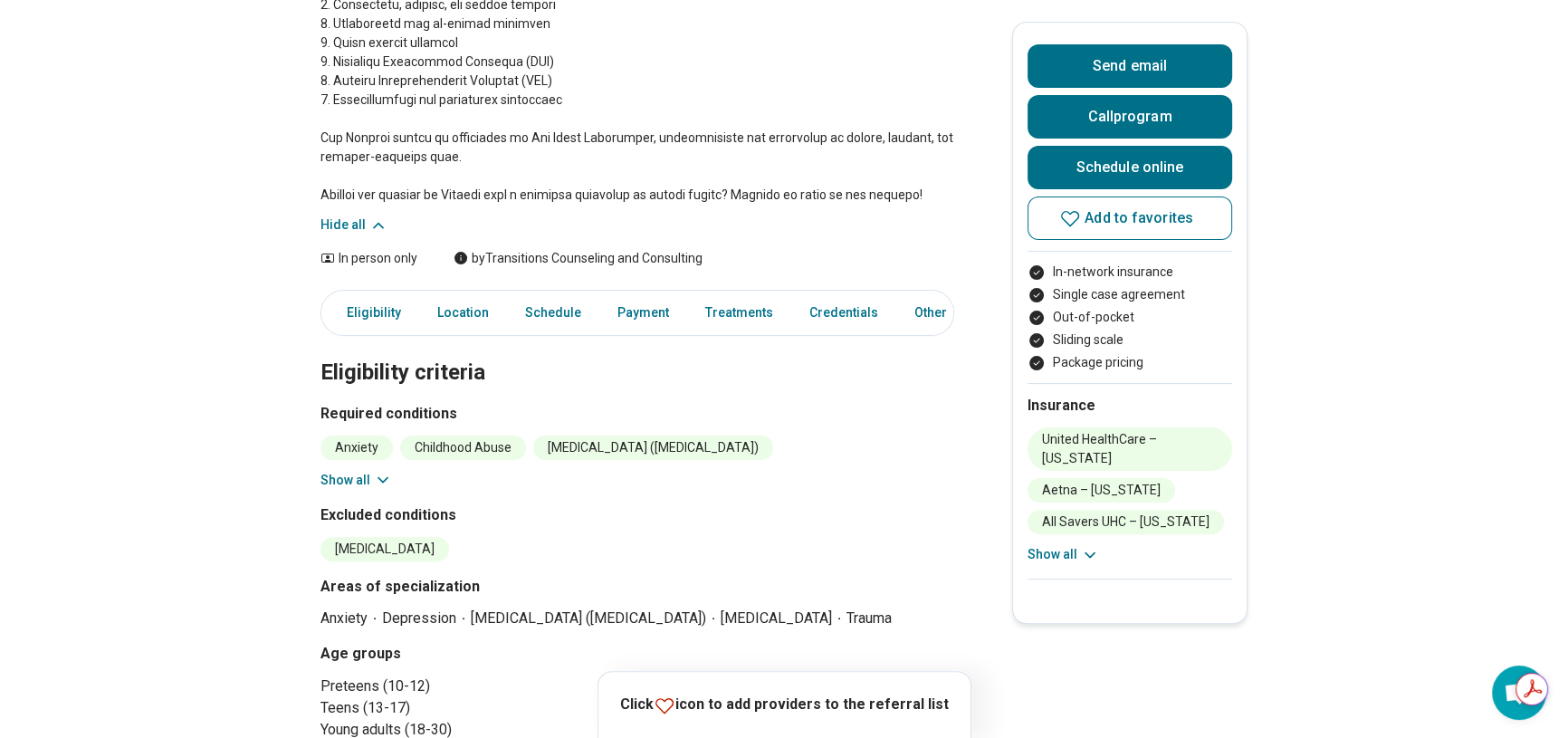
scroll to position [575, 0]
click at [361, 468] on button "Show all" at bounding box center [356, 477] width 72 height 19
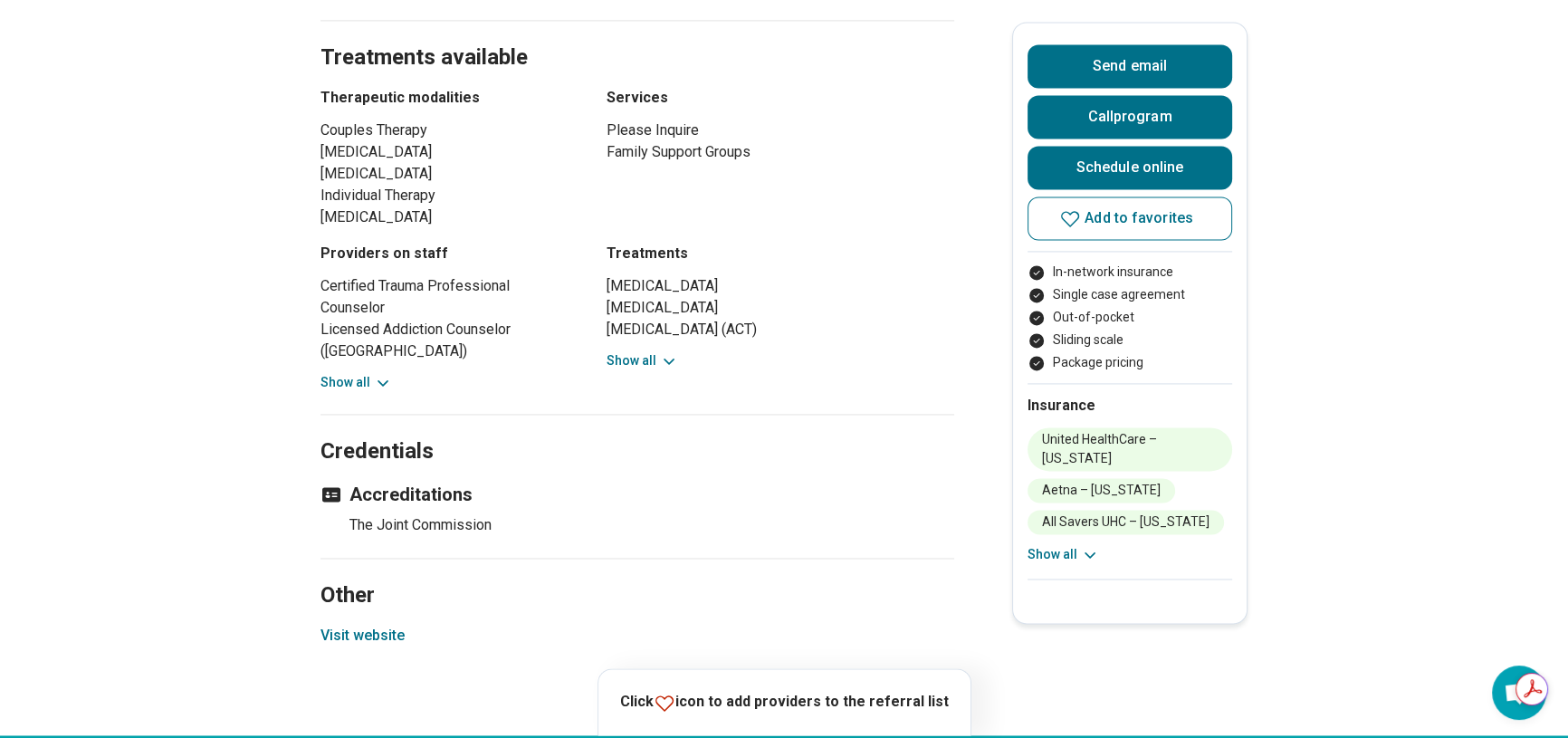
scroll to position [3375, 0]
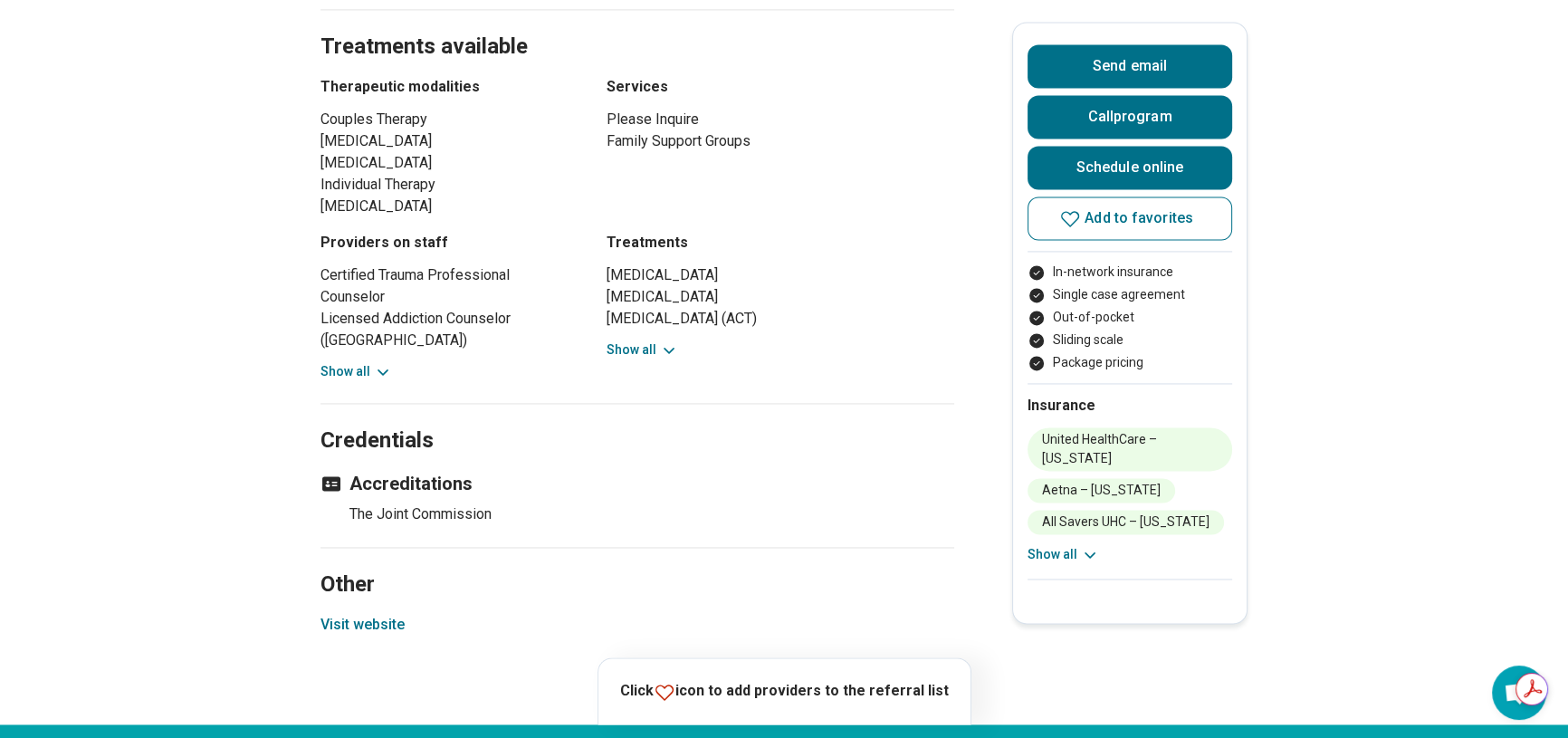
click at [366, 614] on button "Visit website" at bounding box center [361, 625] width 84 height 22
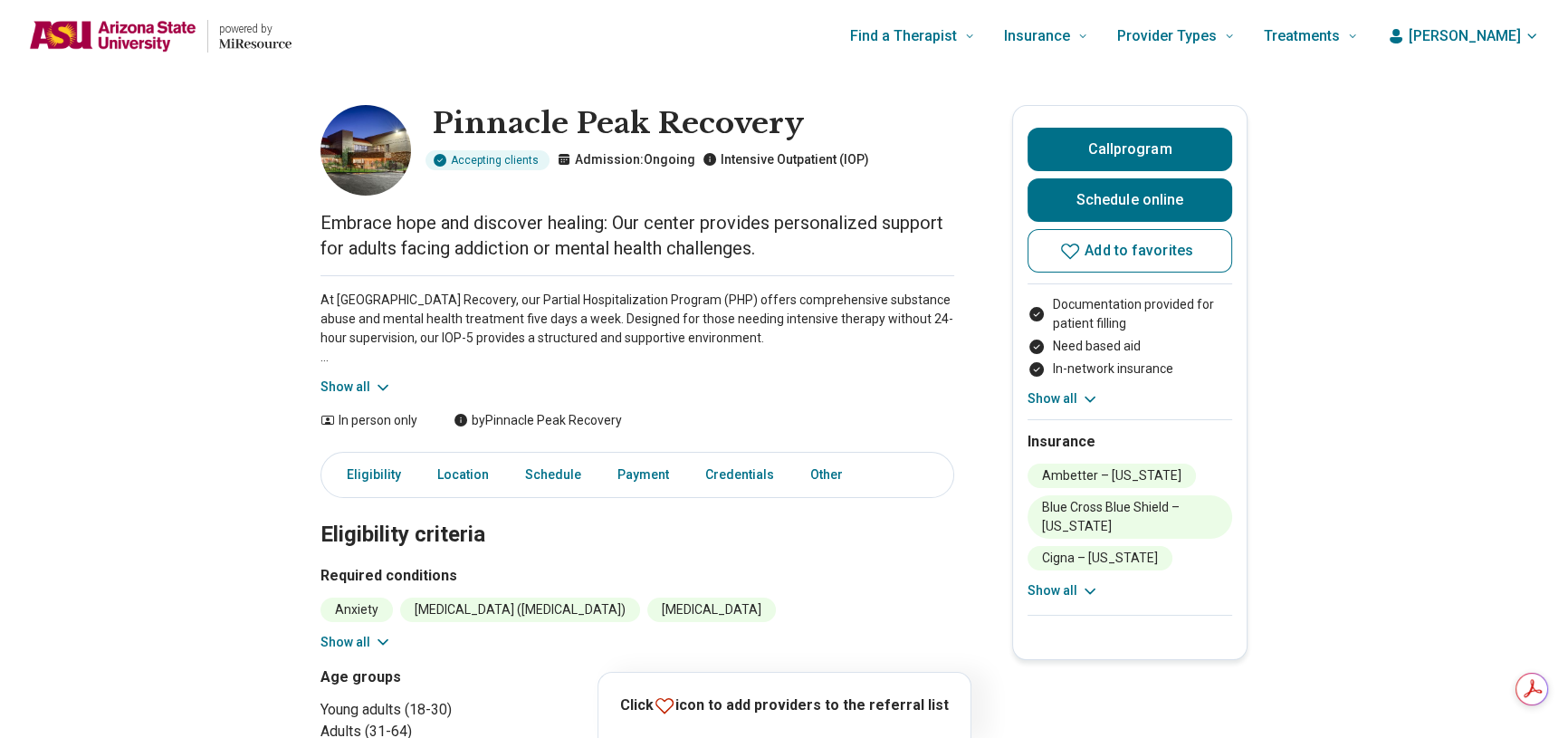
click at [338, 387] on button "Show all" at bounding box center [356, 386] width 72 height 19
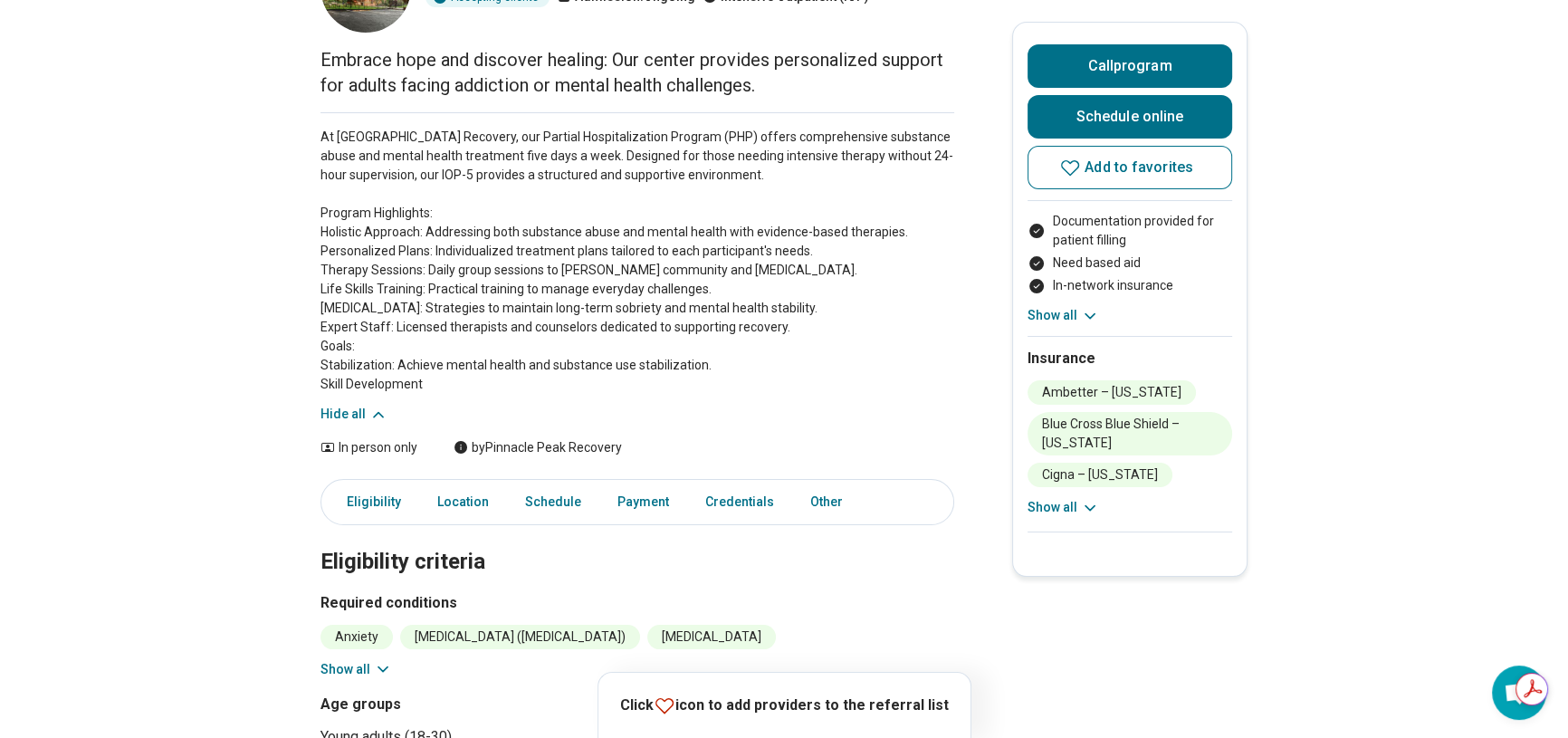
scroll to position [246, 0]
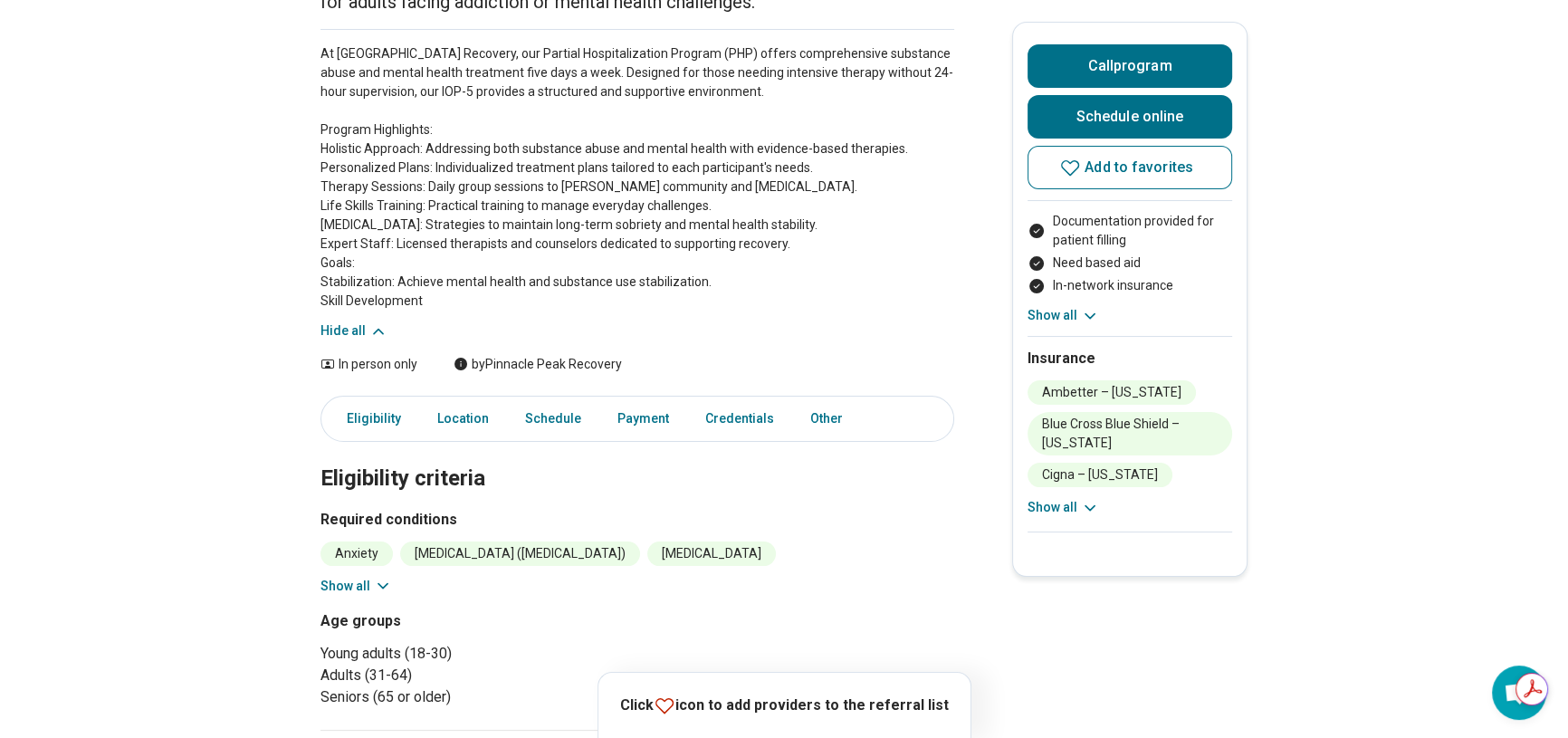
click at [342, 581] on button "Show all" at bounding box center [356, 585] width 72 height 19
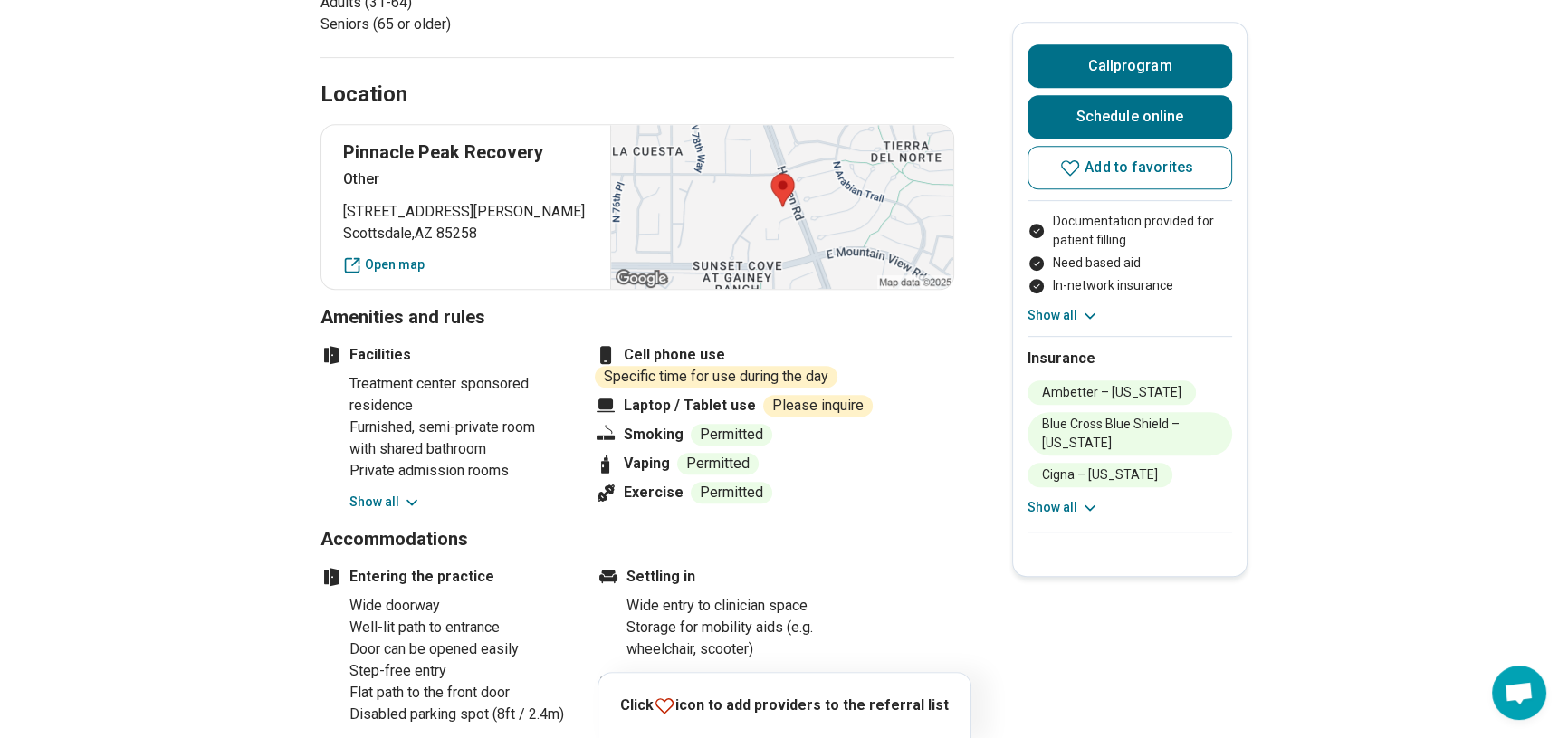
scroll to position [1234, 0]
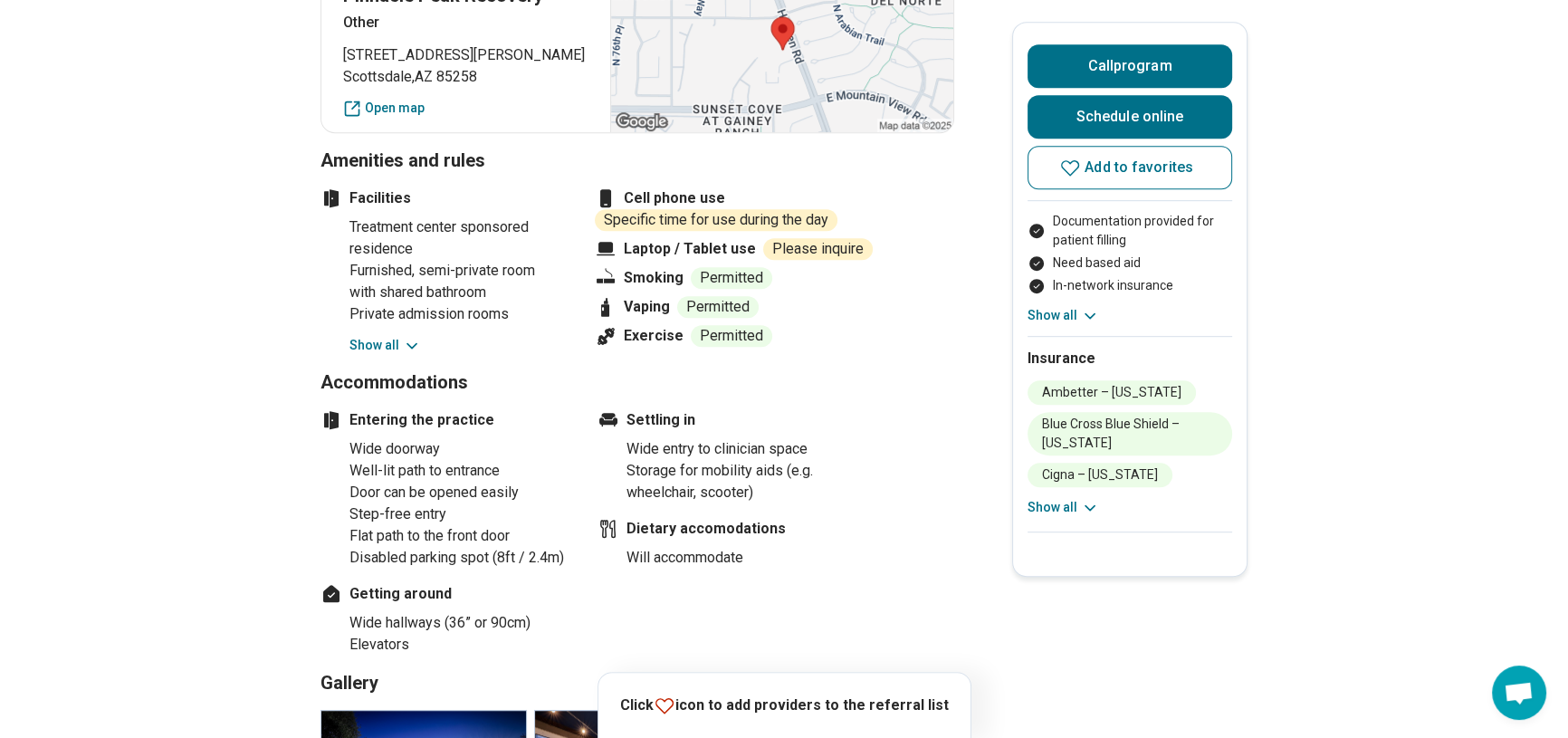
click at [368, 346] on button "Show all" at bounding box center [385, 345] width 72 height 19
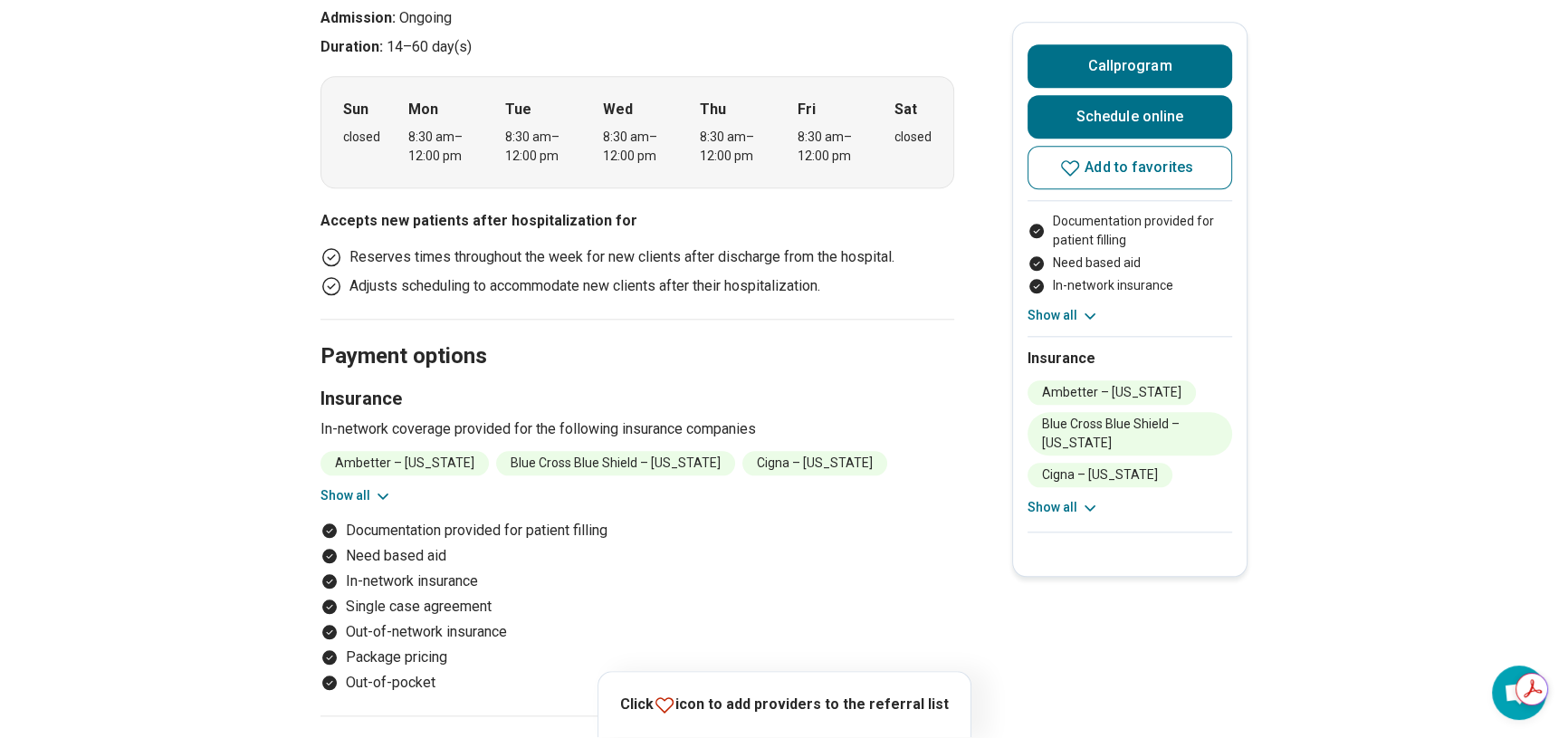
scroll to position [2469, 0]
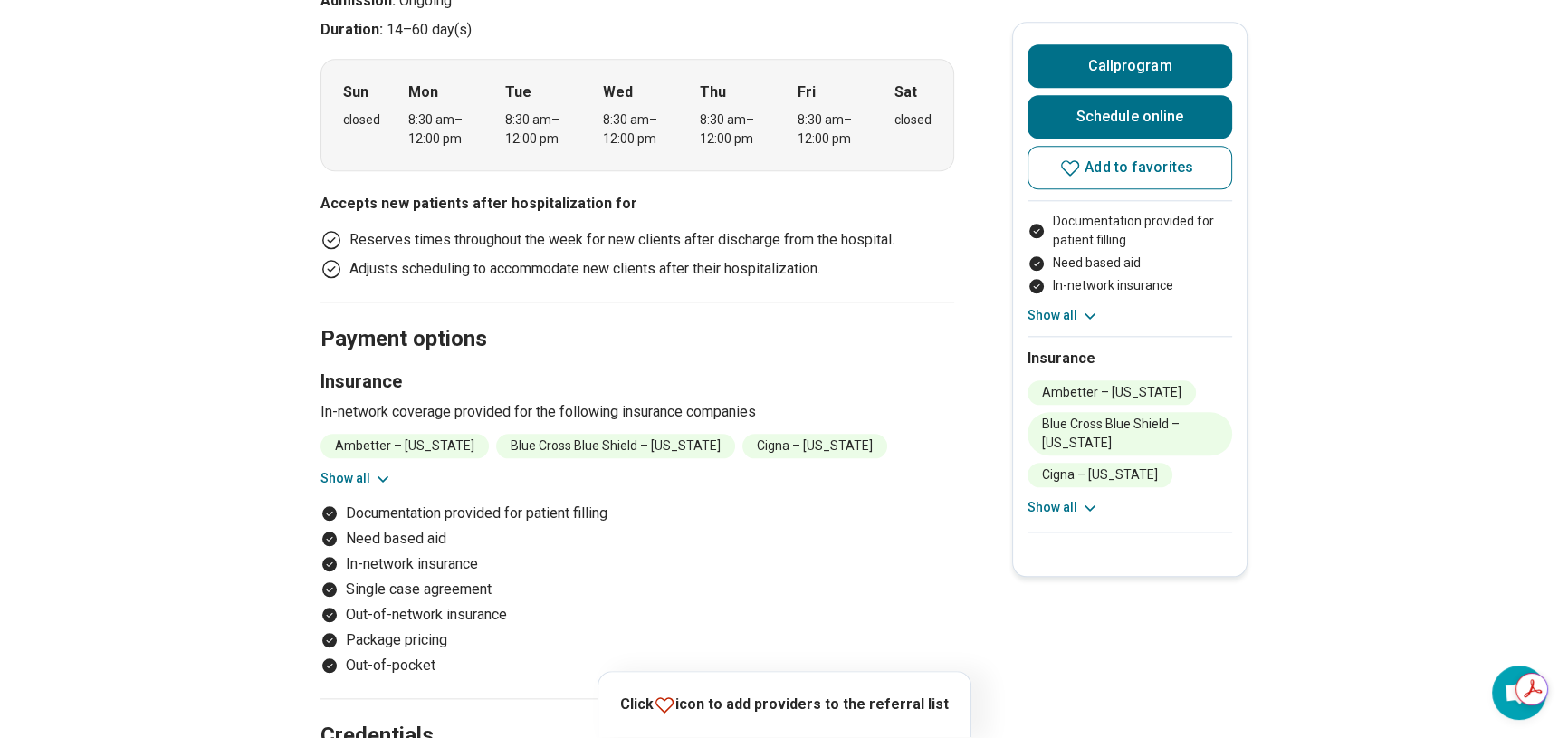
click at [344, 488] on button "Show all" at bounding box center [356, 478] width 72 height 19
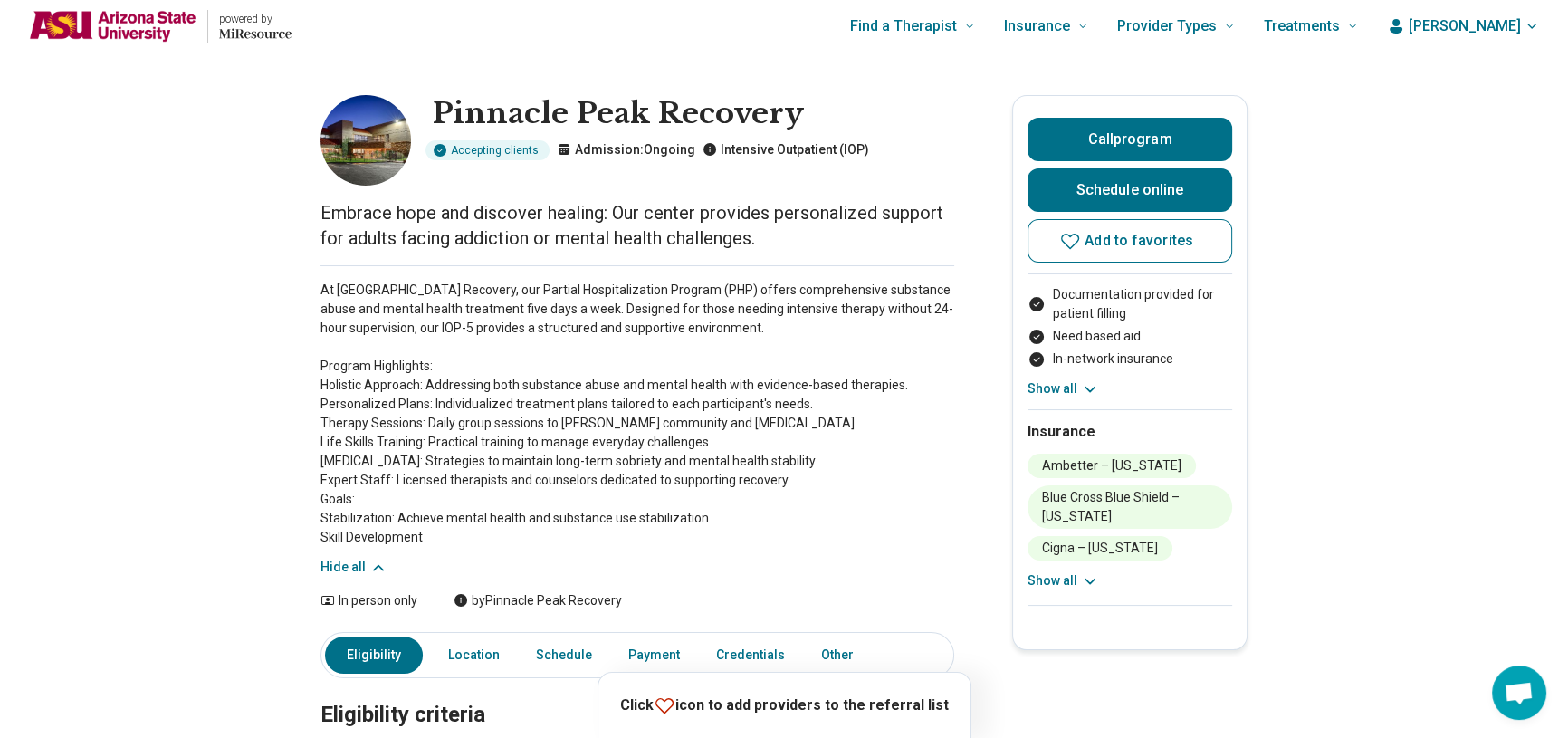
scroll to position [0, 0]
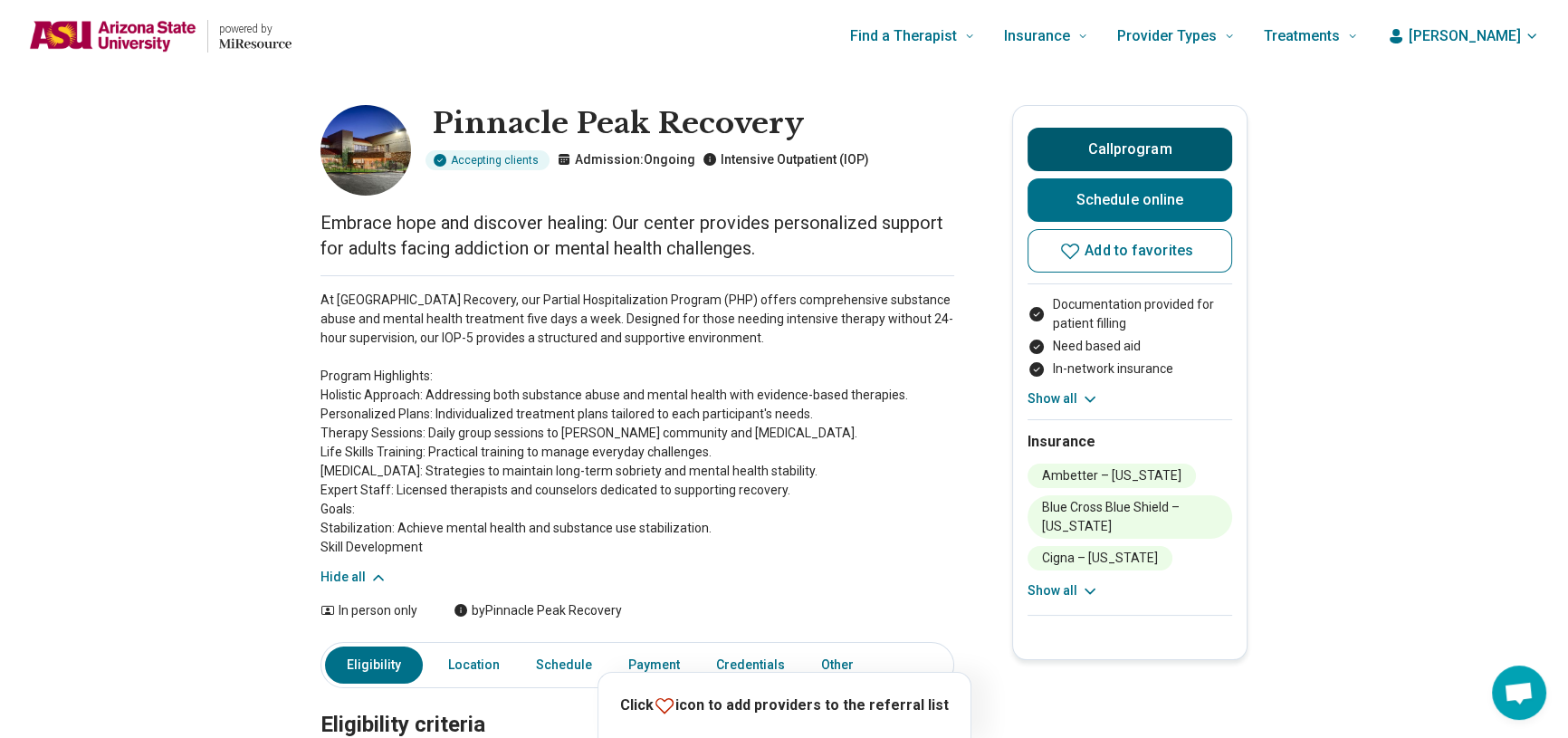
click at [1163, 155] on button "Call program" at bounding box center [1130, 150] width 205 height 43
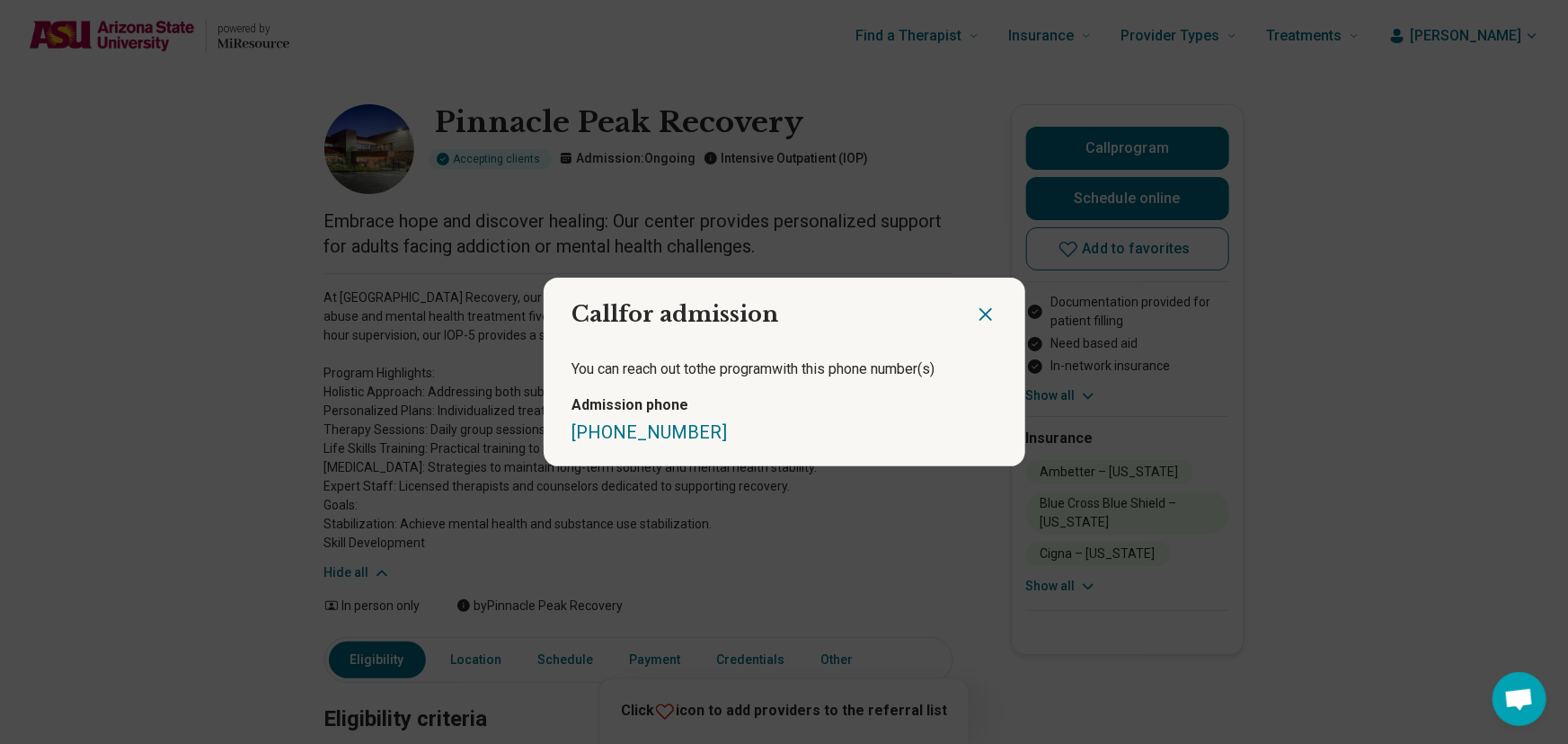
click at [983, 313] on icon "Close dialog" at bounding box center [985, 315] width 22 height 22
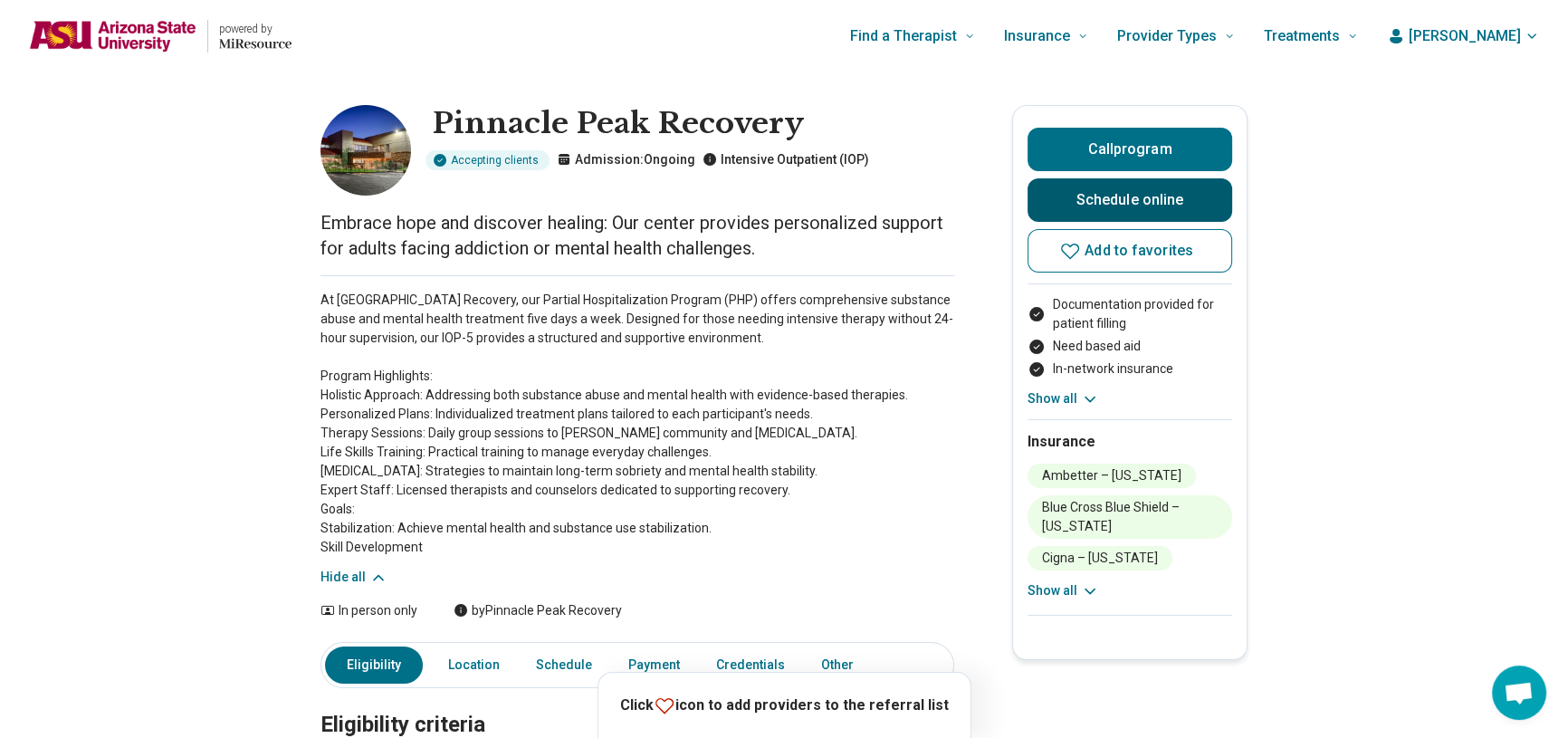
click at [1079, 207] on link "Schedule online" at bounding box center [1130, 200] width 205 height 43
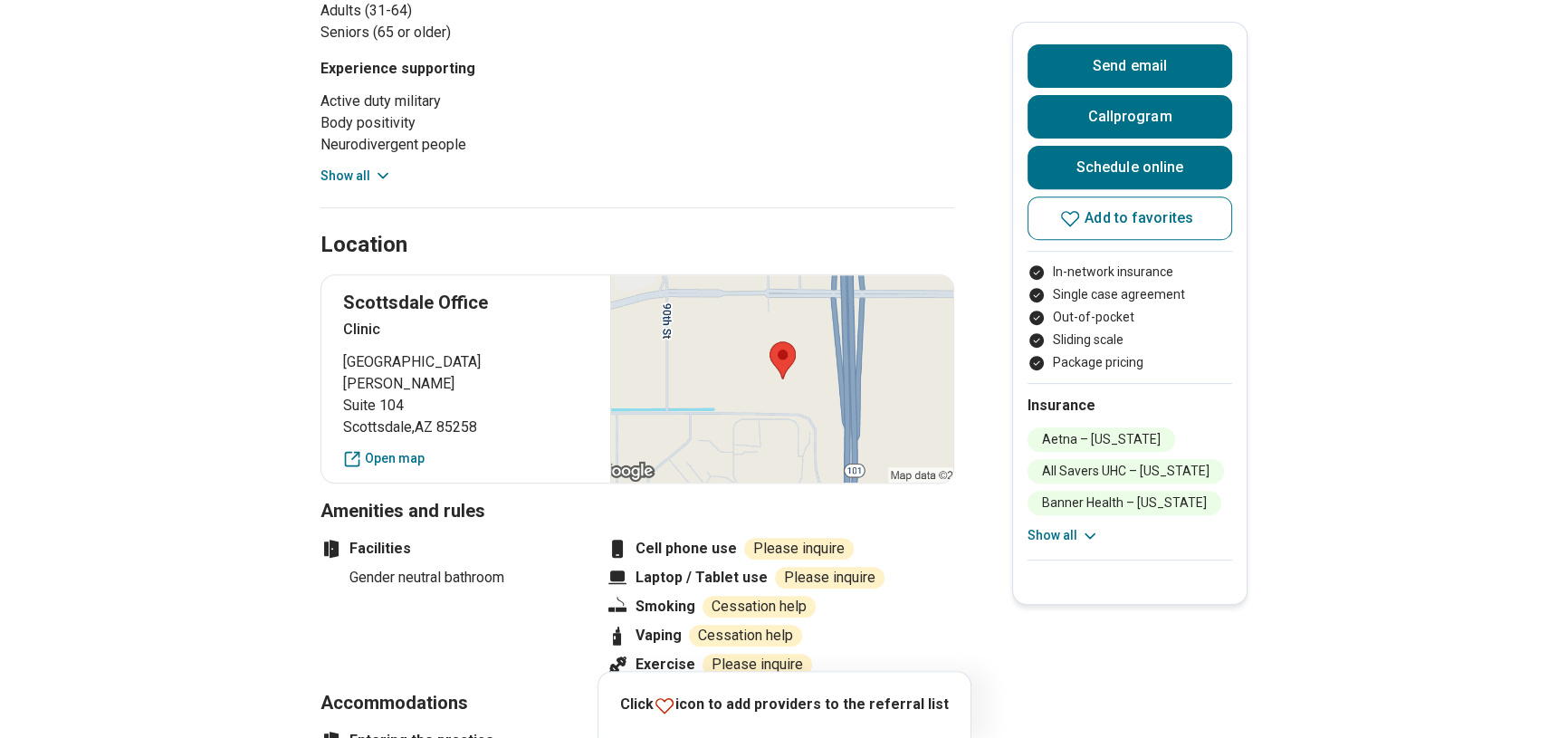
scroll to position [823, 0]
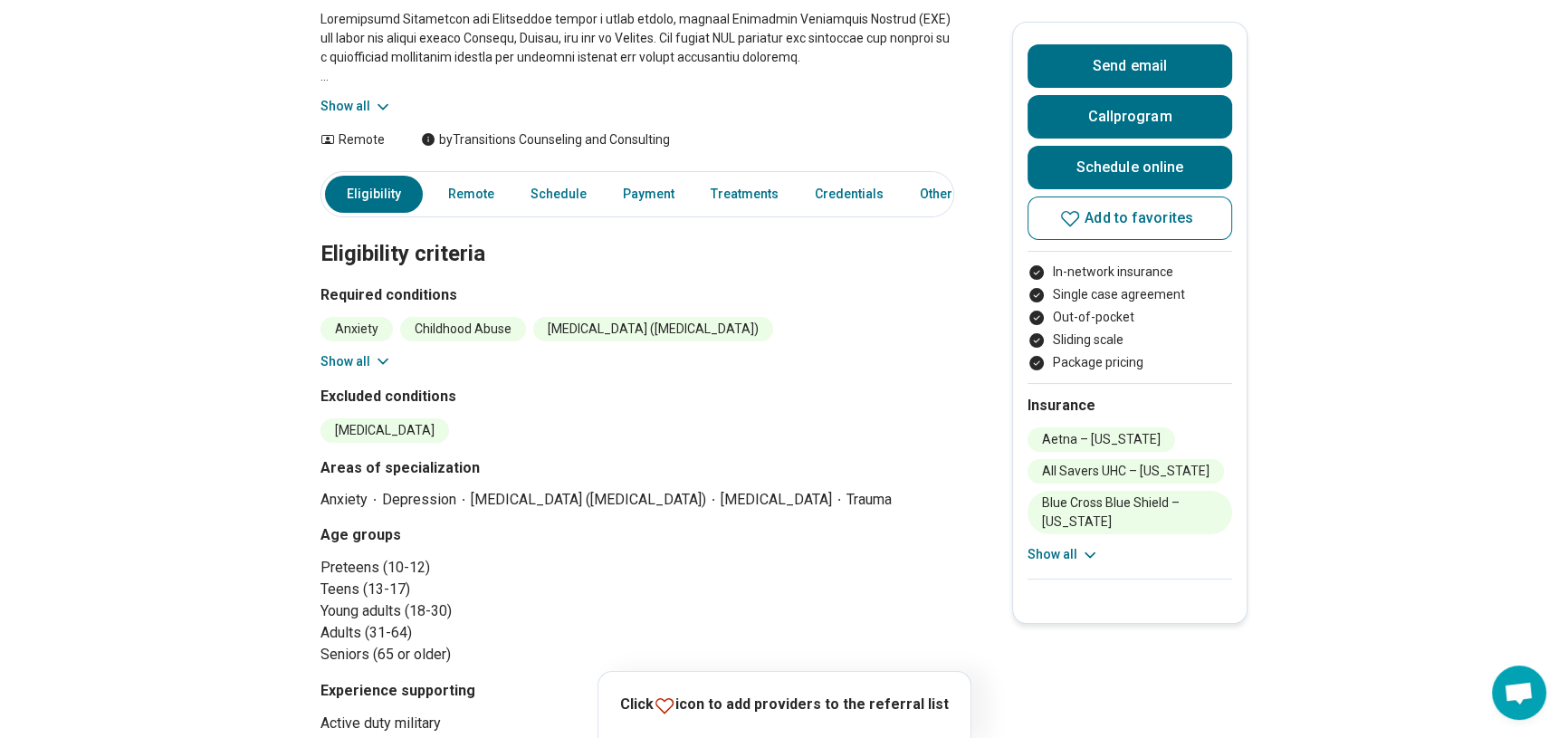
scroll to position [246, 0]
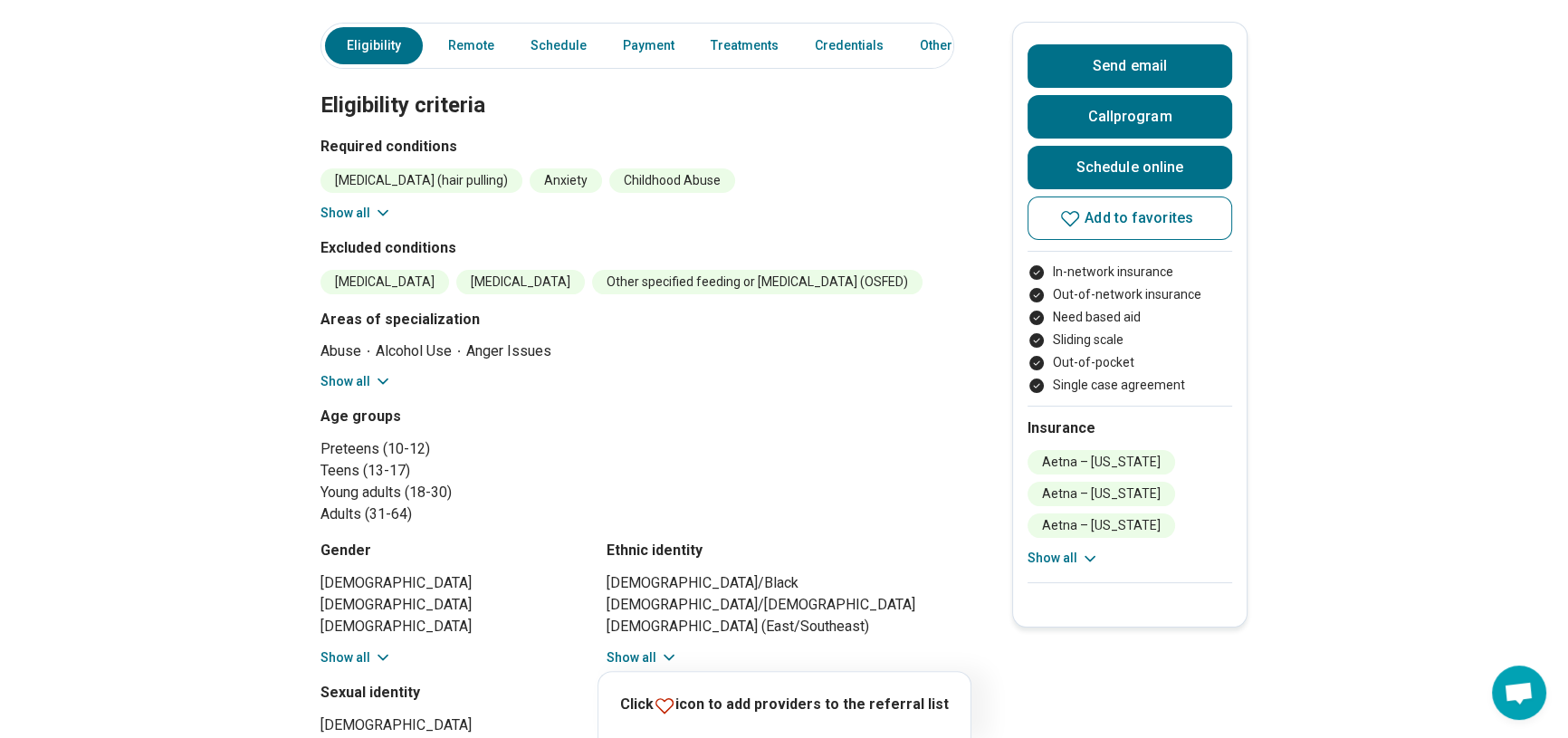
scroll to position [411, 0]
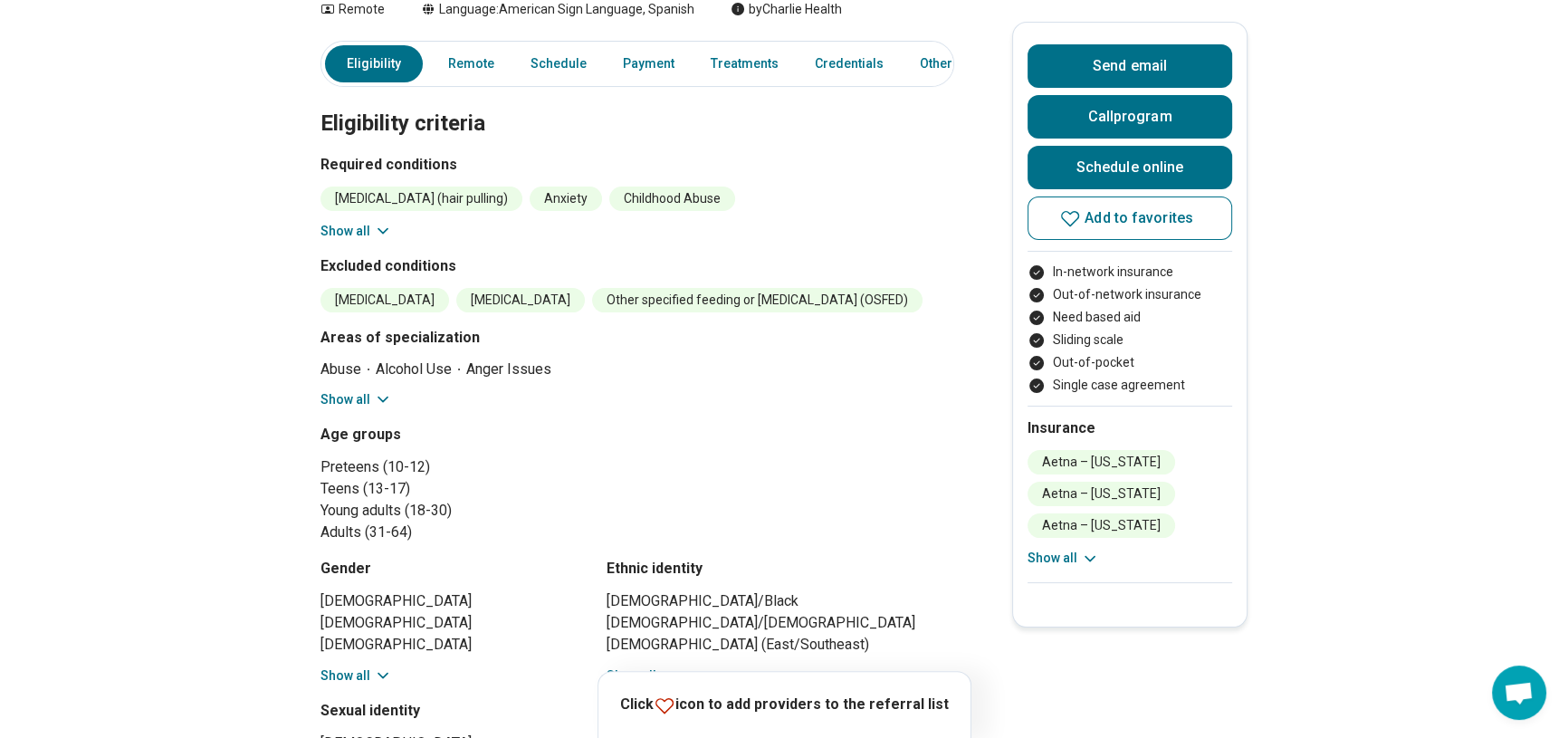
click at [375, 222] on button "Show all" at bounding box center [356, 231] width 72 height 19
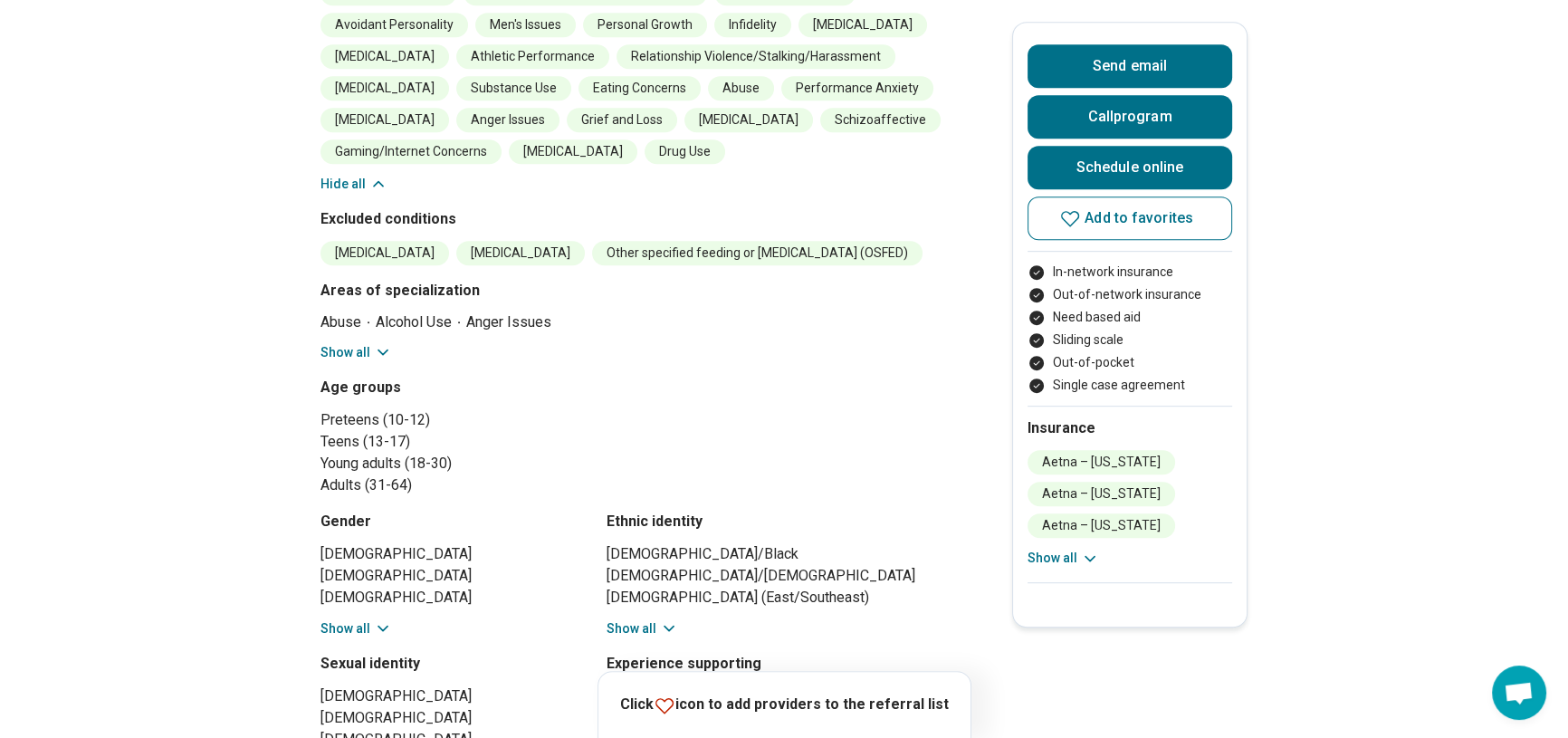
scroll to position [1152, 0]
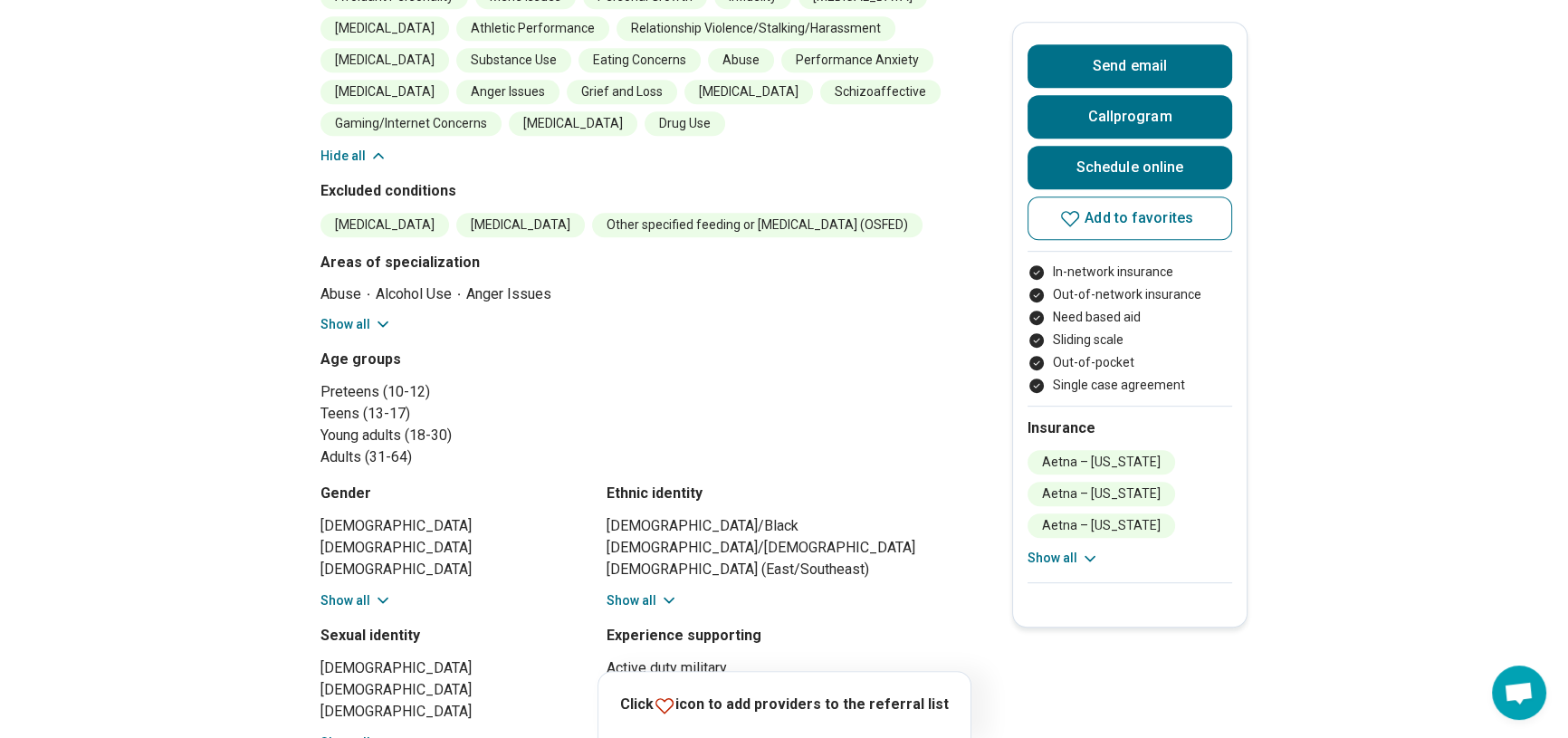
click at [371, 334] on button "Show all" at bounding box center [356, 324] width 72 height 19
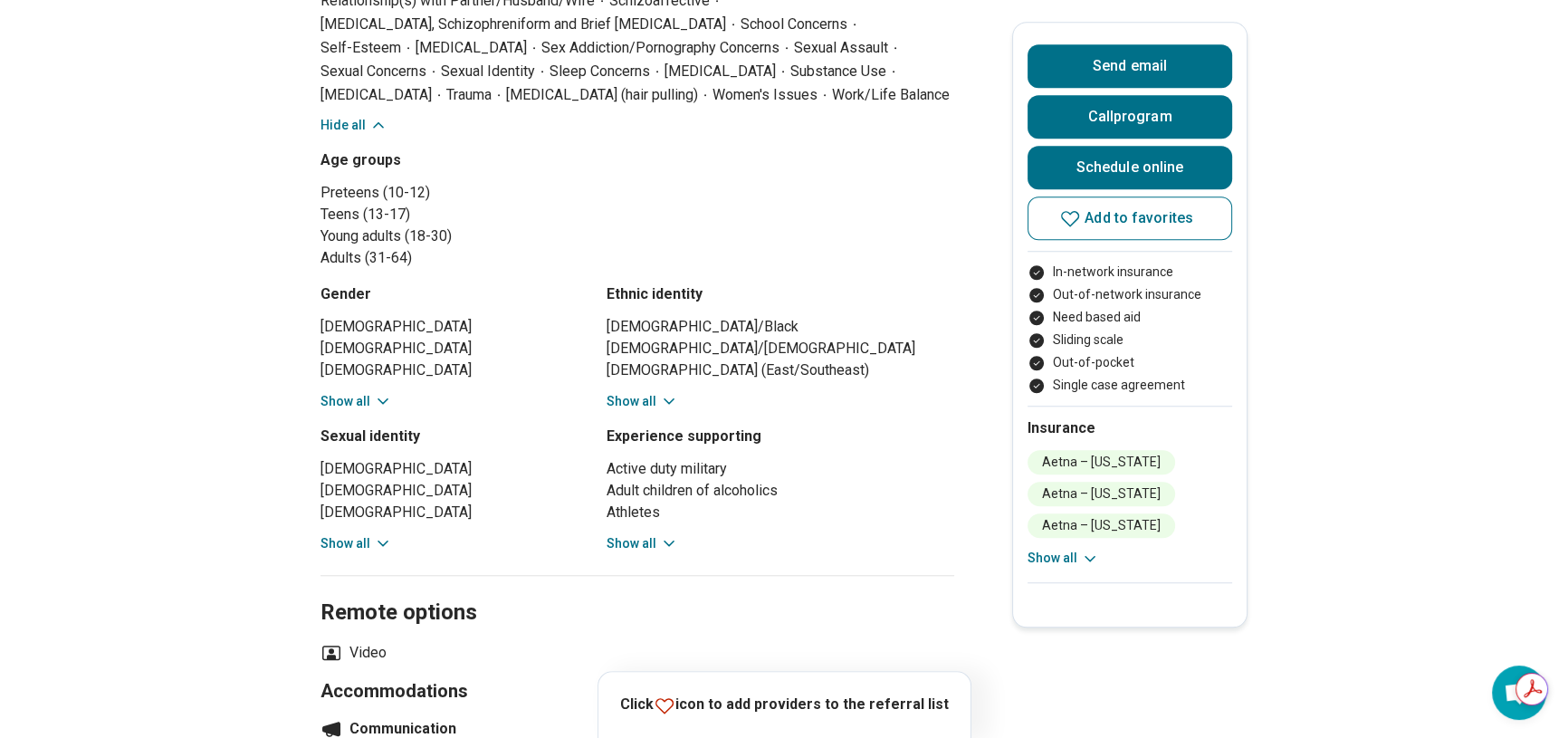
scroll to position [1893, 0]
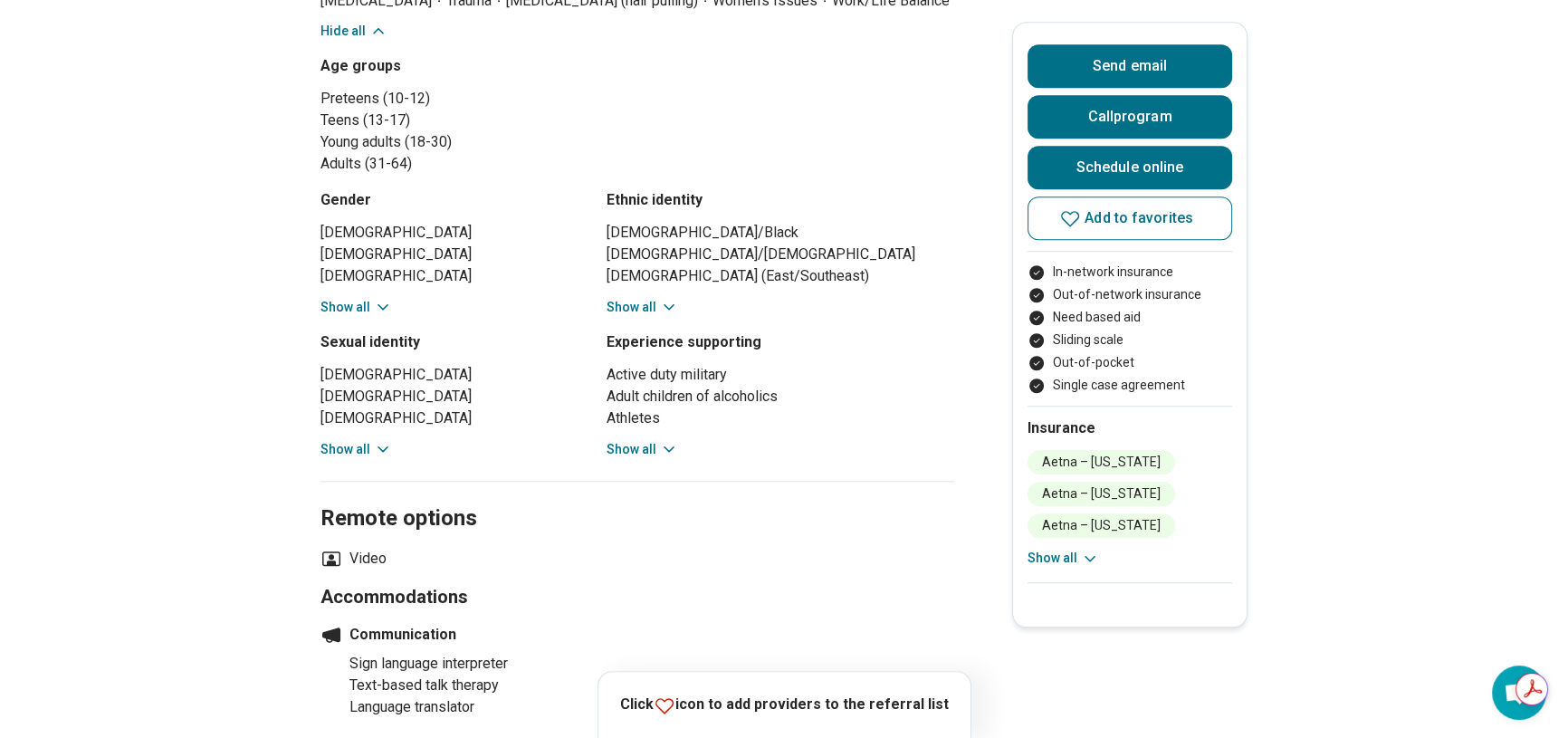
click at [647, 317] on button "Show all" at bounding box center [642, 306] width 72 height 19
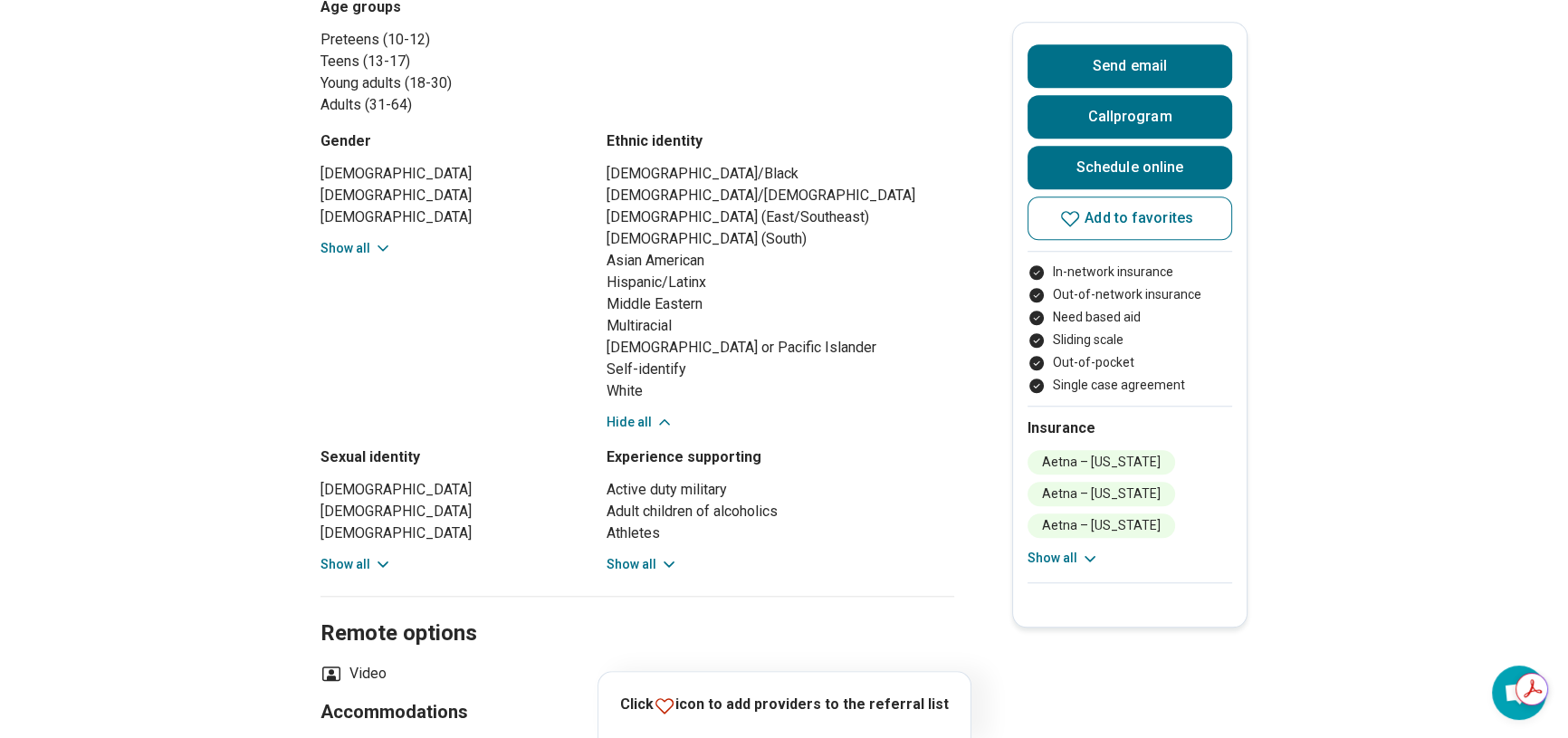
scroll to position [1975, 0]
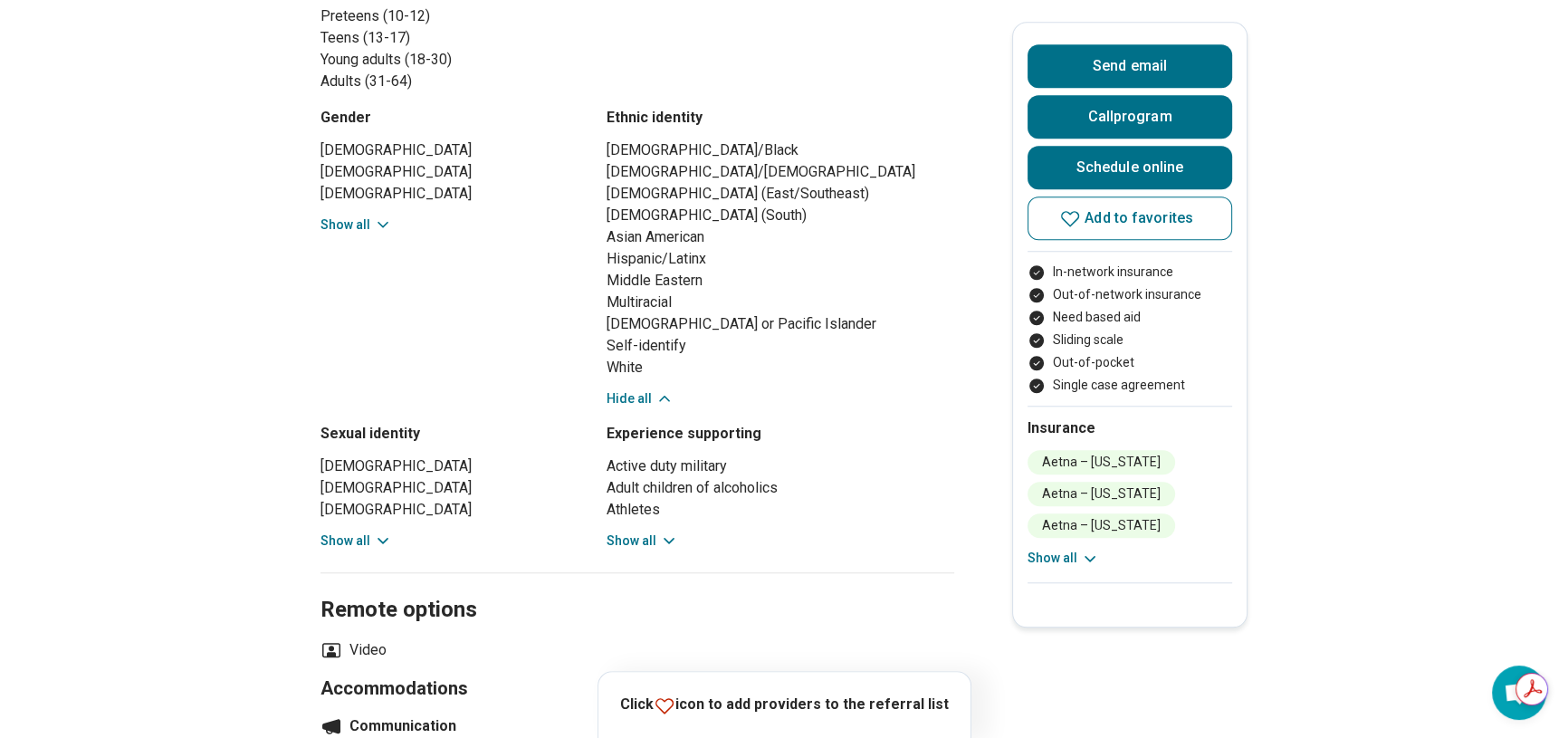
click at [644, 551] on button "Show all" at bounding box center [642, 540] width 72 height 19
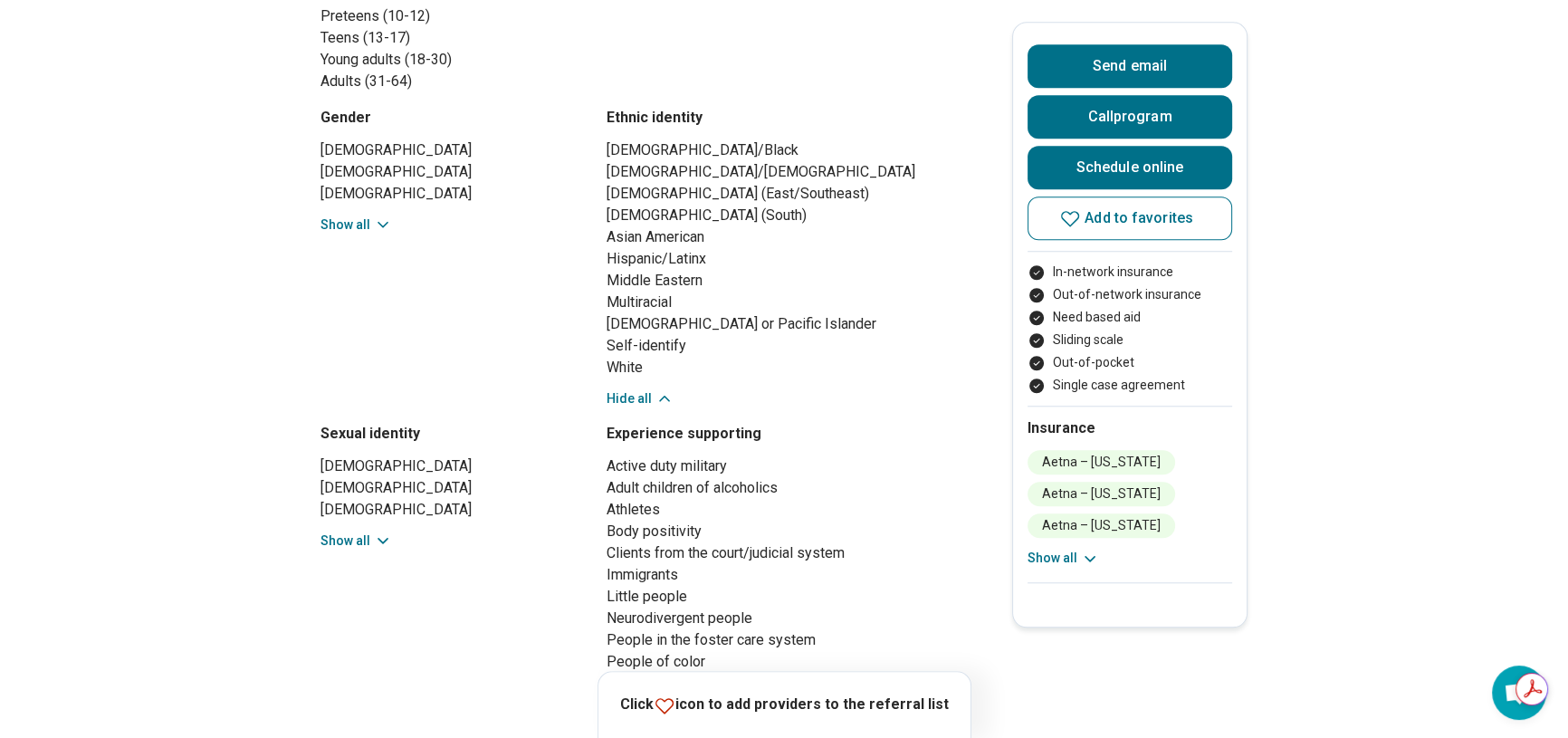
drag, startPoint x: 365, startPoint y: 562, endPoint x: 384, endPoint y: 553, distance: 21.0
click at [364, 551] on button "Show all" at bounding box center [356, 540] width 72 height 19
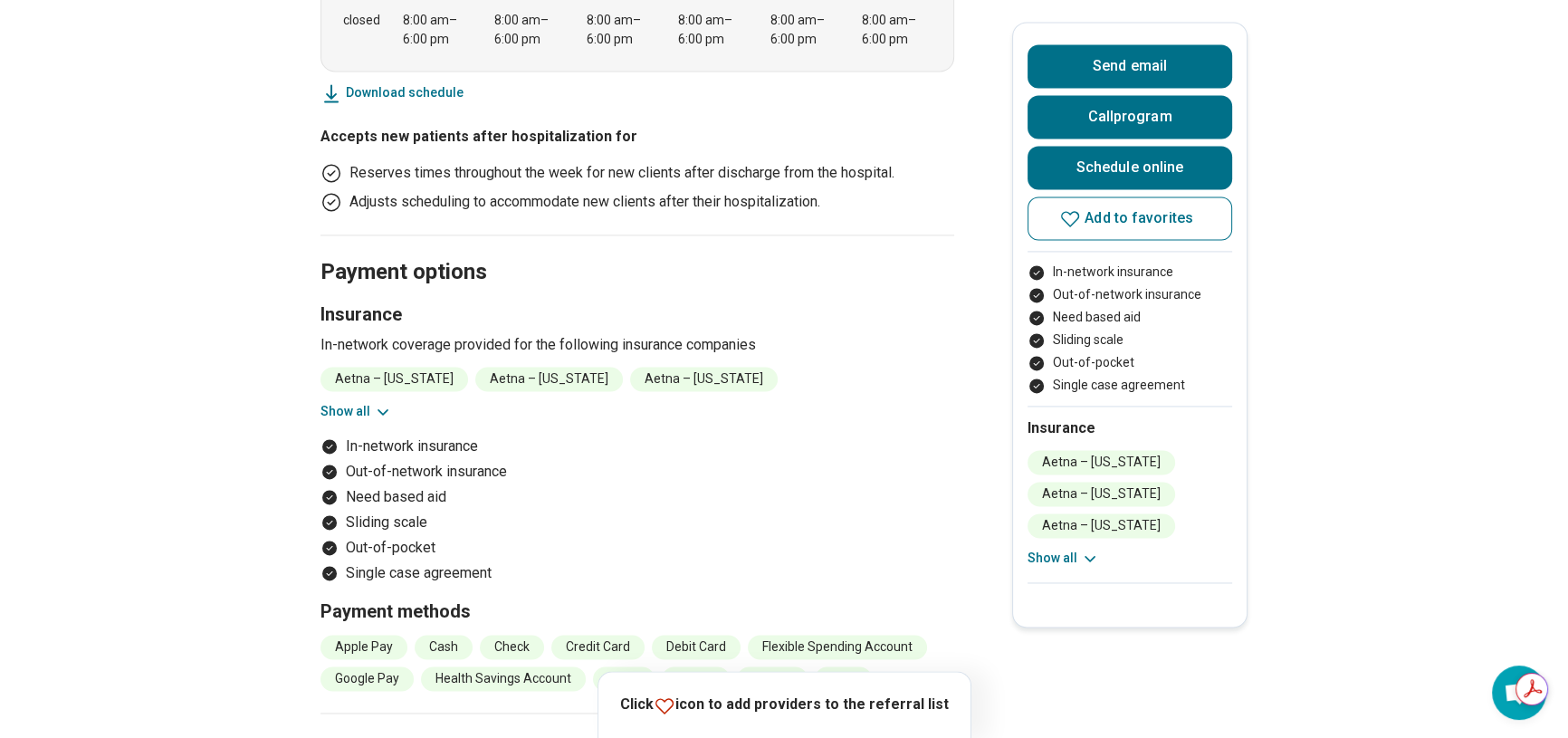
scroll to position [0, 0]
click at [359, 421] on button "Show all" at bounding box center [356, 411] width 72 height 19
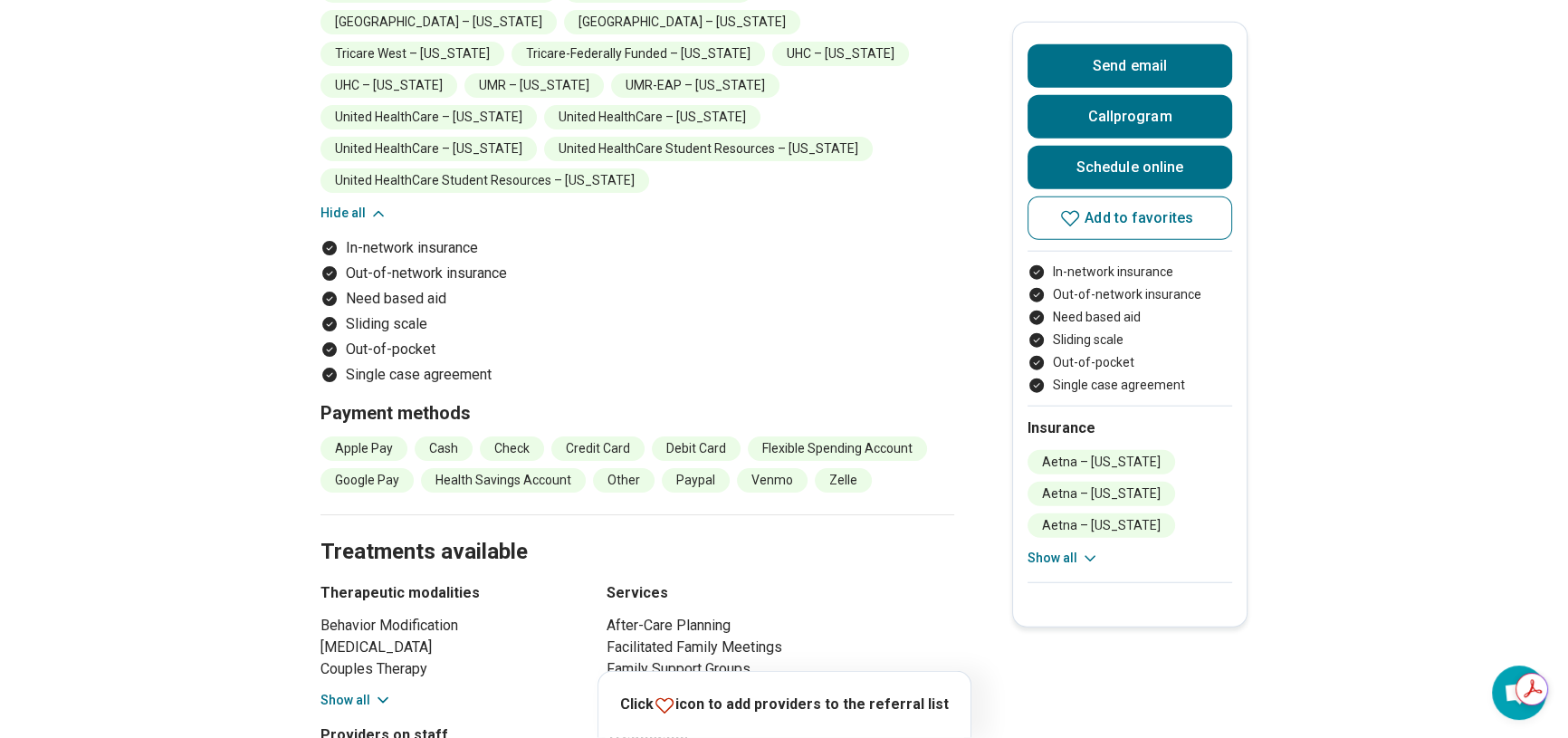
scroll to position [5761, 0]
click at [1117, 63] on button "Send email" at bounding box center [1130, 66] width 205 height 43
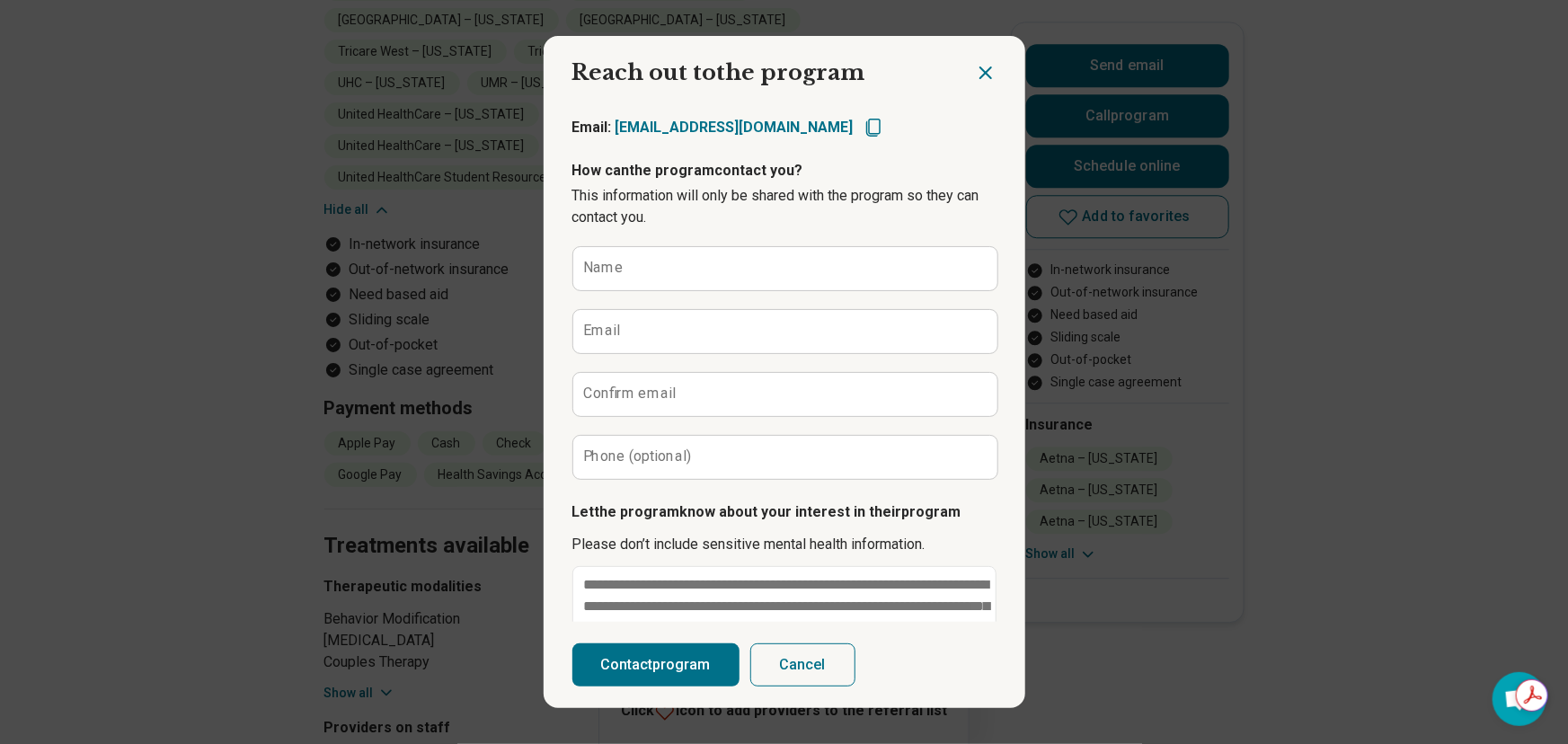
click at [981, 73] on icon "Close dialog" at bounding box center [985, 72] width 22 height 22
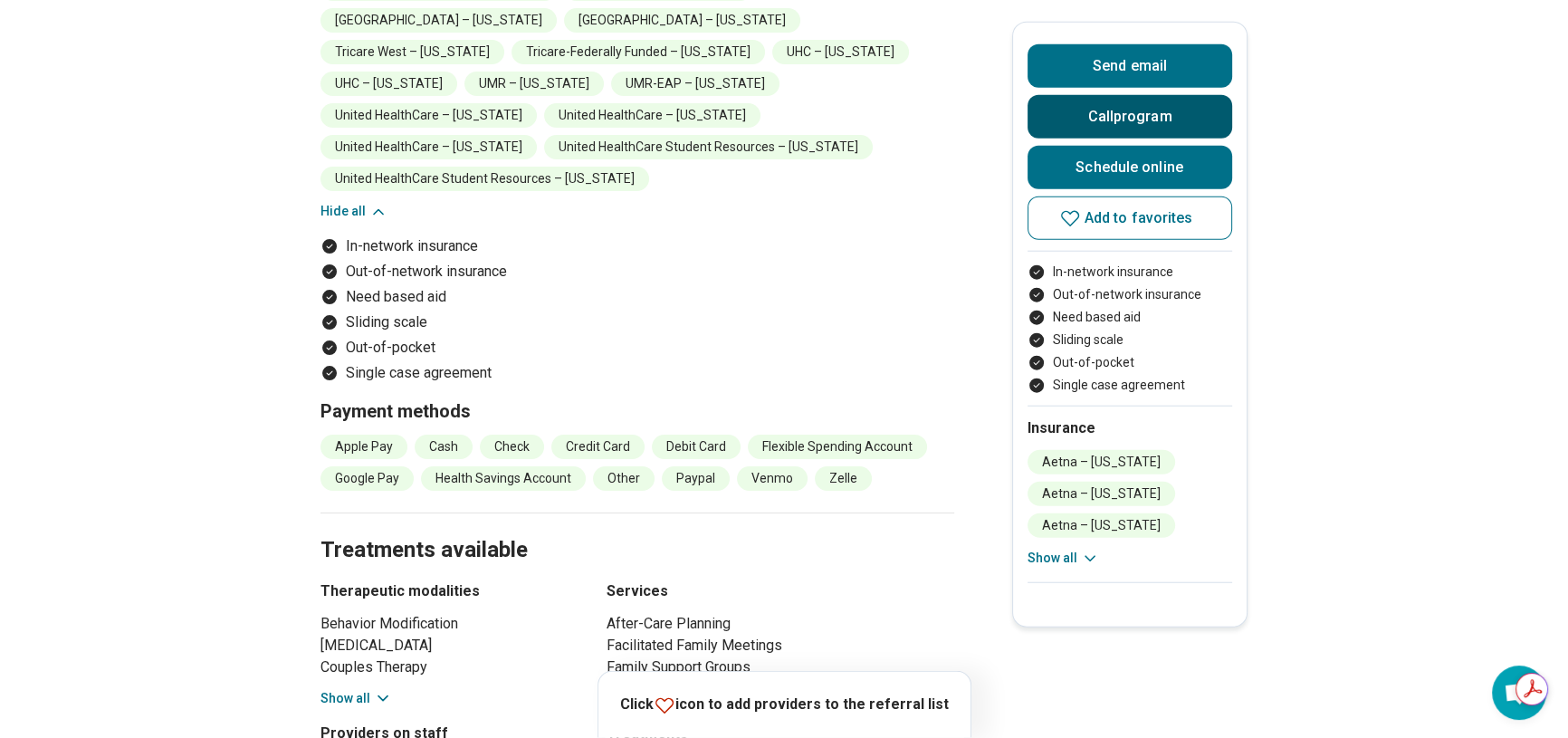
click at [1061, 104] on button "Call program" at bounding box center [1130, 116] width 205 height 43
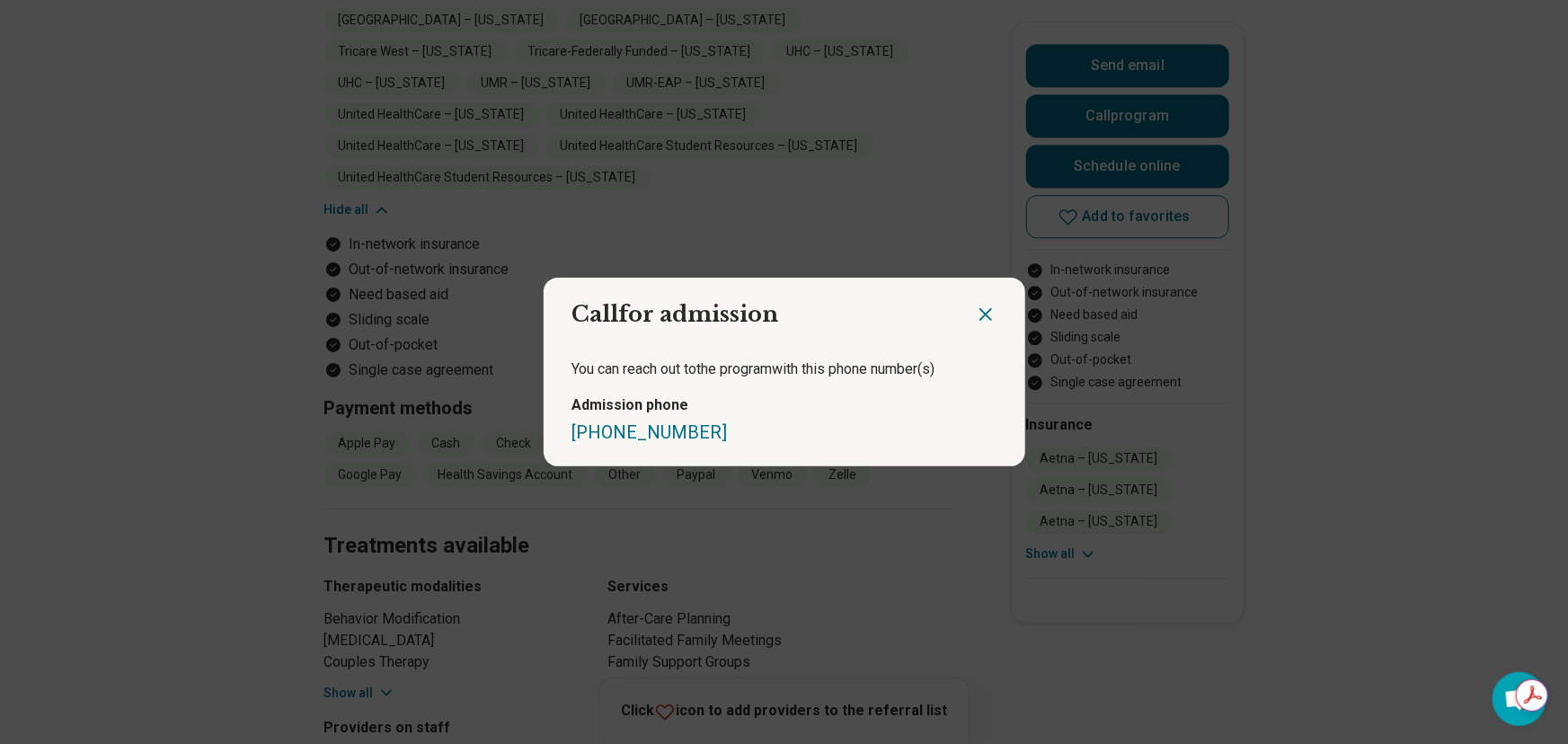
click at [975, 318] on icon "Close dialog" at bounding box center [985, 315] width 22 height 22
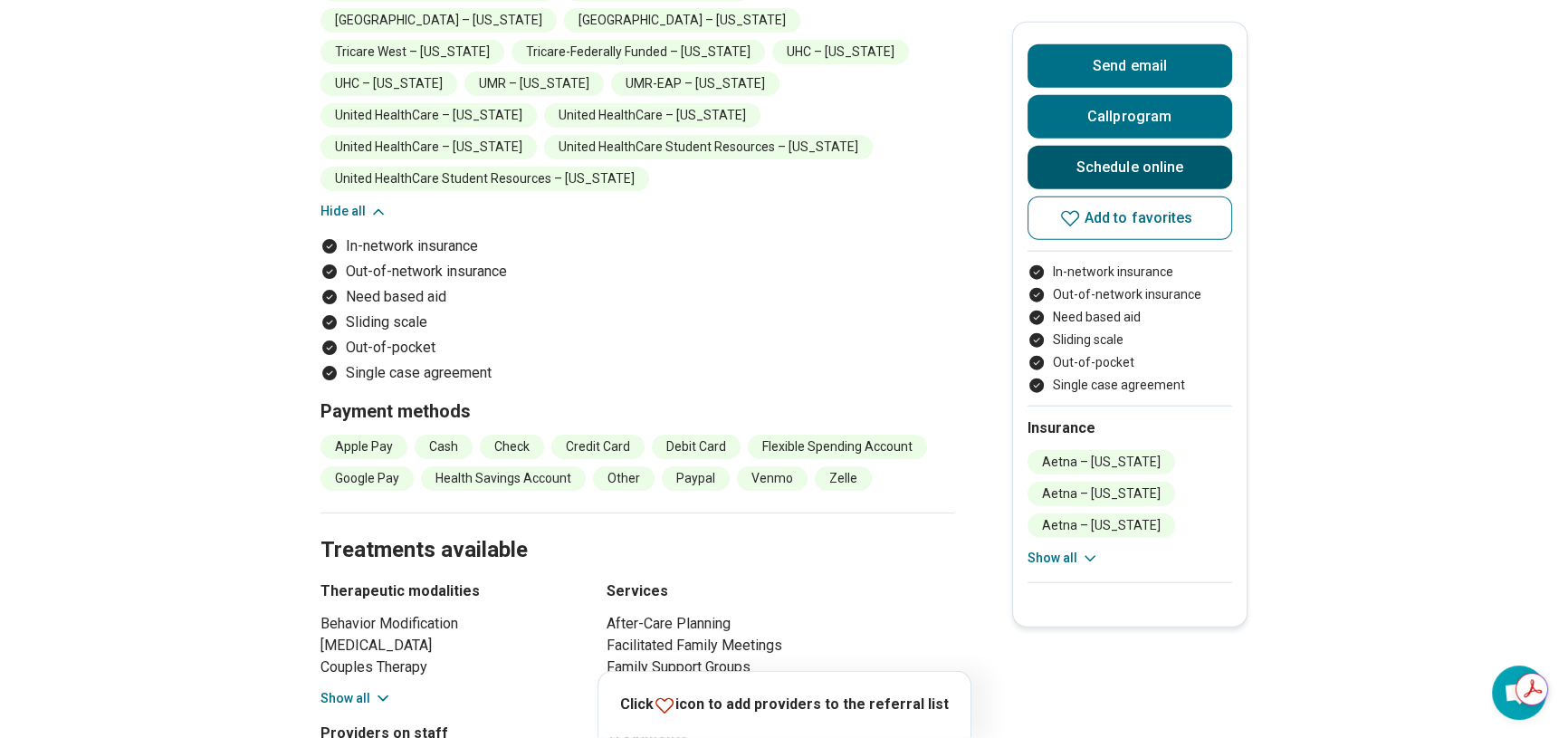
click at [1077, 182] on link "Schedule online" at bounding box center [1130, 168] width 205 height 43
